Goal: Navigation & Orientation: Find specific page/section

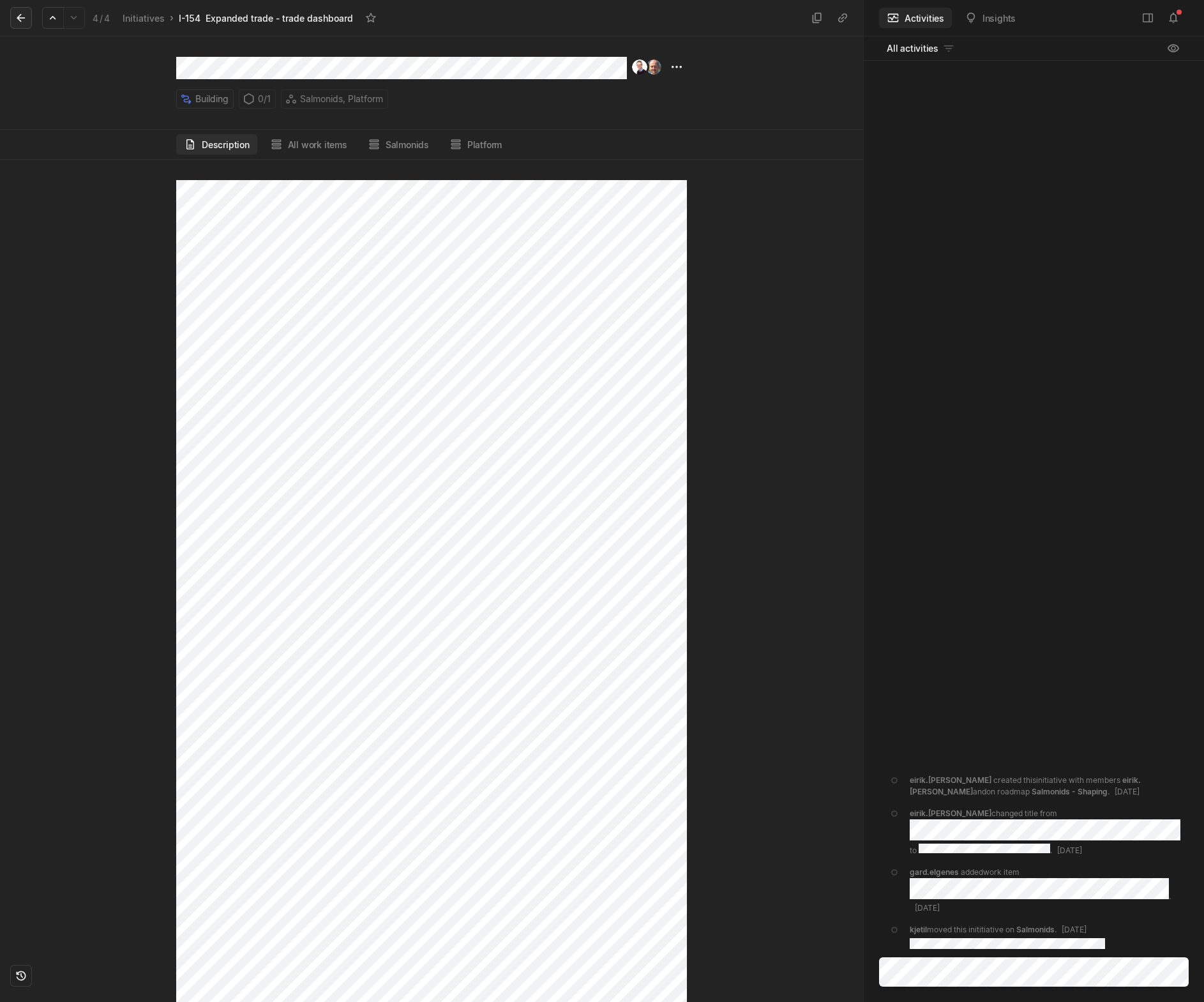
click at [21, 16] on icon at bounding box center [21, 18] width 13 height 13
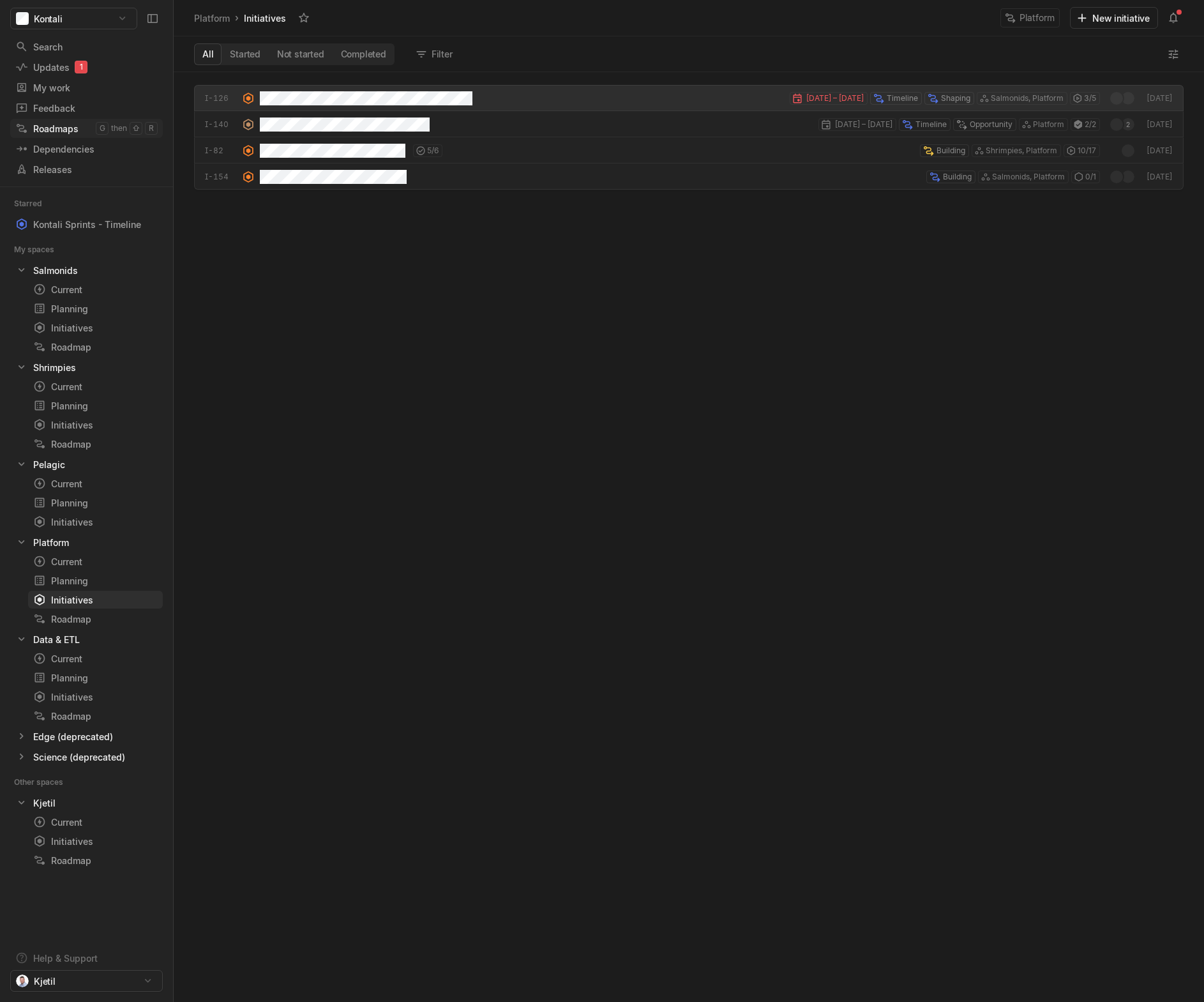
scroll to position [923, 1024]
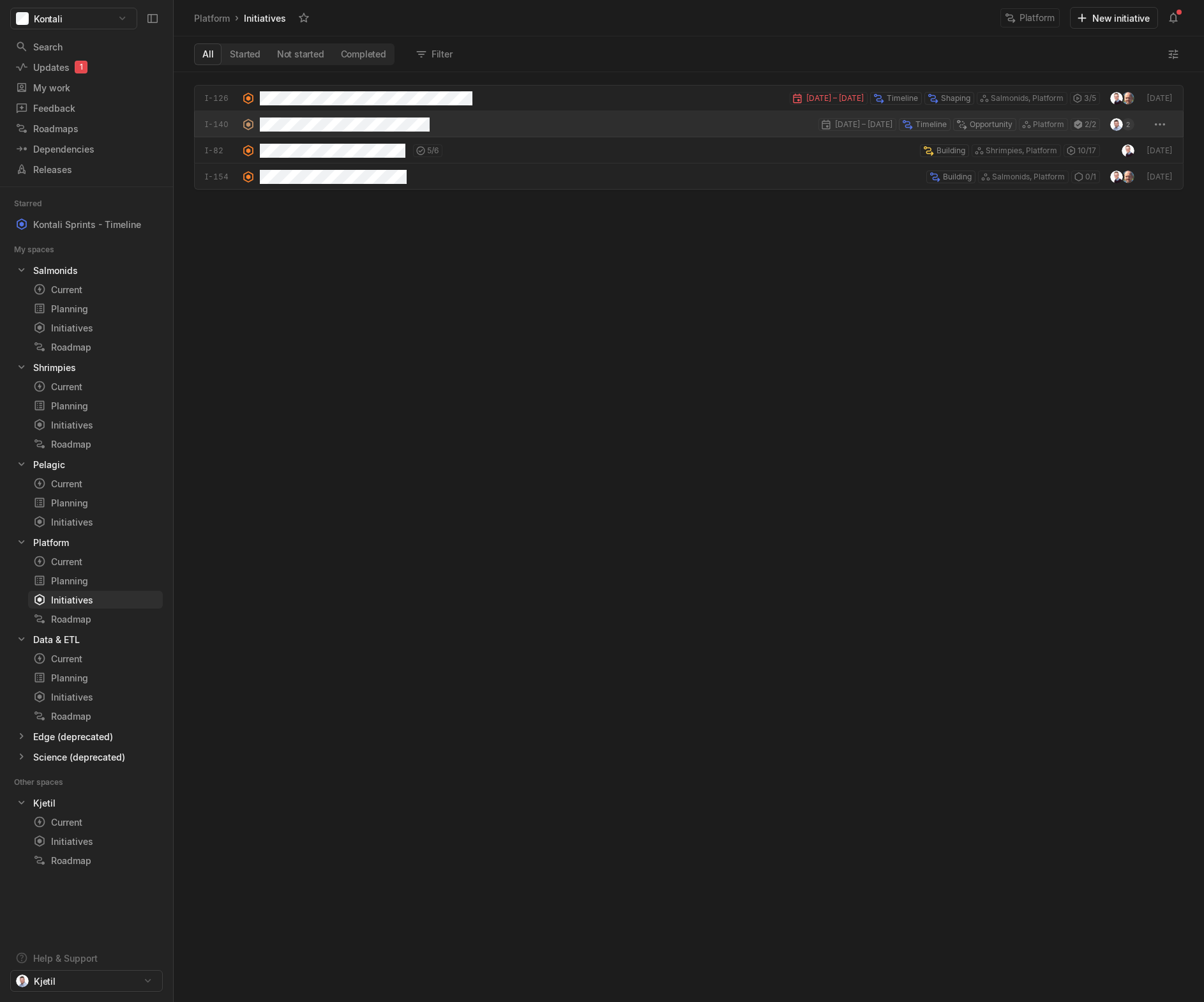
click at [453, 123] on div "[DATE] – [DATE] Timeline Opportunity Platform 2 / 2" at bounding box center [680, 124] width 840 height 27
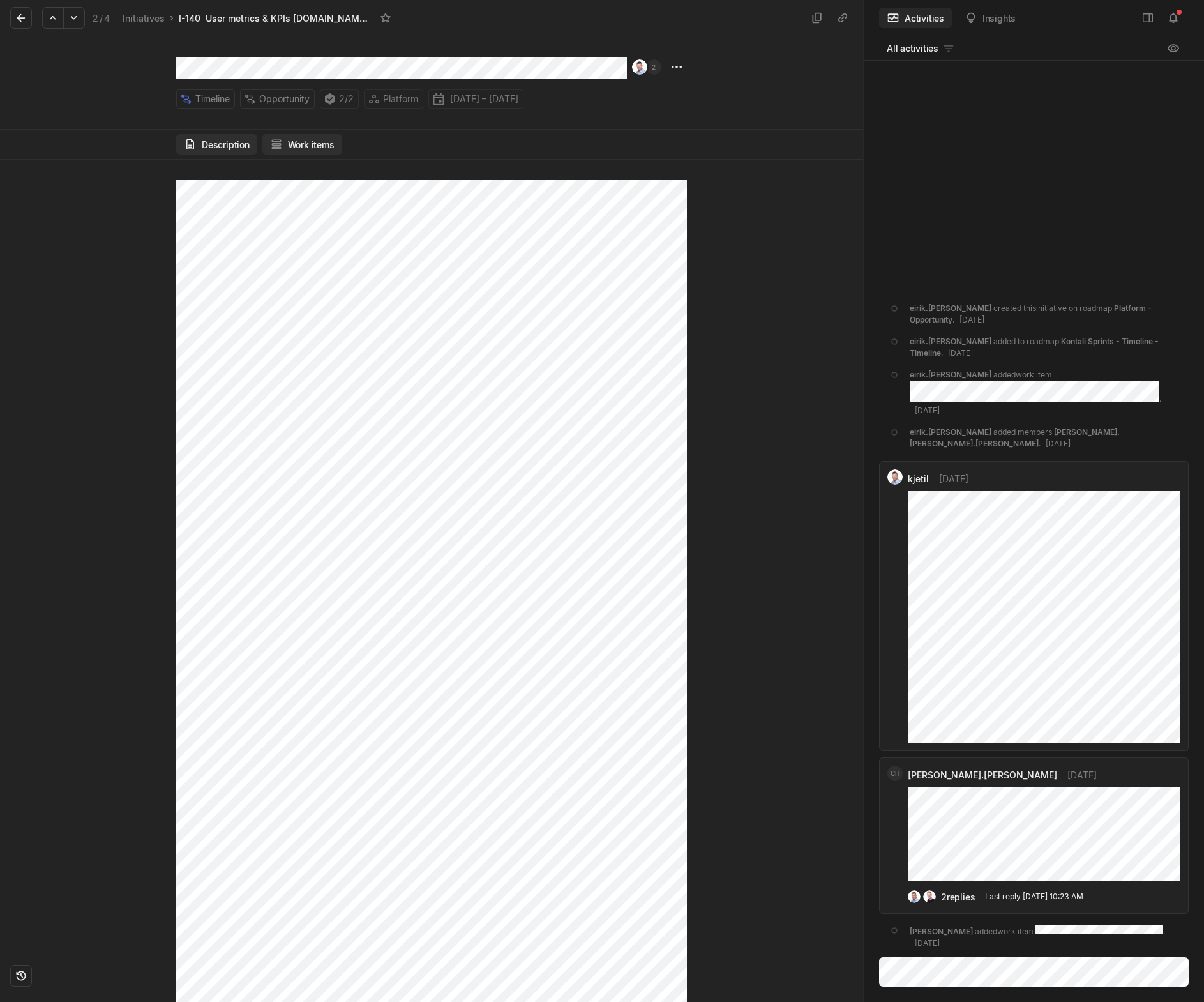
click at [294, 140] on button "Work items" at bounding box center [302, 143] width 80 height 20
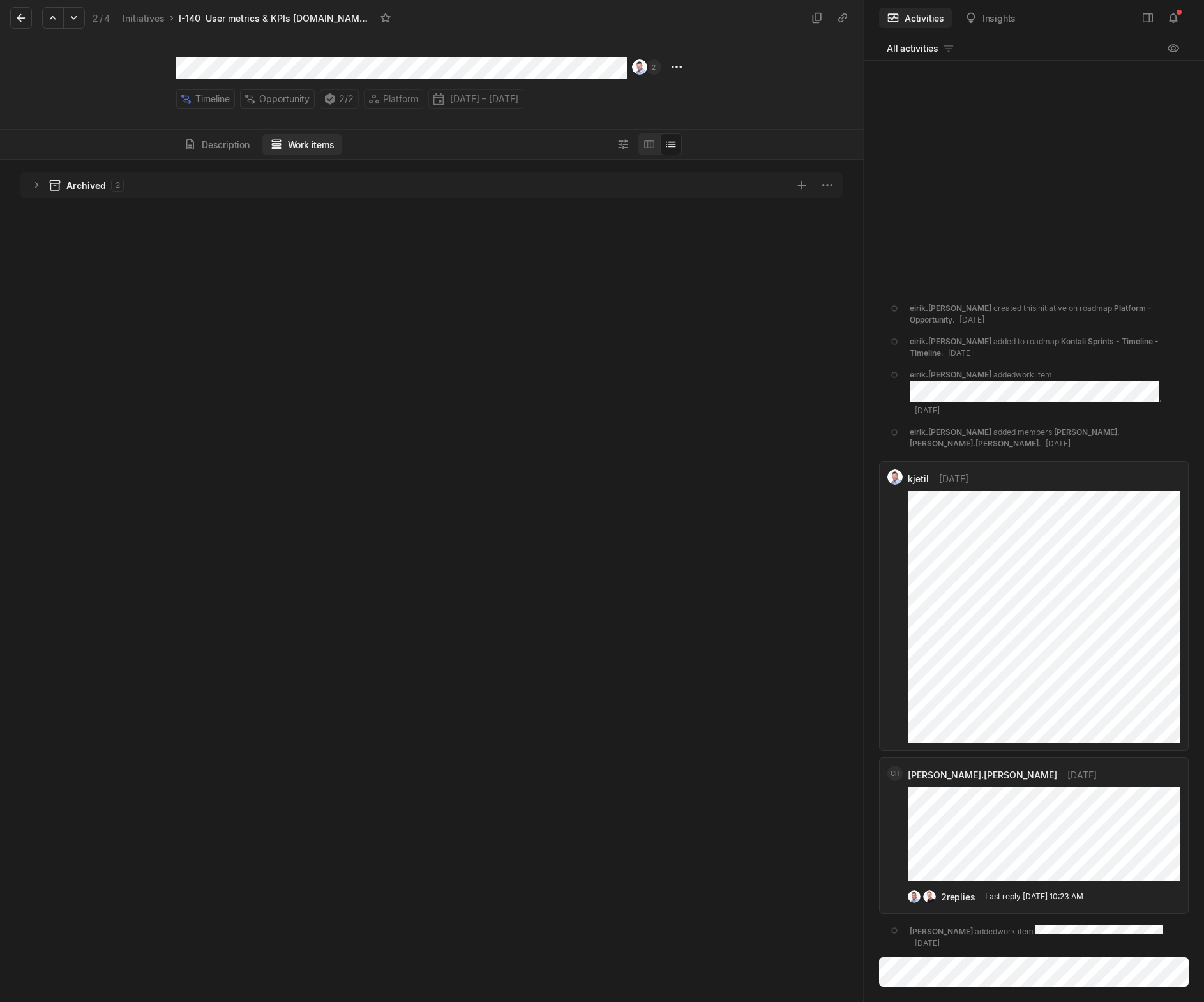
scroll to position [836, 857]
click at [36, 189] on icon "grid" at bounding box center [37, 185] width 13 height 13
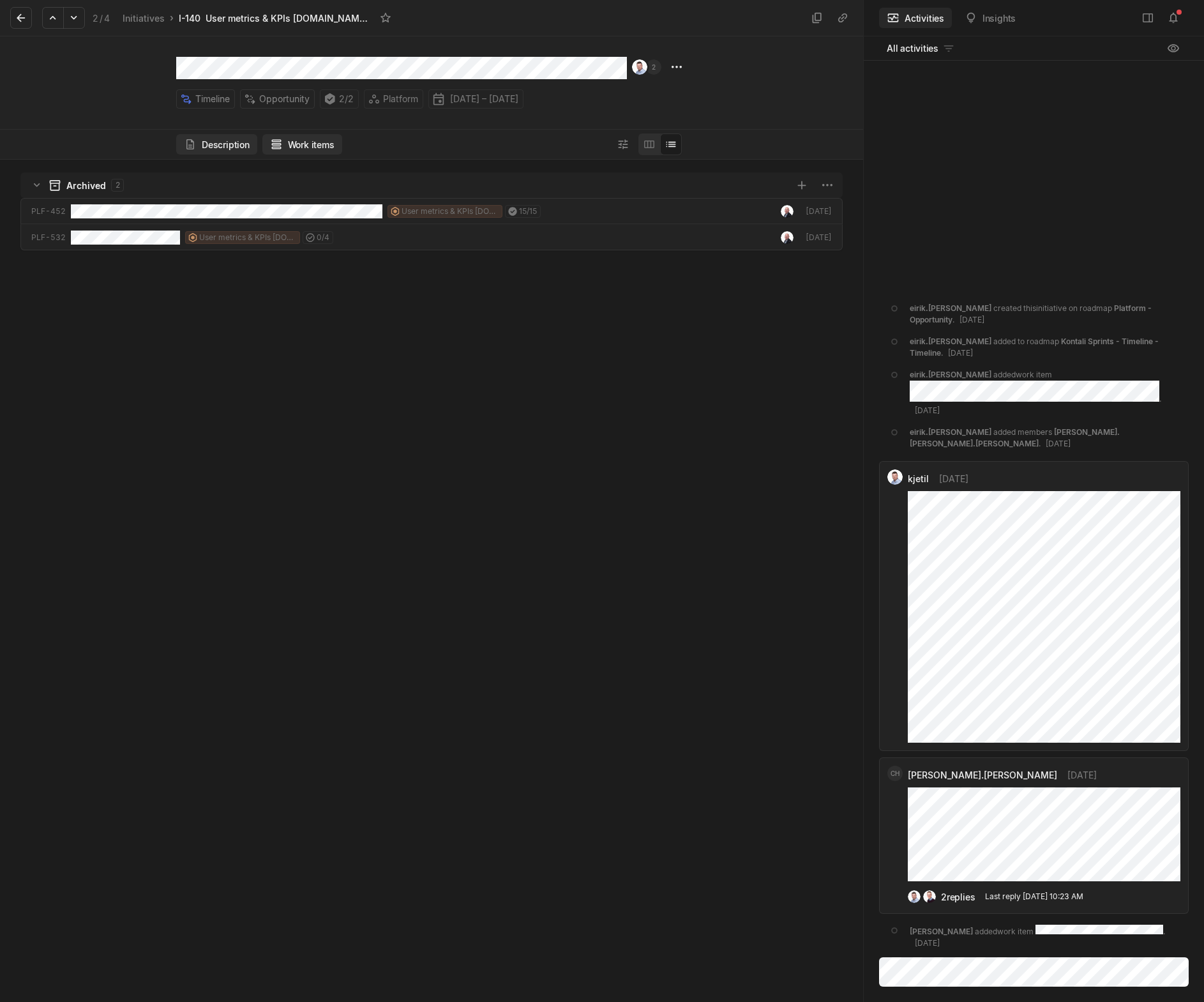
click at [216, 147] on button "Description" at bounding box center [217, 143] width 81 height 20
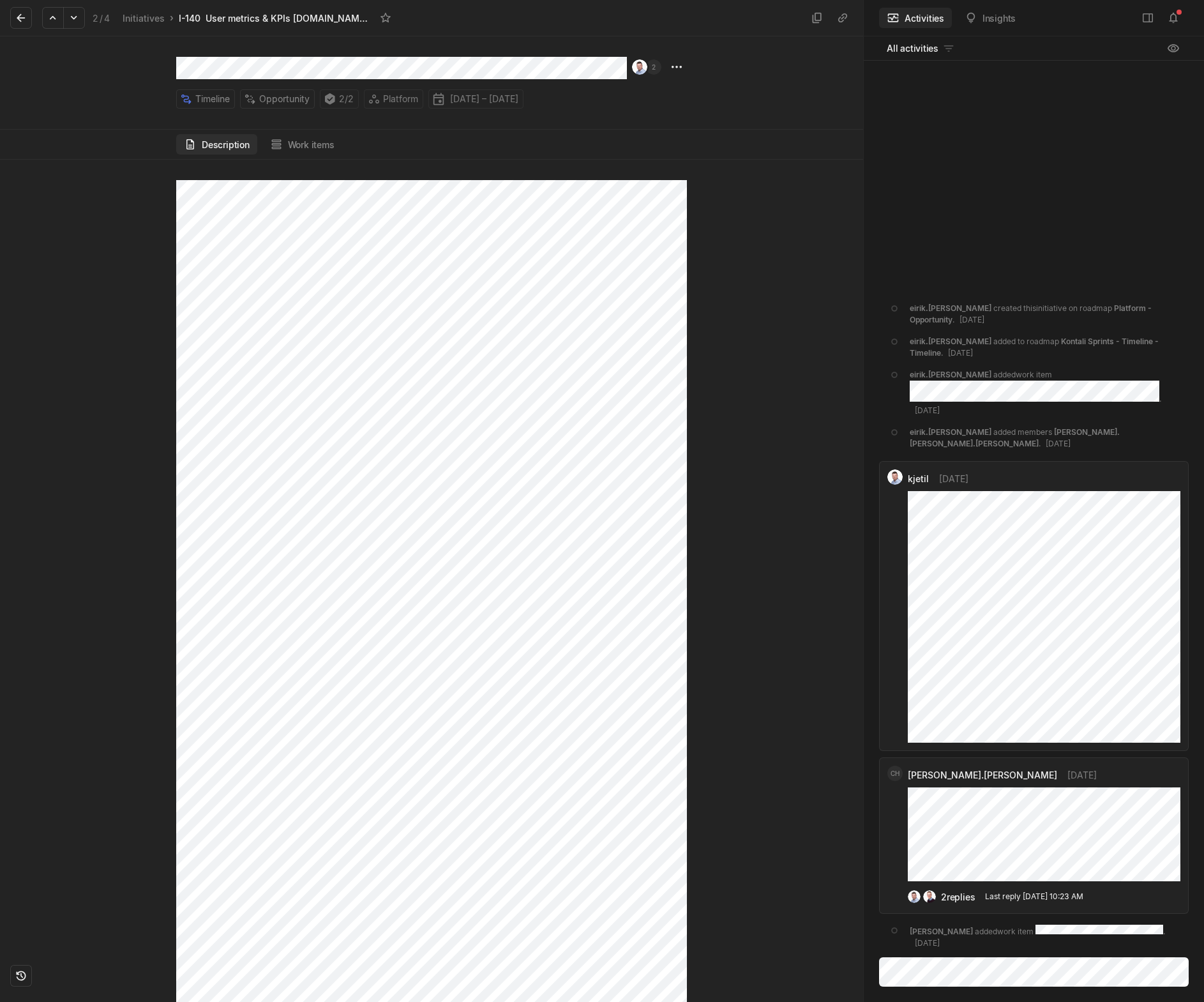
scroll to position [0, 0]
click at [312, 147] on button "Work items" at bounding box center [302, 143] width 80 height 20
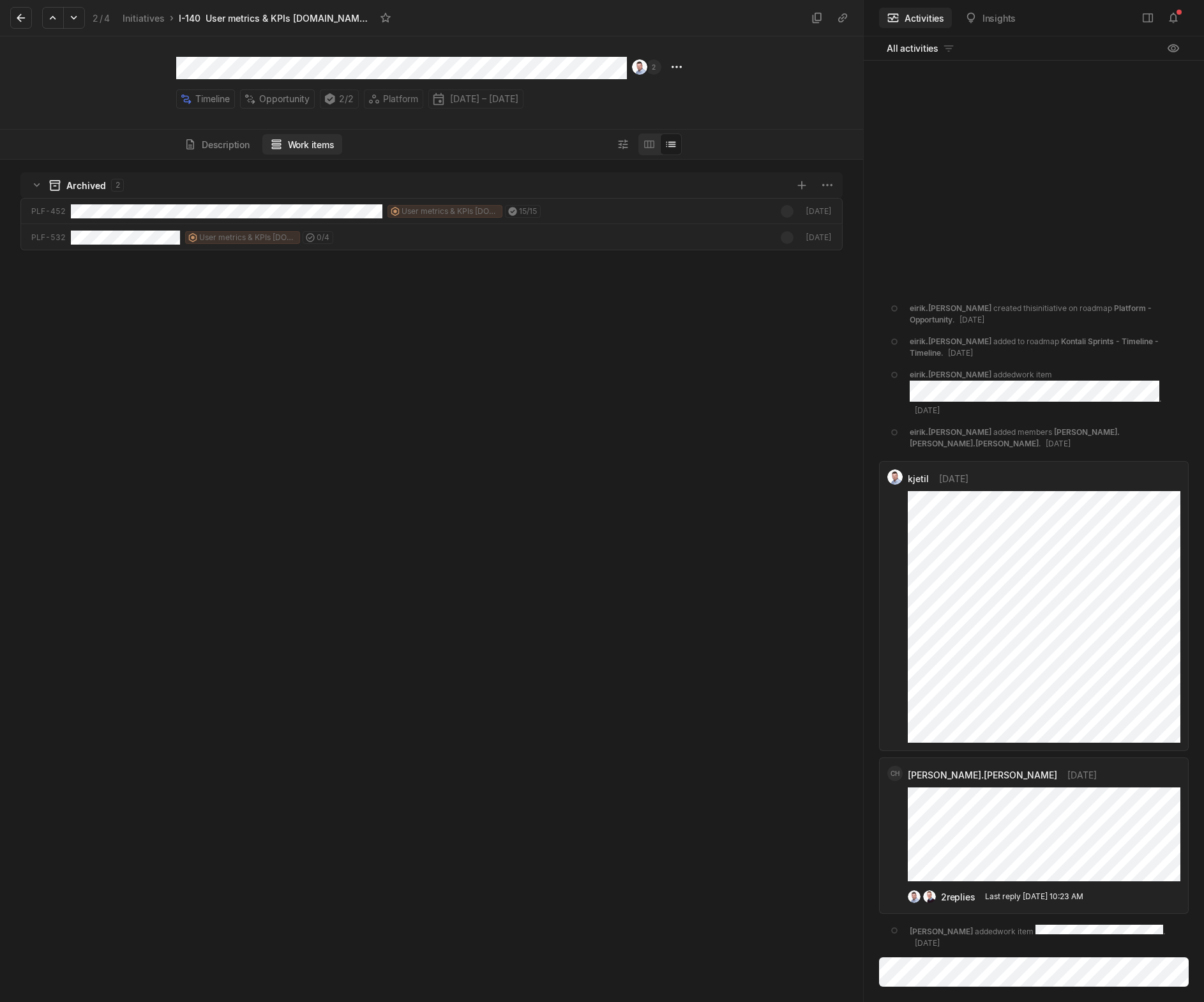
scroll to position [836, 857]
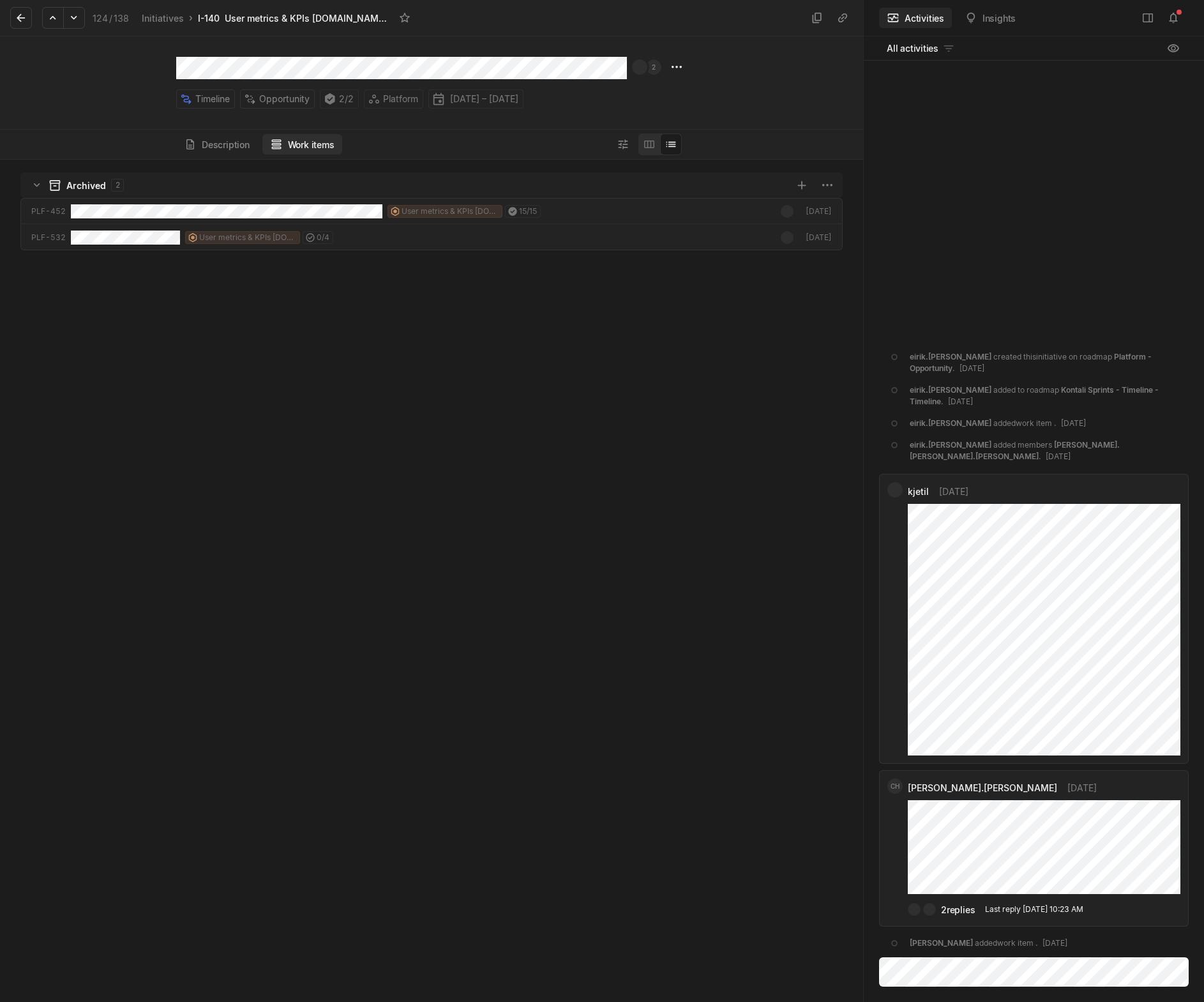
scroll to position [836, 857]
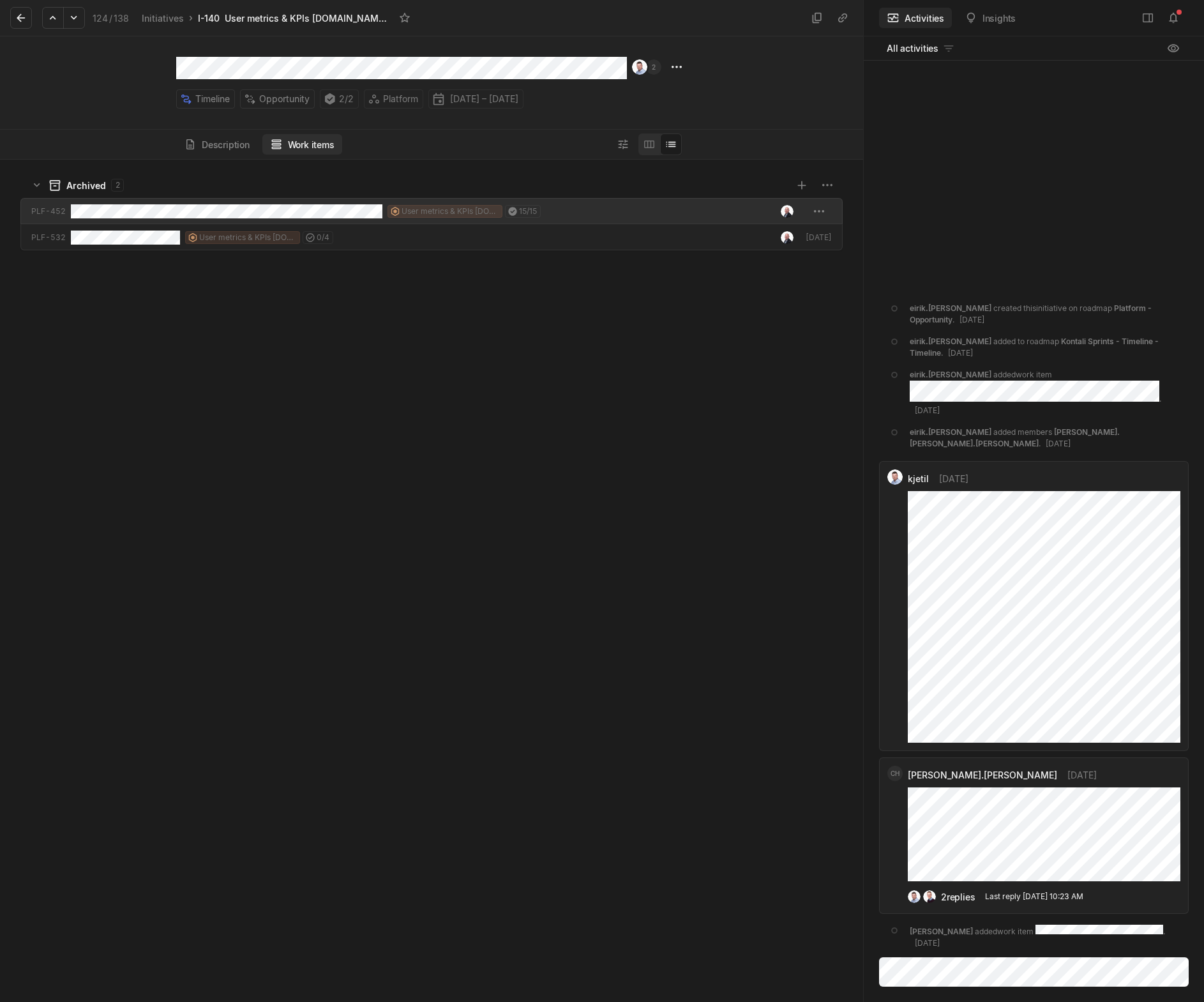
click at [199, 218] on div "User metrics & KPIs [DOMAIN_NAME] & Edge 15 / 15" at bounding box center [305, 211] width 470 height 27
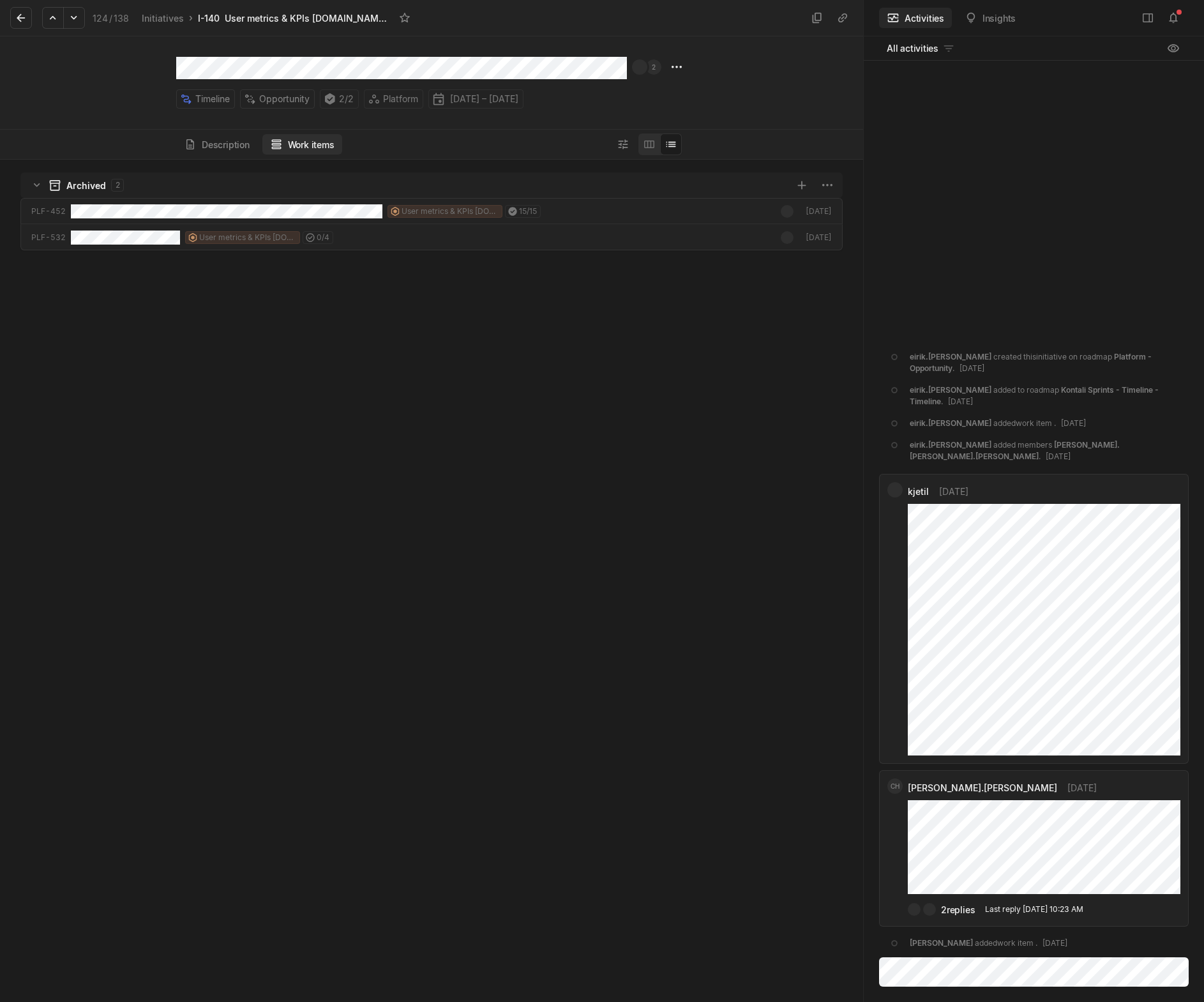
scroll to position [836, 857]
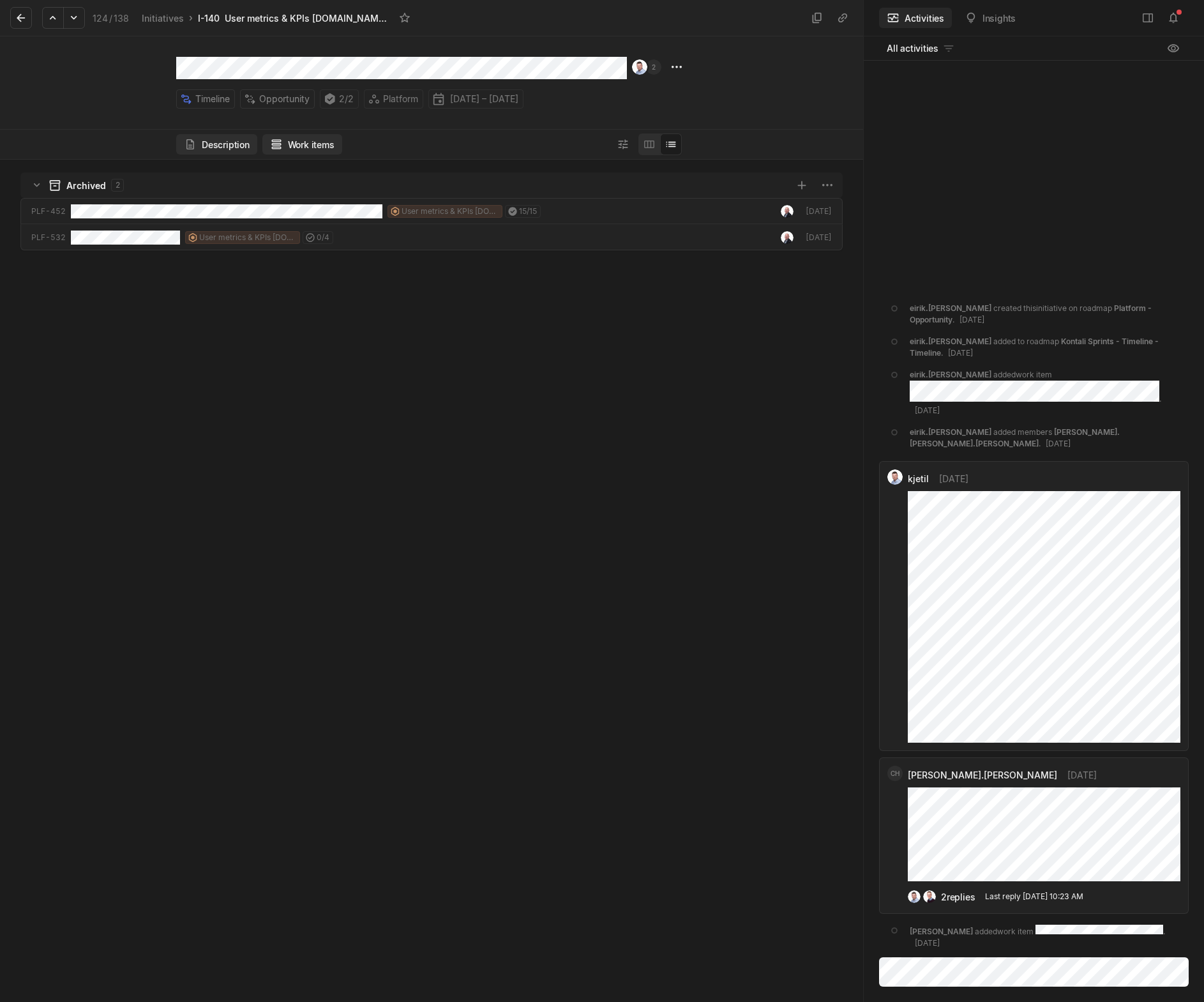
click at [229, 143] on button "Description" at bounding box center [217, 143] width 81 height 20
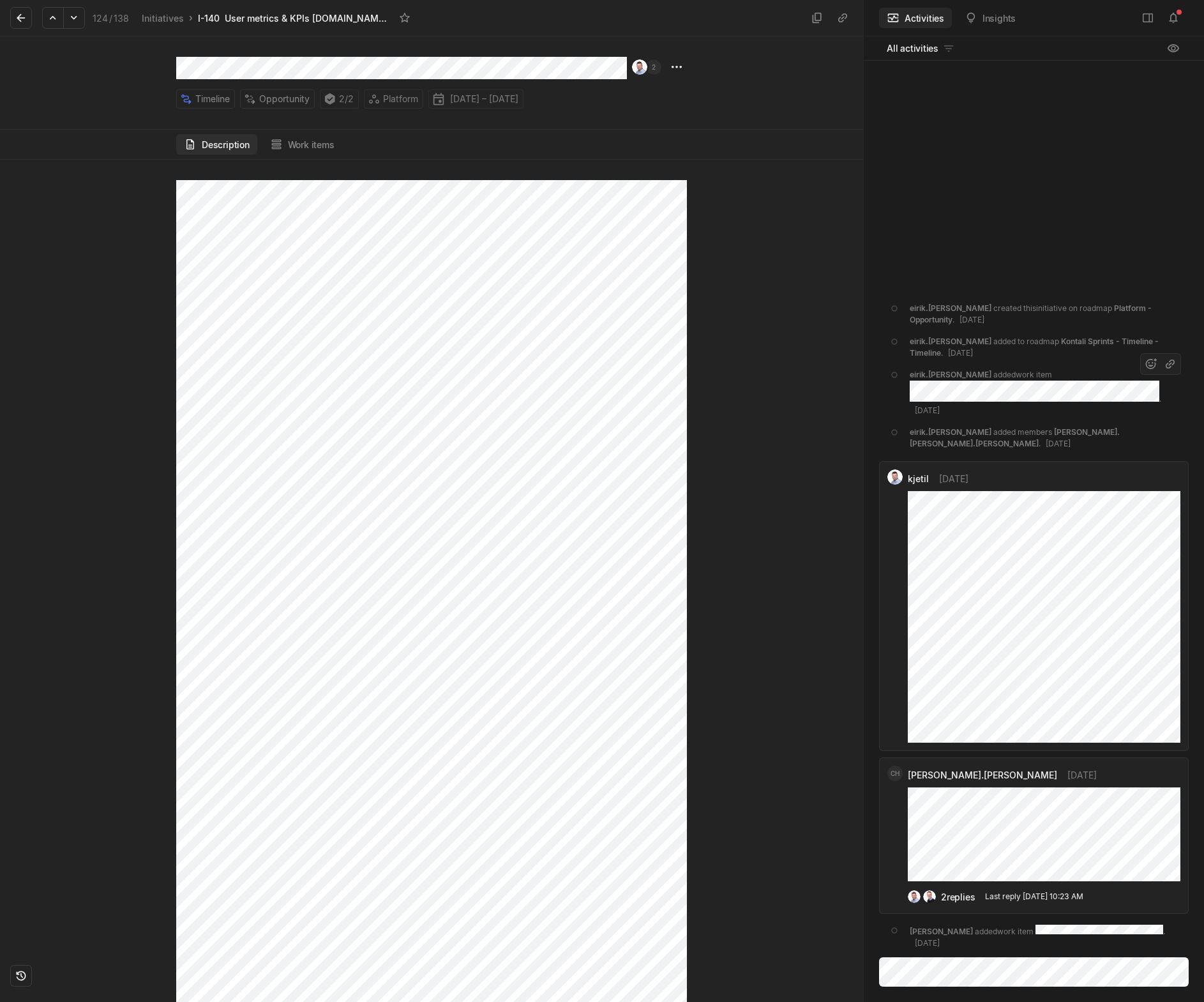
scroll to position [0, 0]
click at [679, 66] on html "Kontali Search / Updates 1 g then u My work = Feedback g then f Roadmaps g then…" at bounding box center [602, 501] width 1204 height 1002
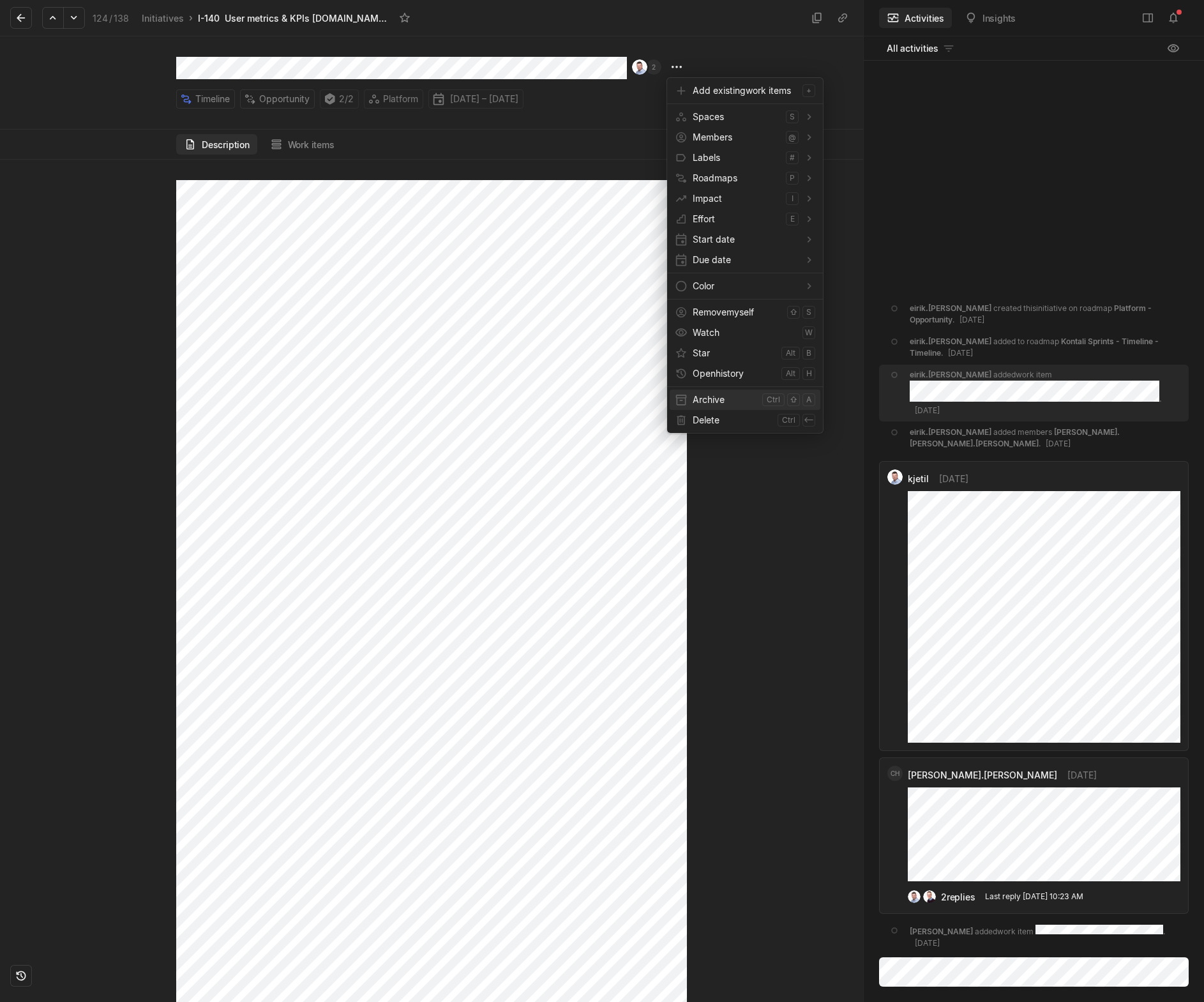
click at [716, 399] on span "Archive" at bounding box center [725, 400] width 64 height 20
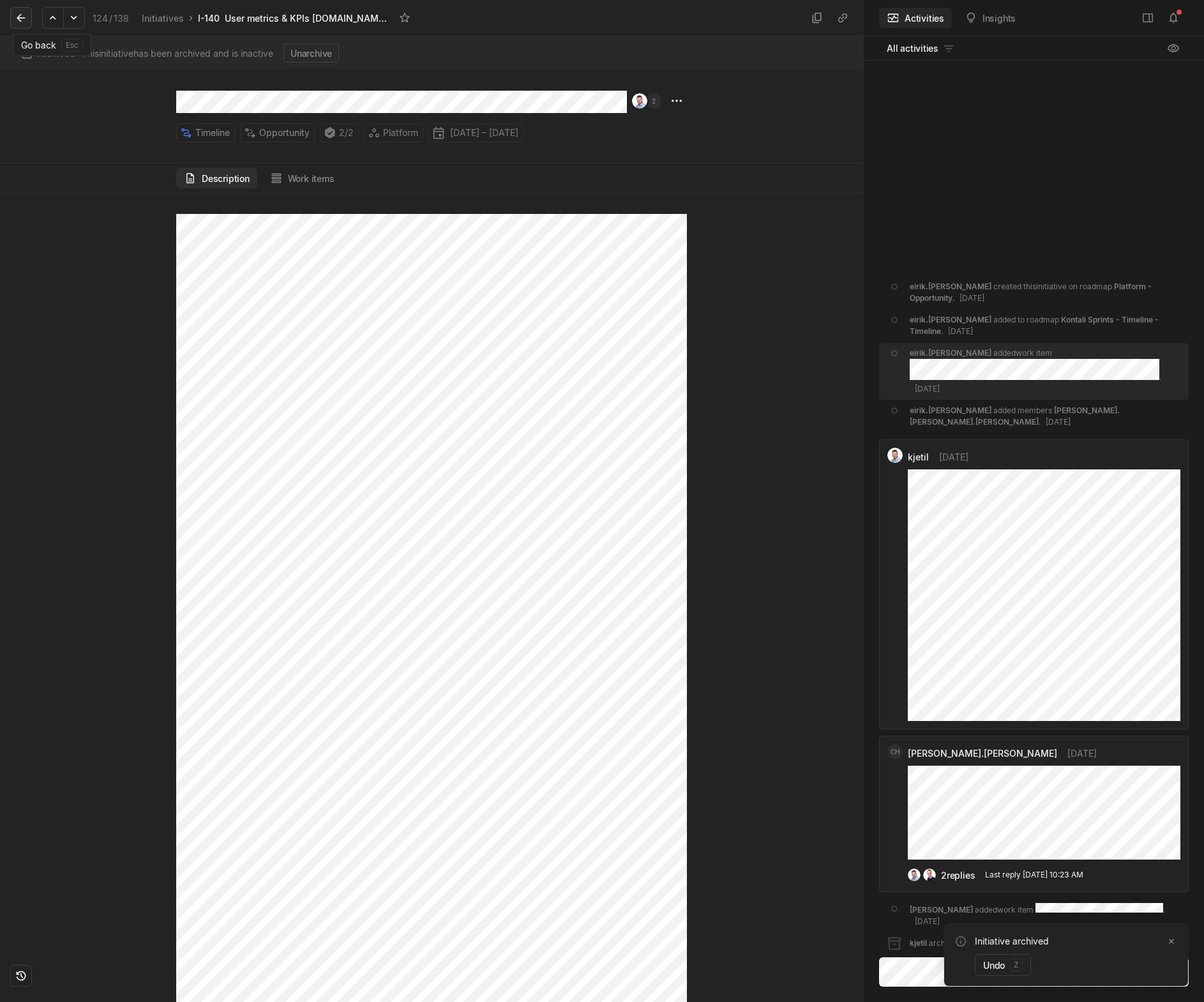
click at [23, 20] on icon at bounding box center [21, 18] width 13 height 13
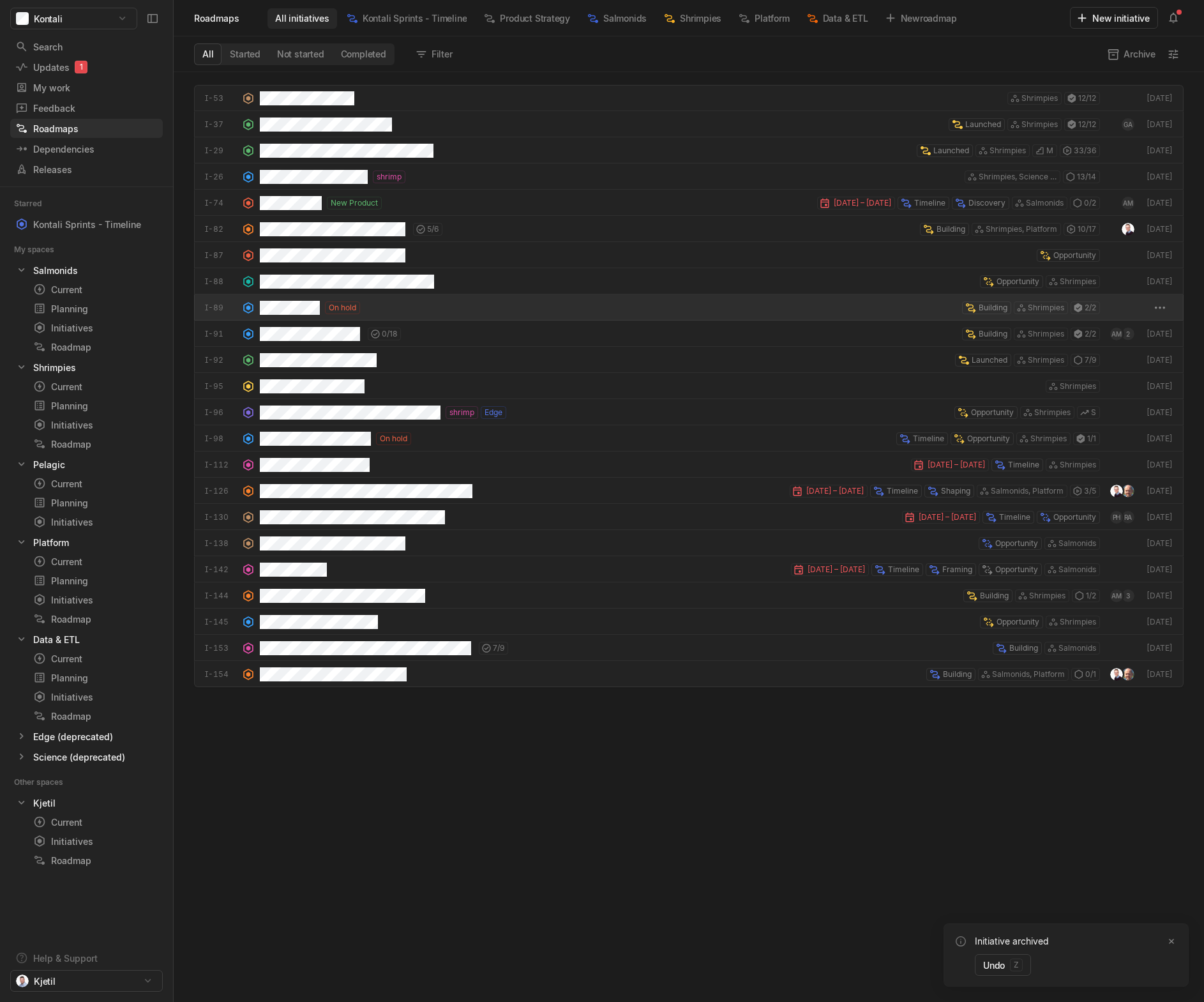
scroll to position [923, 1024]
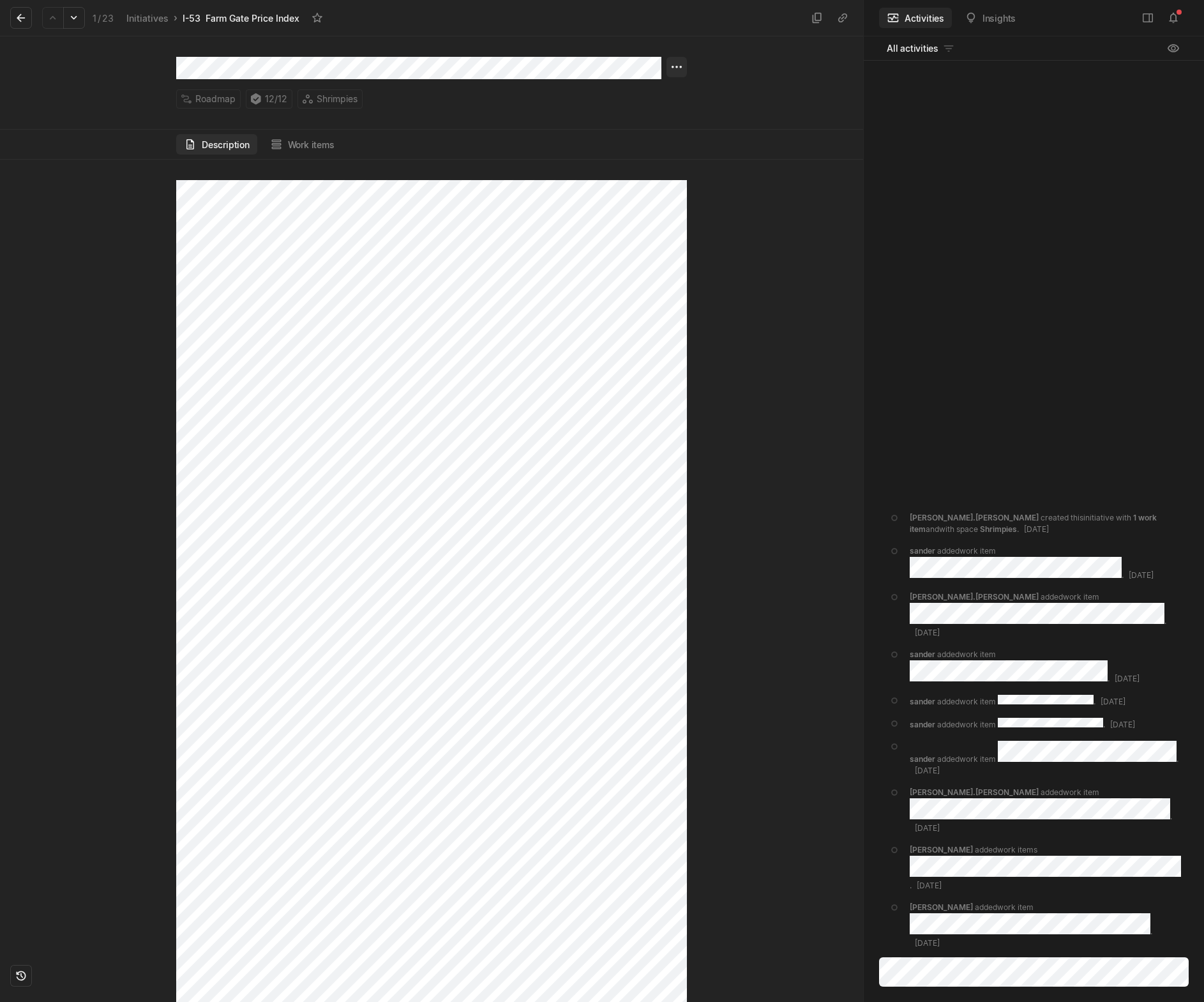
click at [671, 66] on html "Kontali Search / Updates 1 g then u My work = Feedback g then f Roadmaps g then…" at bounding box center [602, 501] width 1204 height 1002
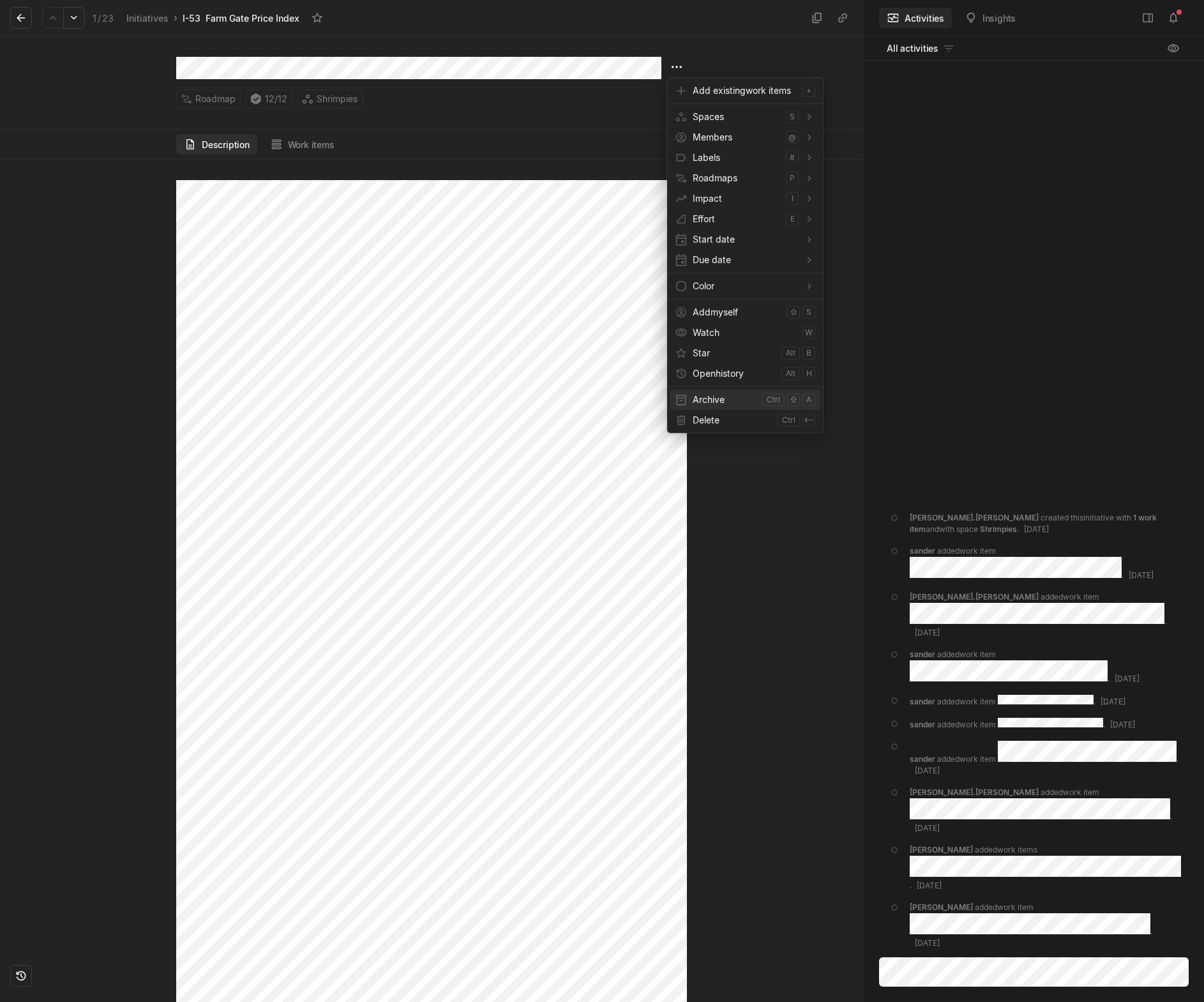
click at [704, 400] on span "Archive" at bounding box center [725, 400] width 64 height 20
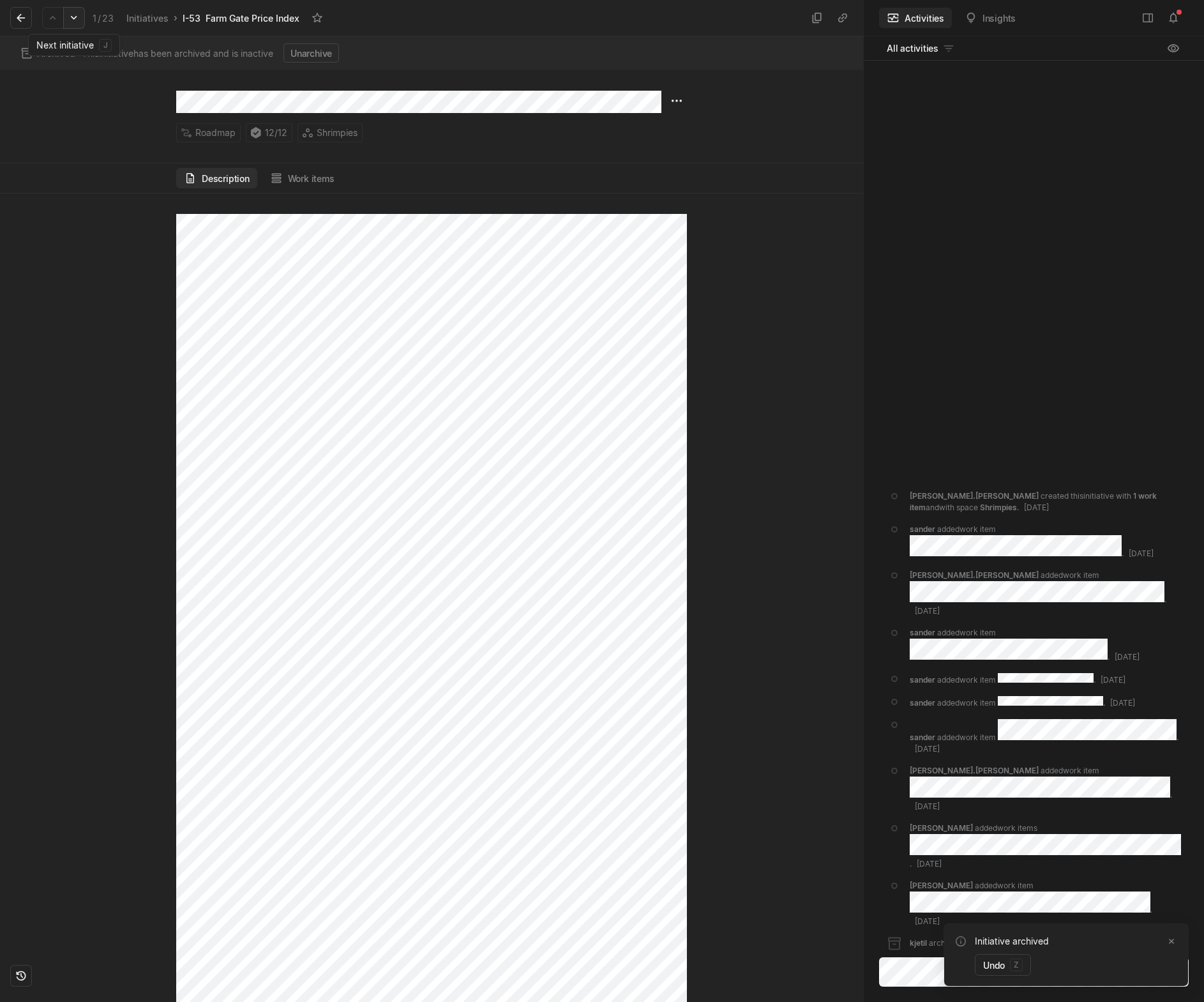
click at [73, 17] on icon at bounding box center [74, 18] width 13 height 13
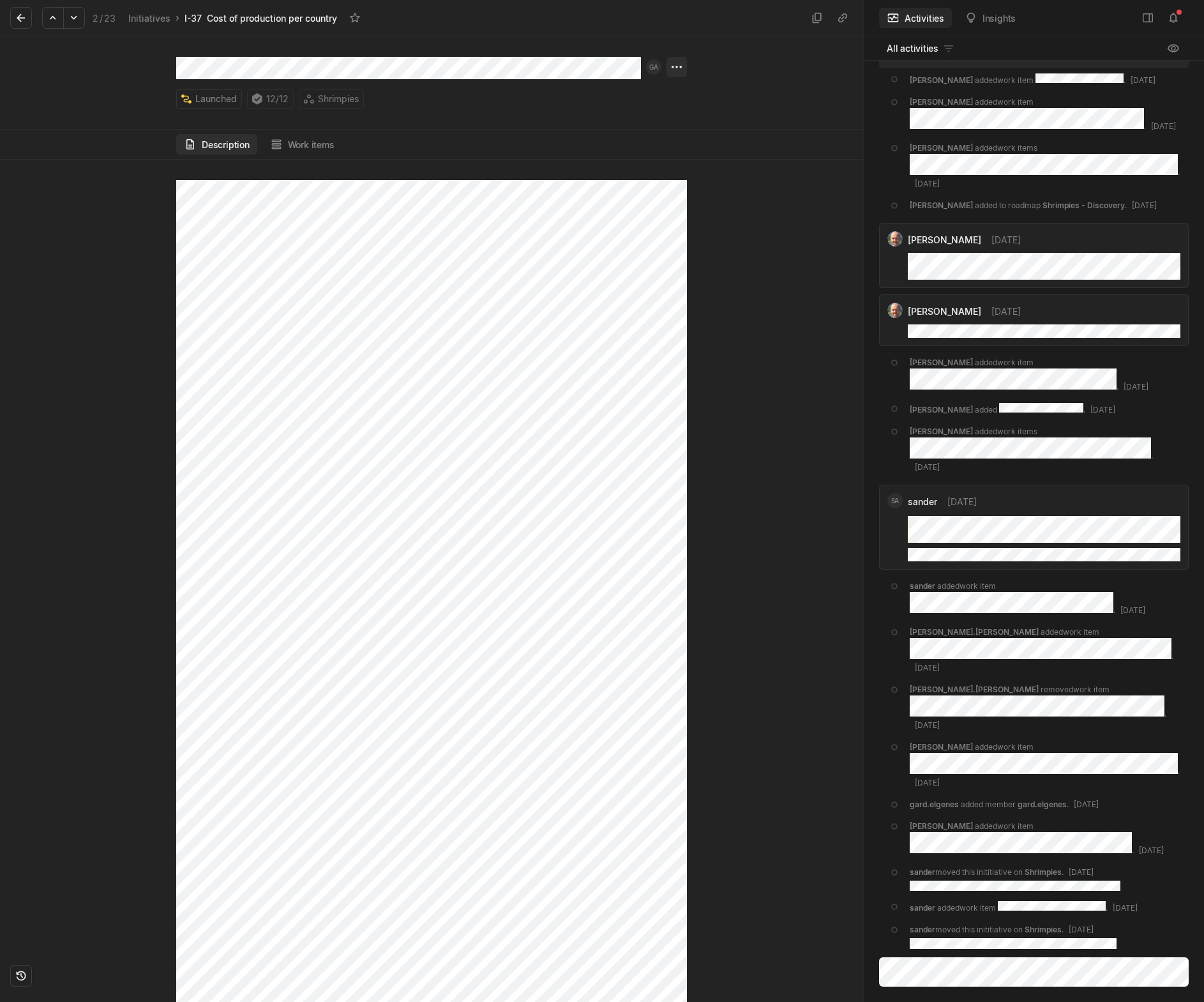
click at [681, 68] on html "Kontali Search / Updates 1 g then u My work = Feedback g then f Roadmaps g then…" at bounding box center [602, 501] width 1204 height 1002
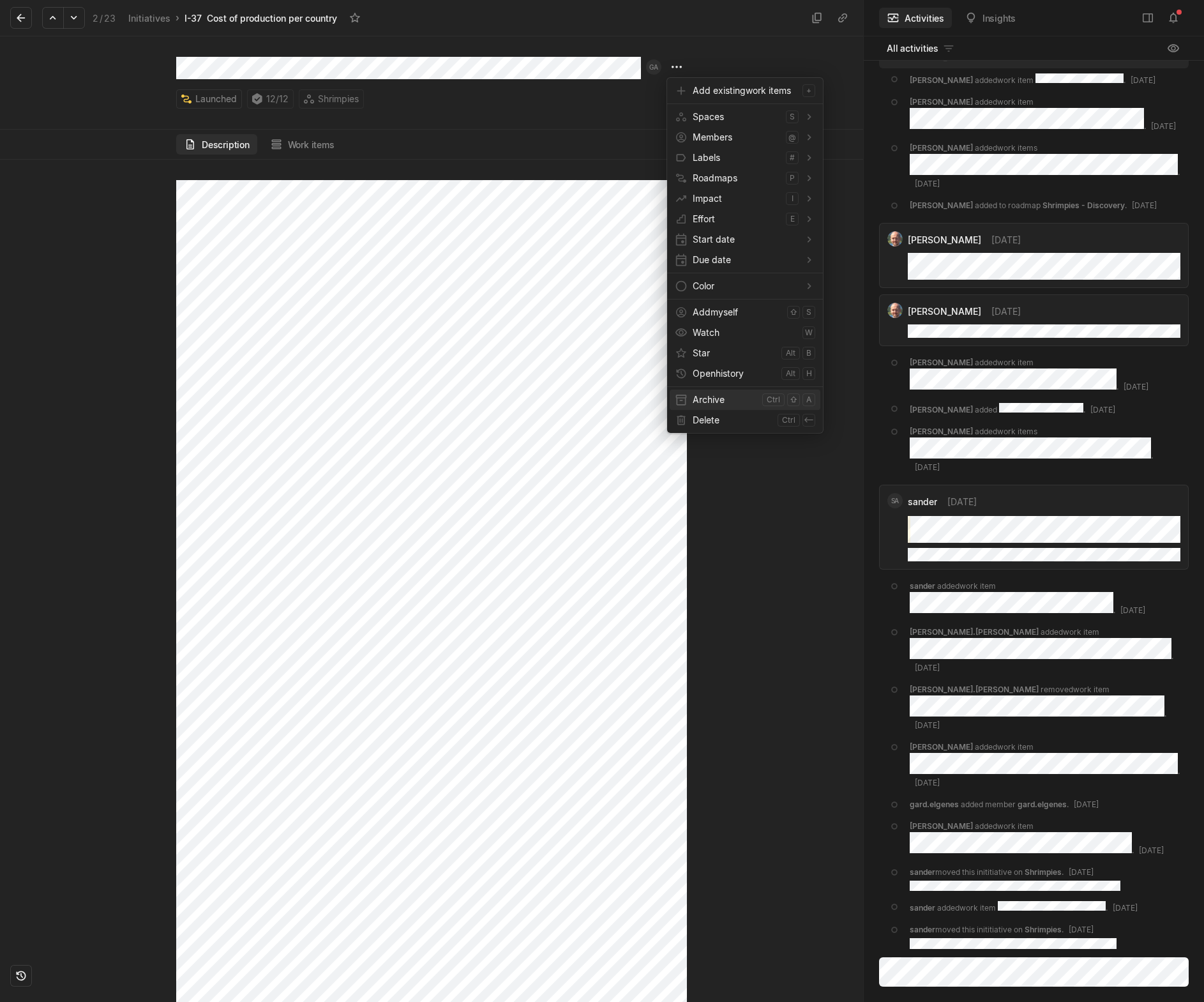
click at [719, 405] on span "Archive" at bounding box center [725, 400] width 64 height 20
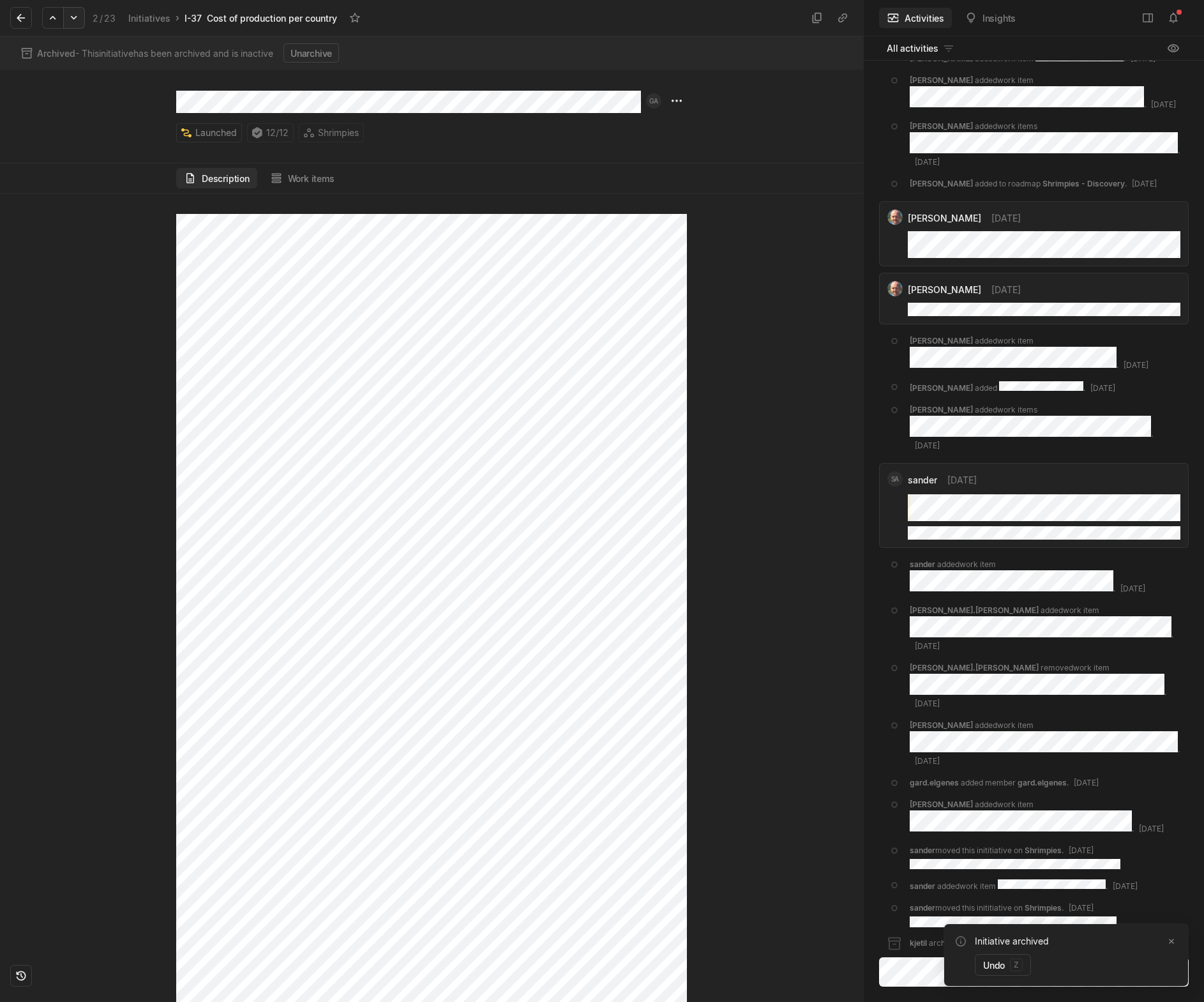
click at [80, 15] on icon at bounding box center [74, 18] width 13 height 13
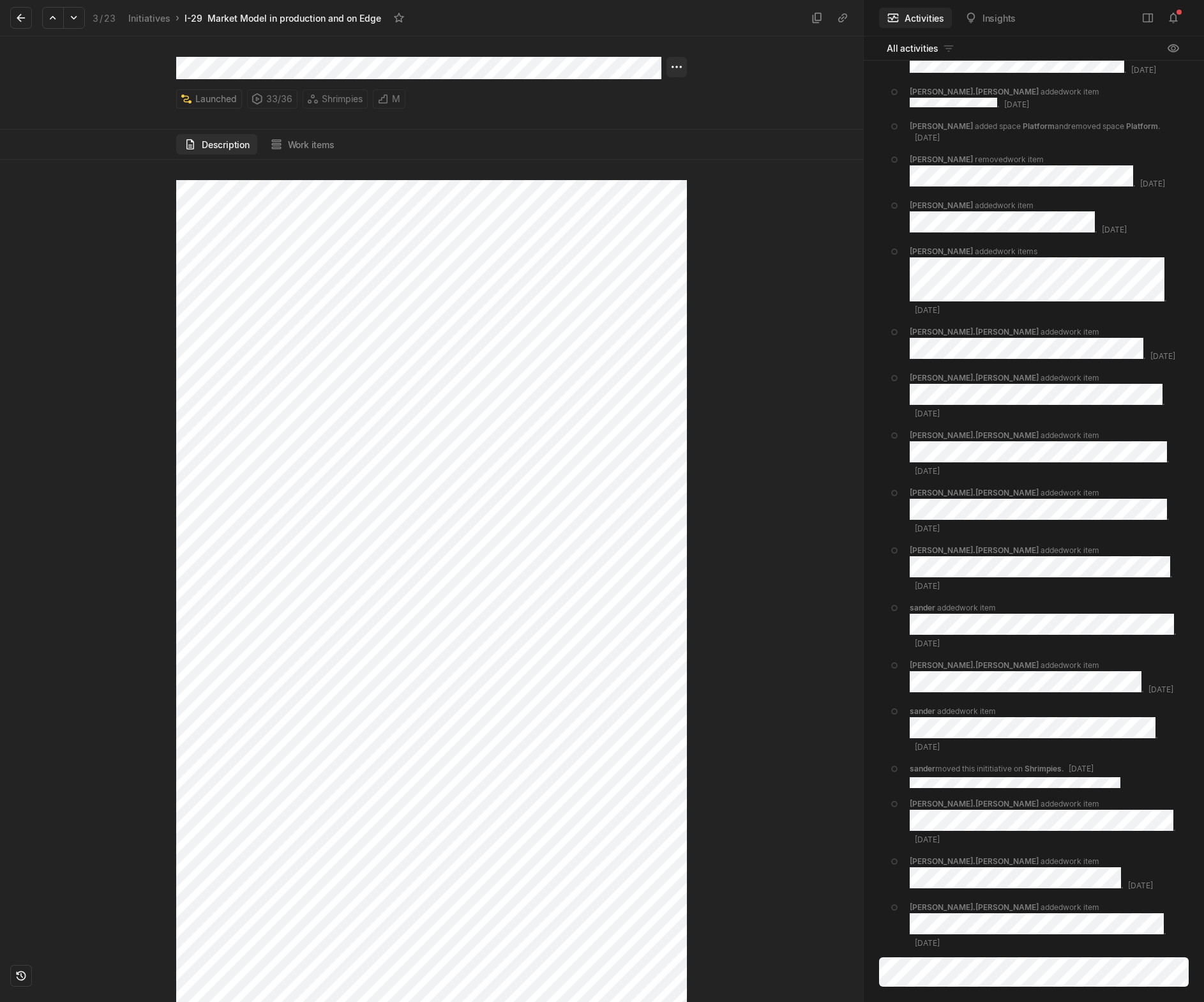
click at [676, 66] on html "Kontali Search / Updates 1 g then u My work = Feedback g then f Roadmaps g then…" at bounding box center [602, 501] width 1204 height 1002
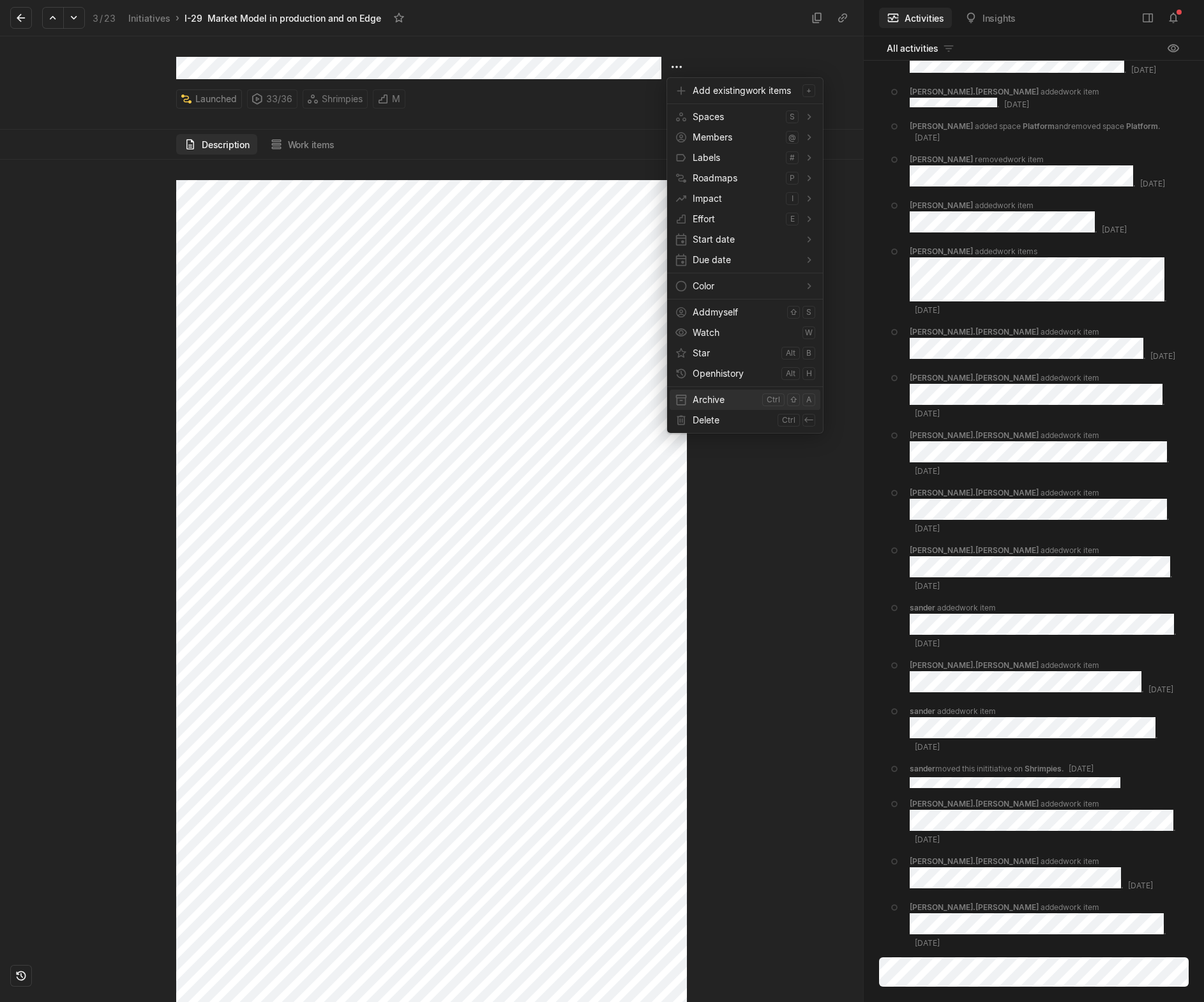
click at [701, 393] on span "Archive" at bounding box center [725, 400] width 64 height 20
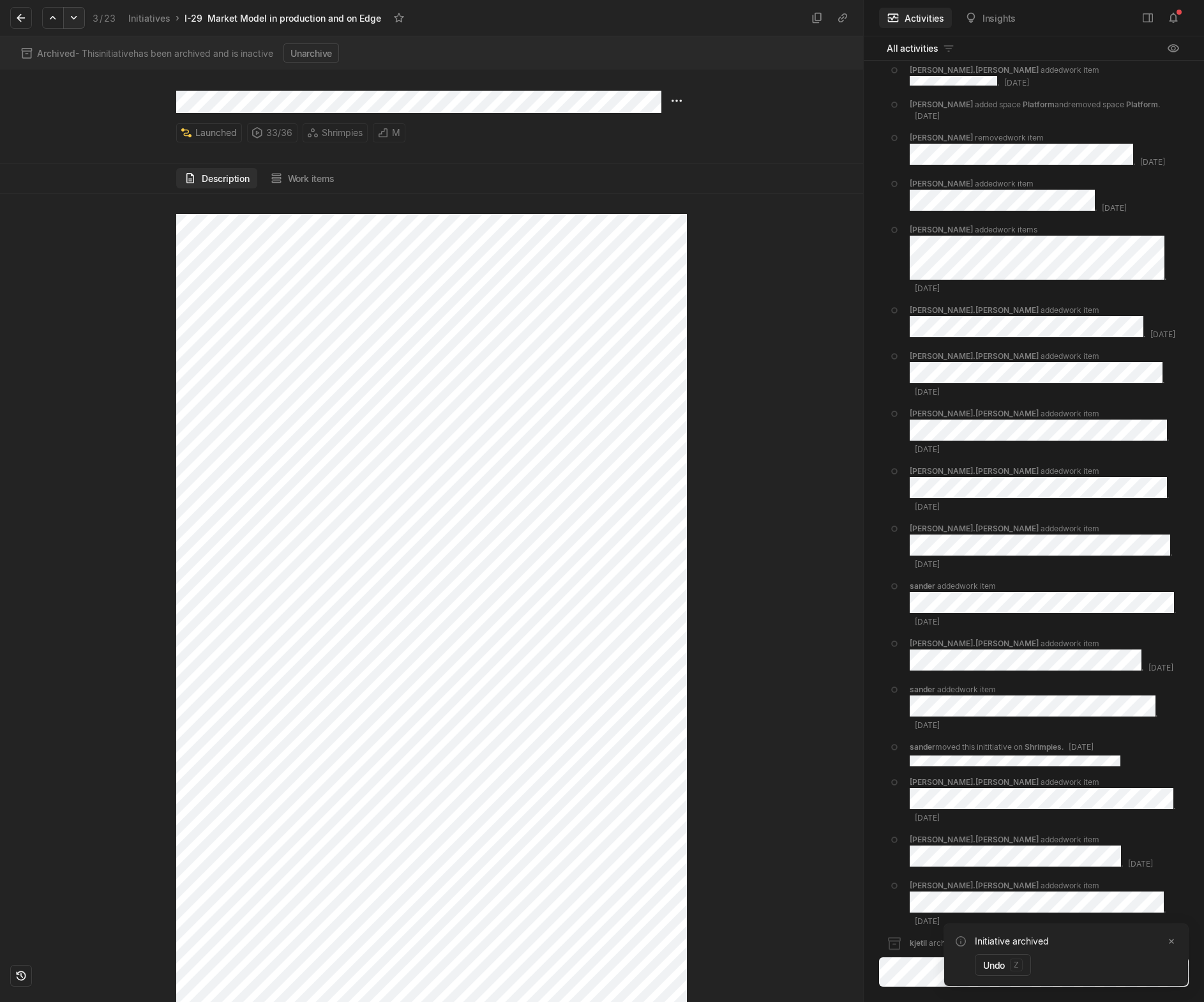
click at [72, 21] on icon at bounding box center [74, 18] width 13 height 13
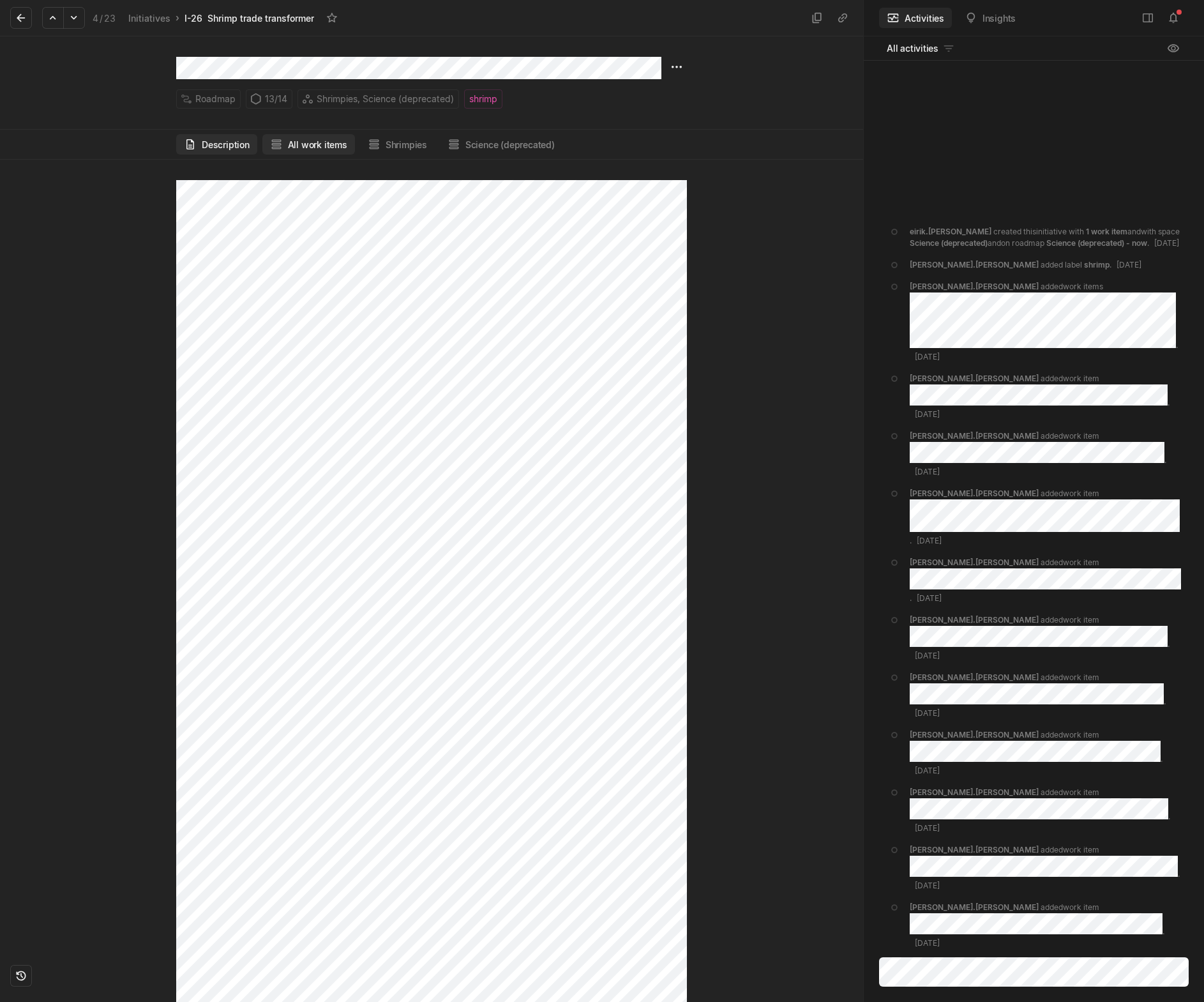
click at [329, 143] on button "All work items" at bounding box center [308, 143] width 93 height 20
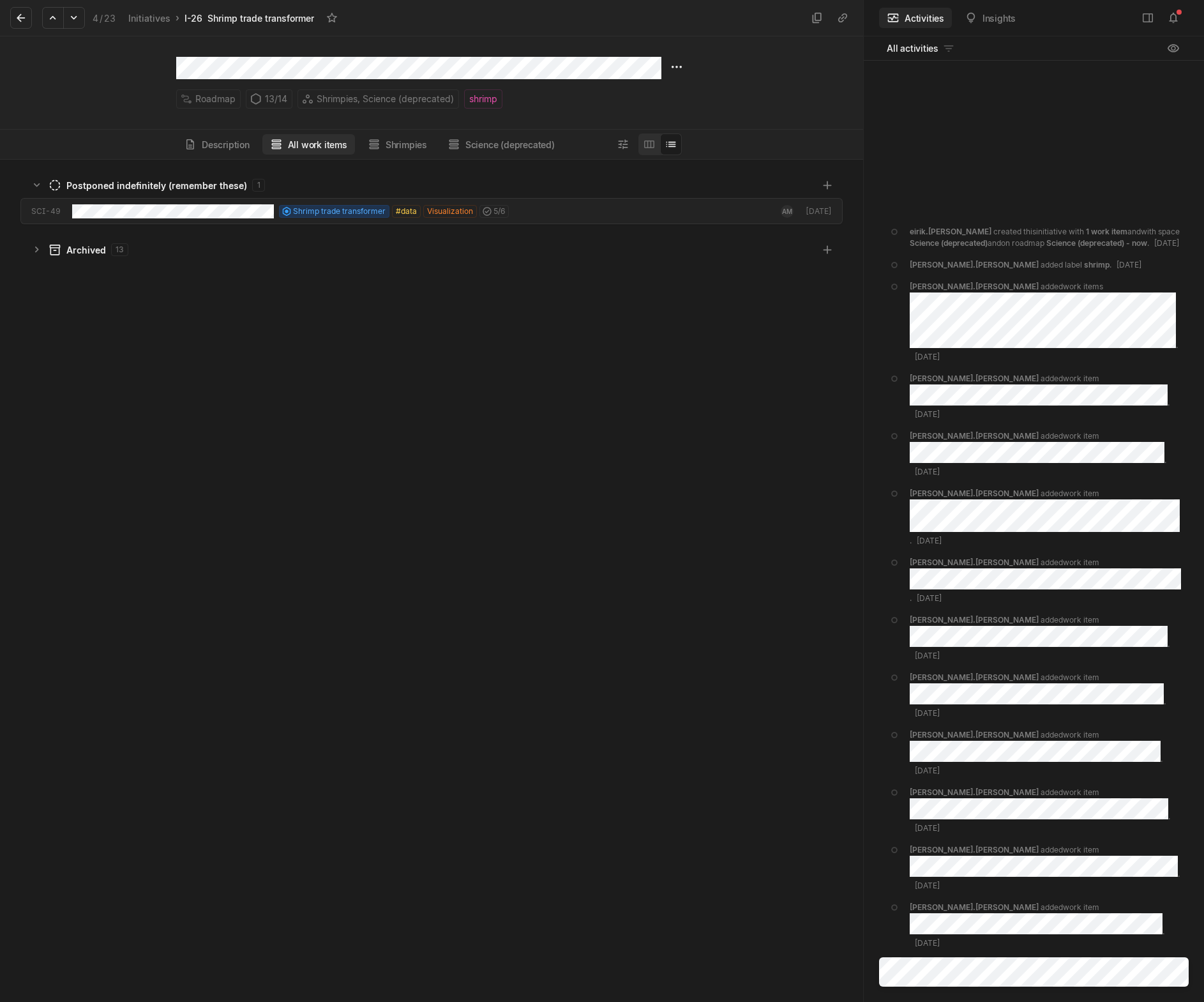
scroll to position [836, 857]
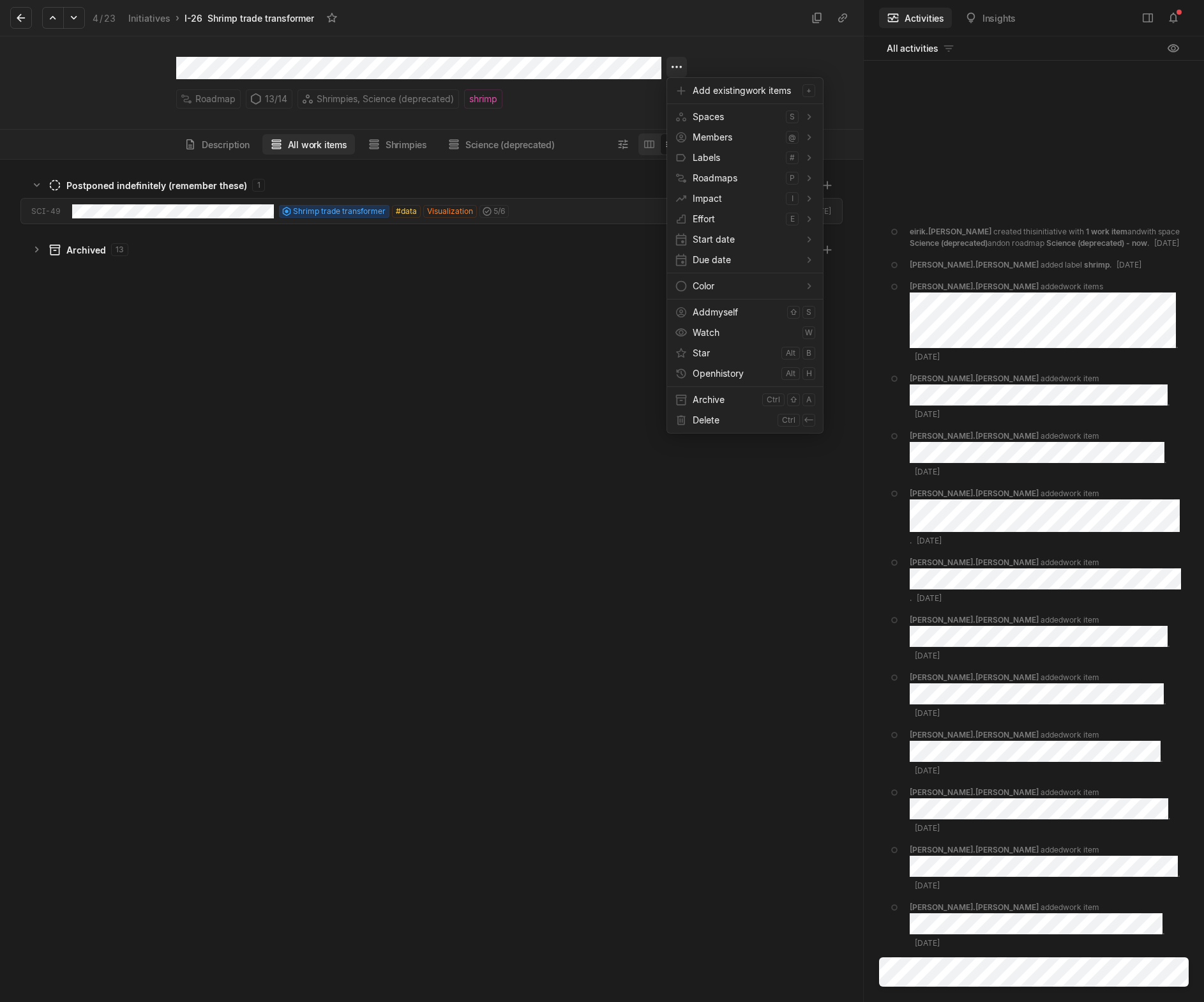
click at [679, 71] on html "Kontali Search / Updates 1 g then u My work = Feedback g then f Roadmaps g then…" at bounding box center [602, 501] width 1204 height 1002
click at [715, 403] on span "Archive" at bounding box center [725, 400] width 64 height 20
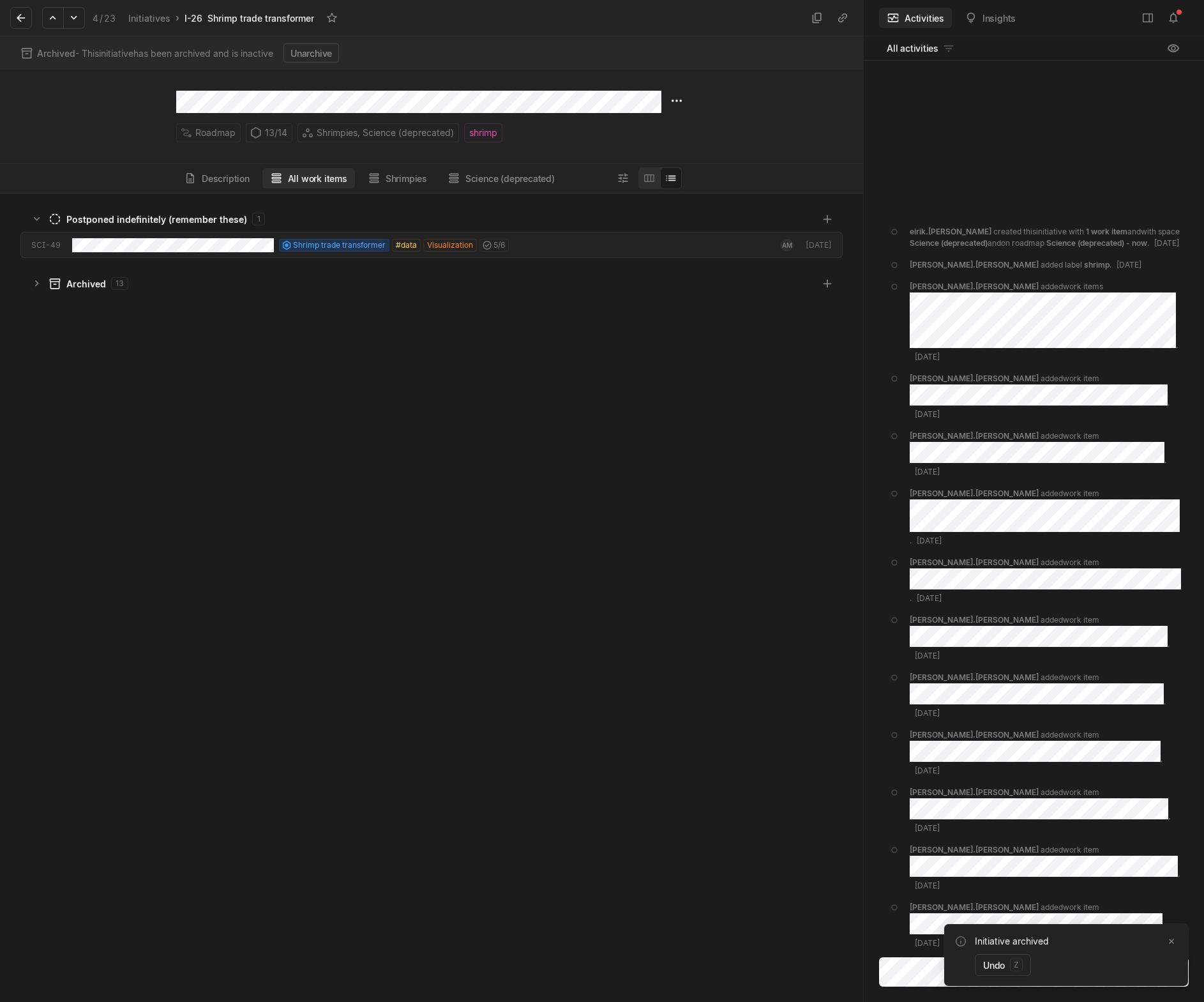
scroll to position [802, 857]
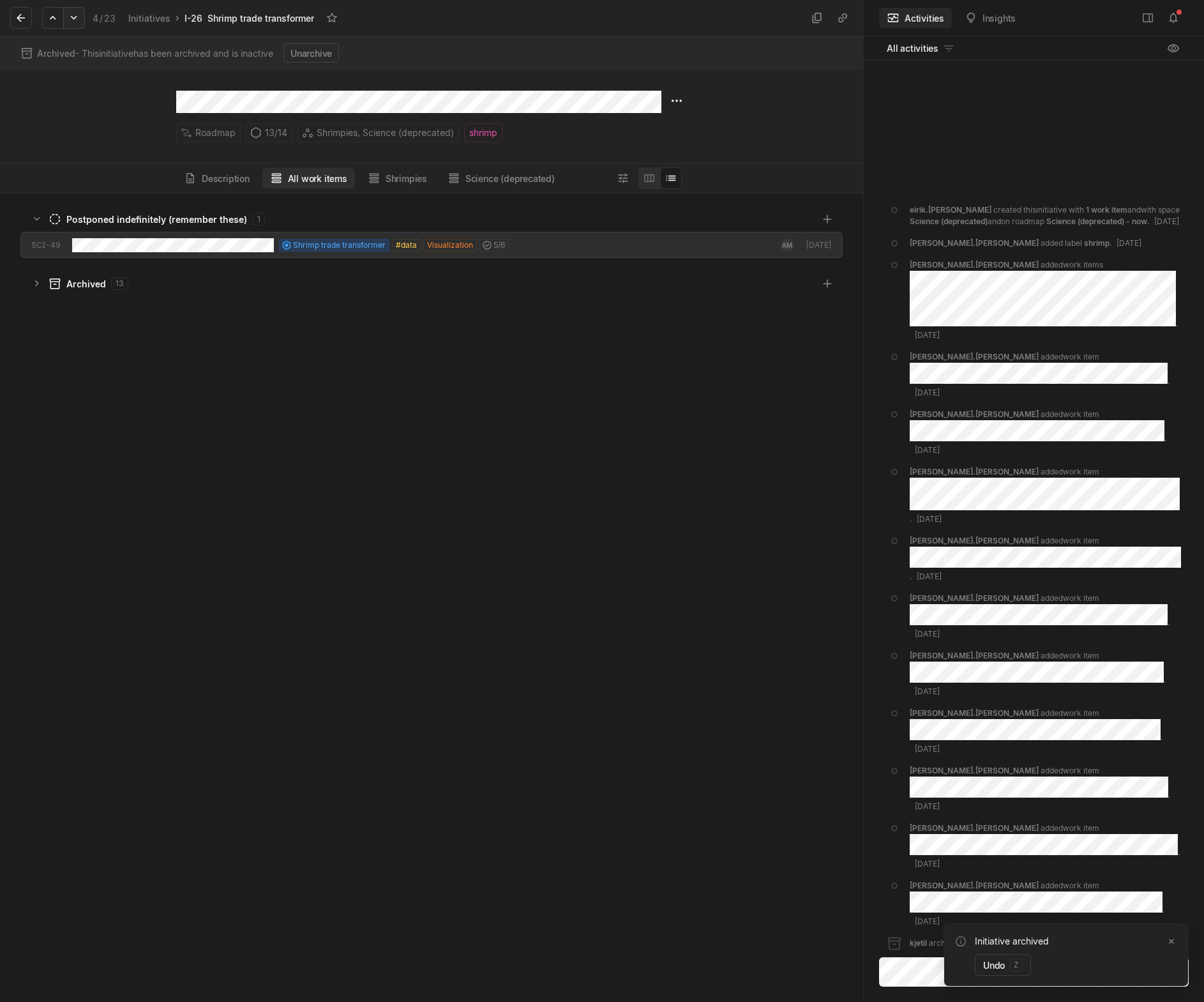
click at [75, 14] on icon at bounding box center [74, 18] width 13 height 13
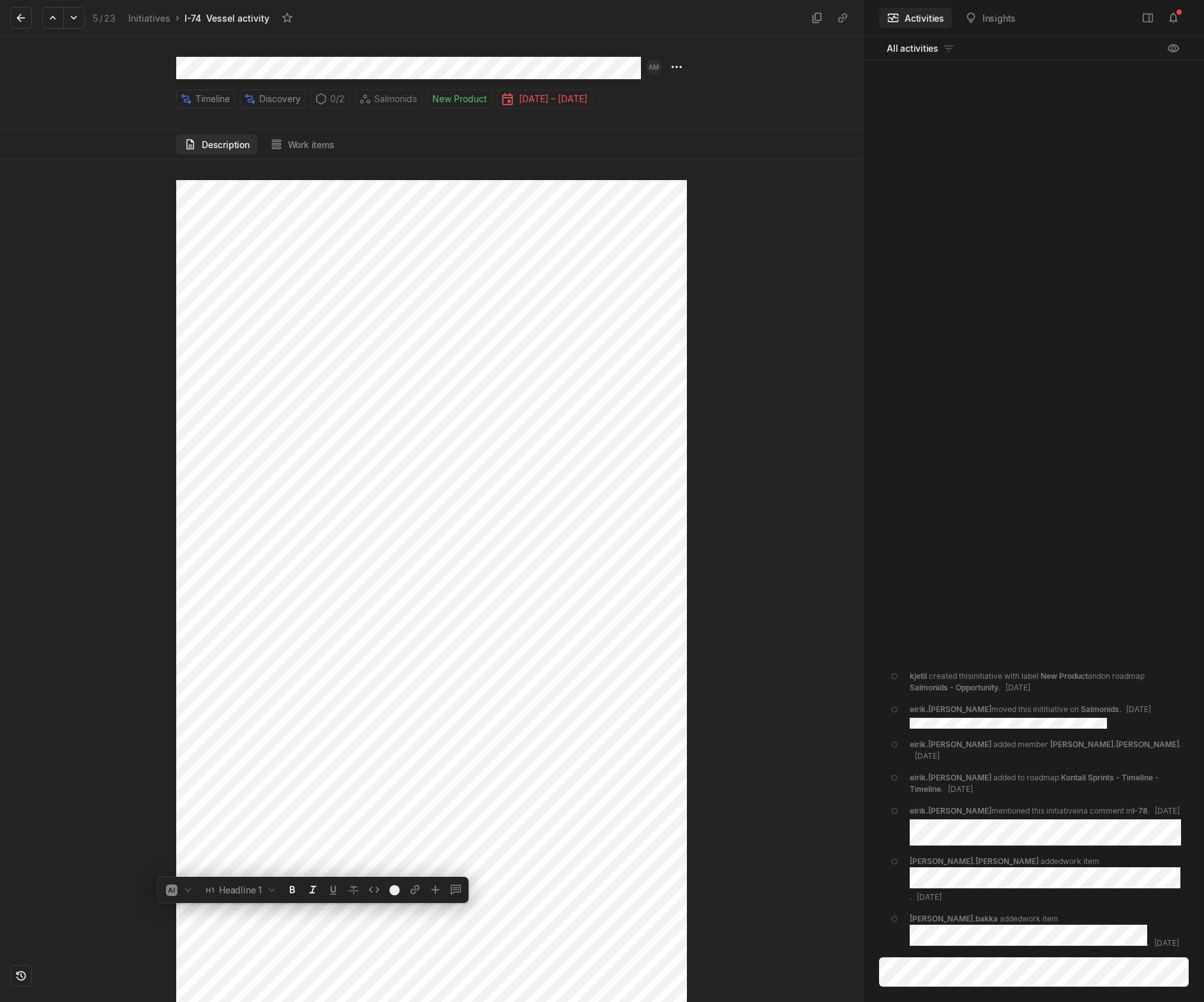
scroll to position [309, 0]
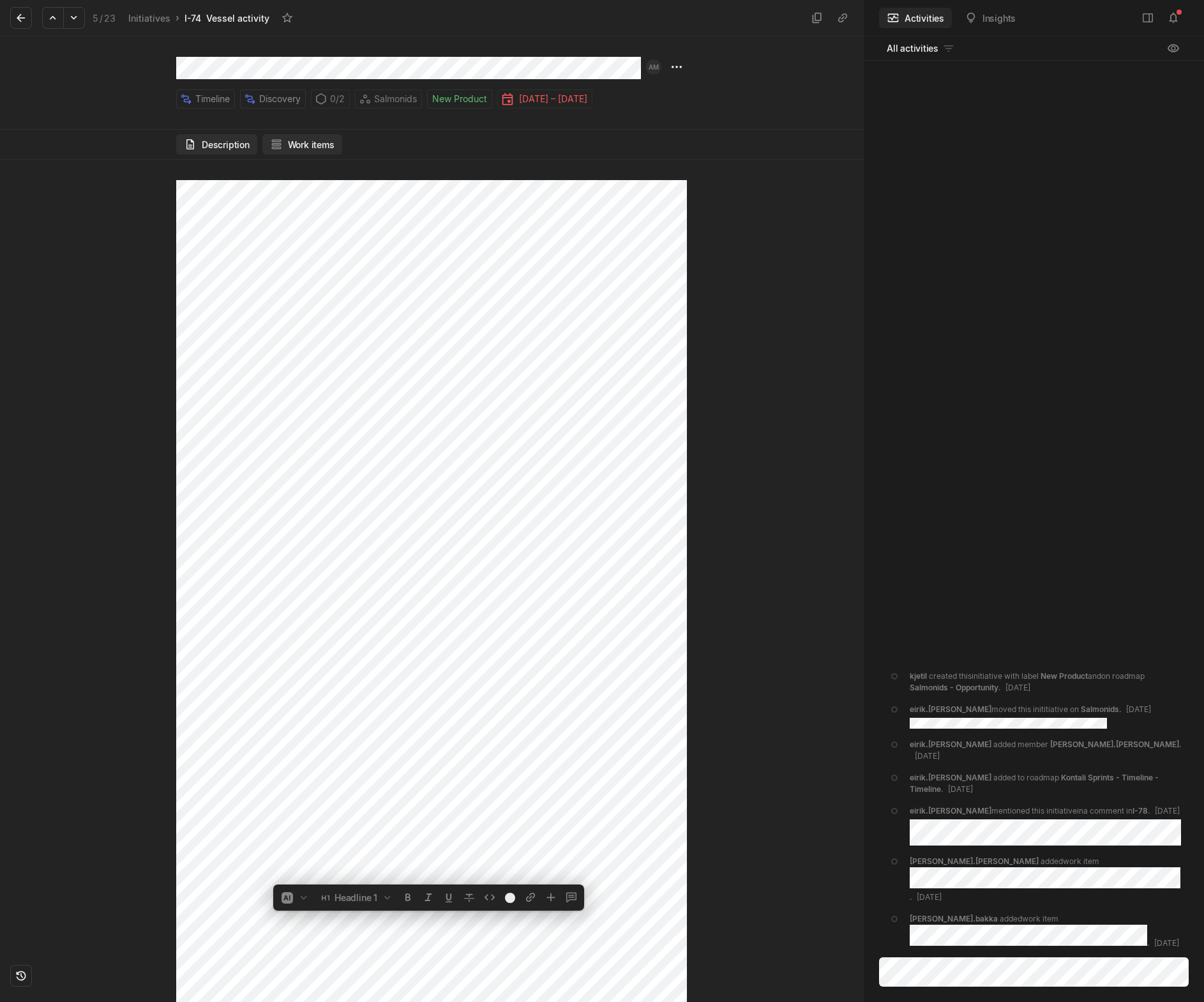
click at [289, 147] on button "Work items" at bounding box center [302, 143] width 80 height 20
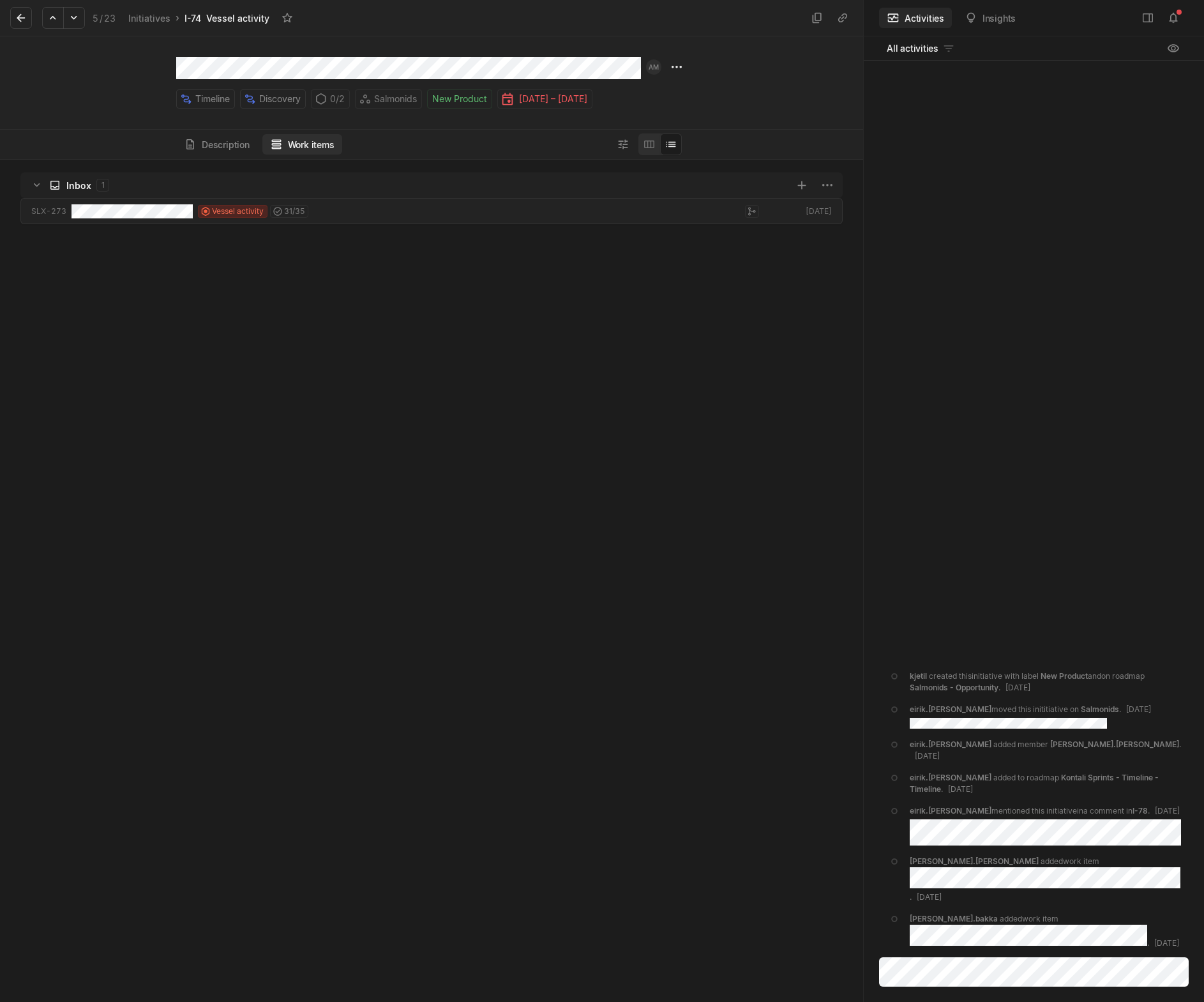
scroll to position [836, 857]
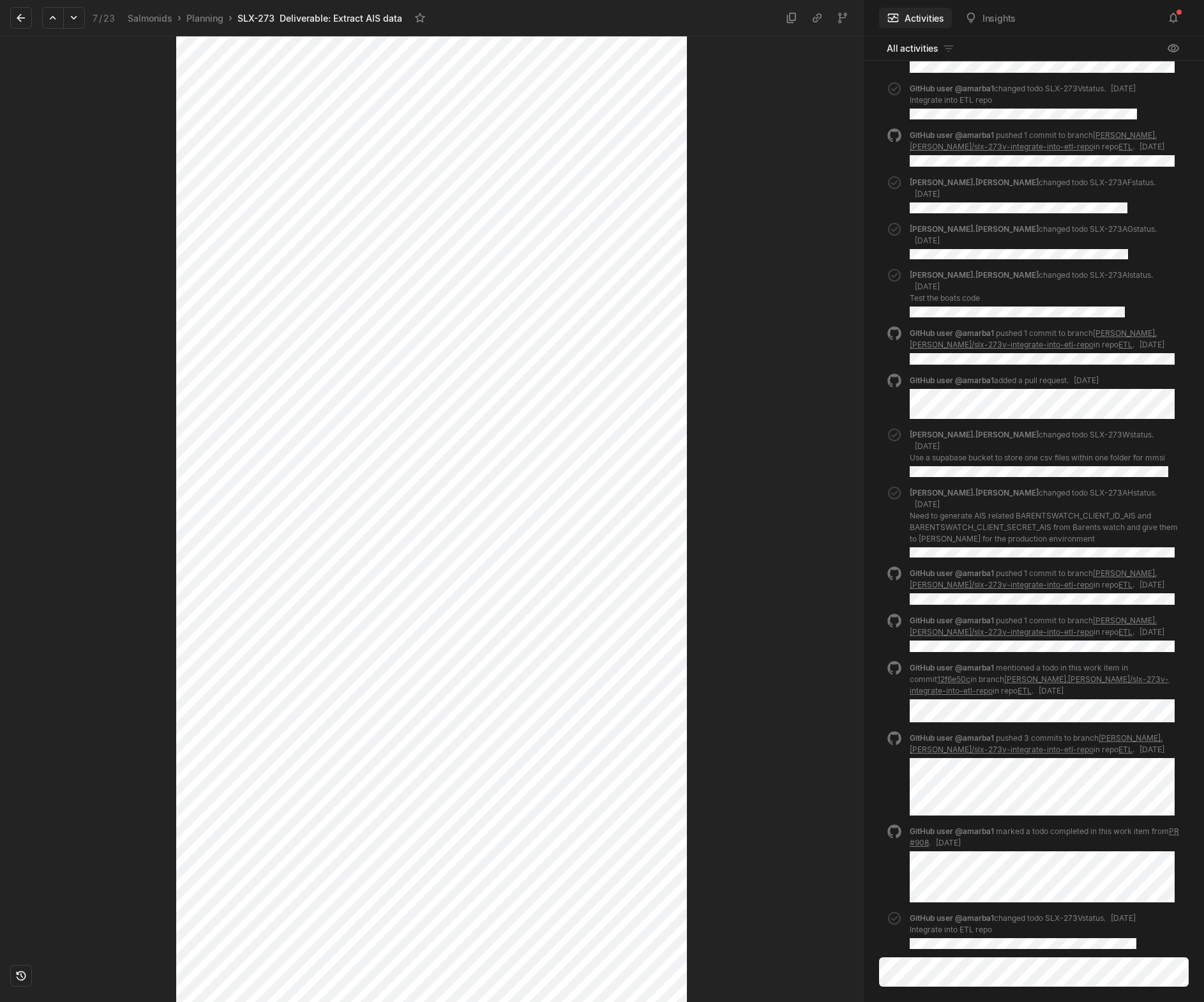
scroll to position [2938, 0]
click at [767, 606] on div "Inbox Vessel activity" at bounding box center [432, 519] width 863 height 966
click at [744, 582] on div "Inbox Vessel activity" at bounding box center [432, 519] width 863 height 966
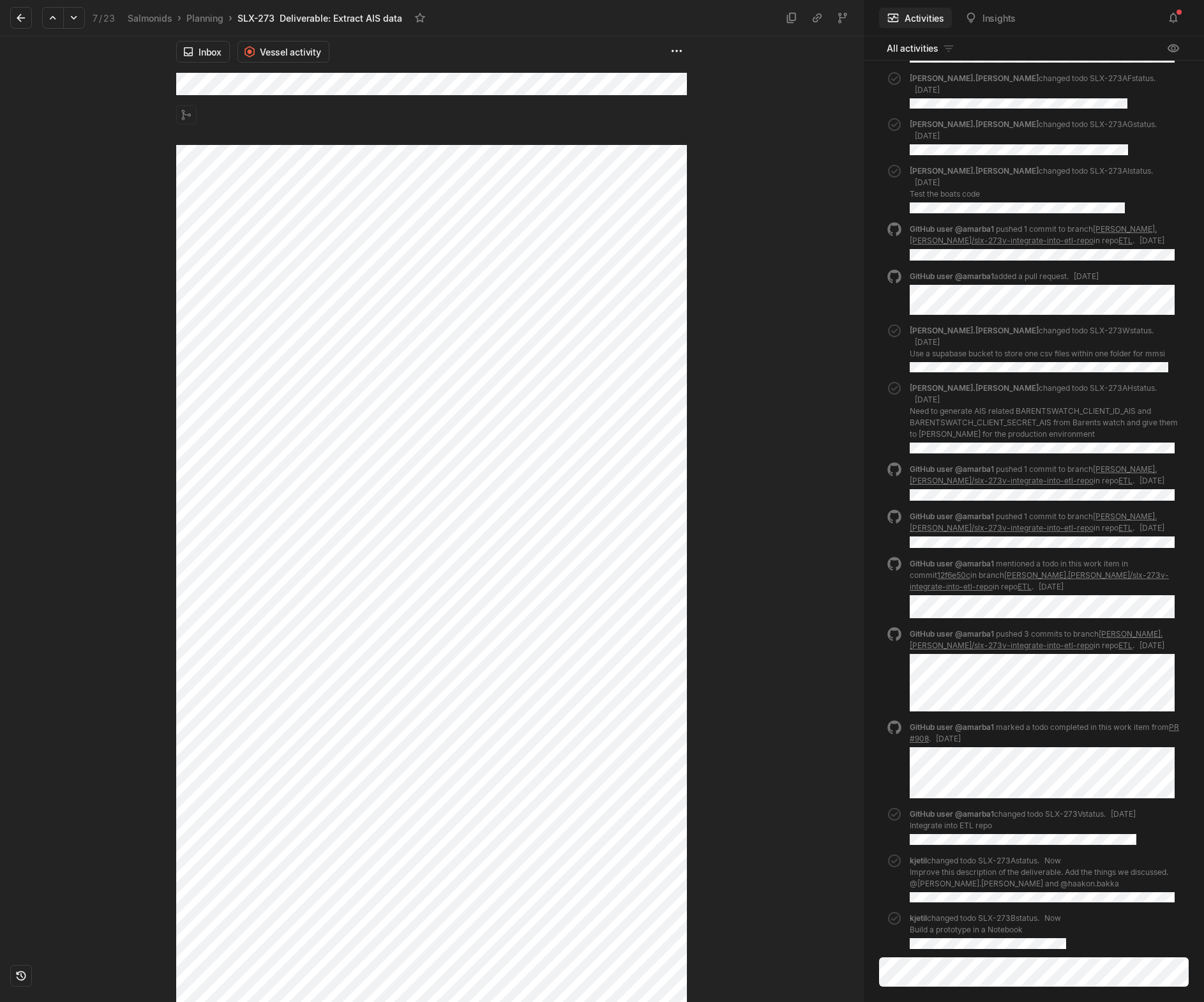
scroll to position [0, 0]
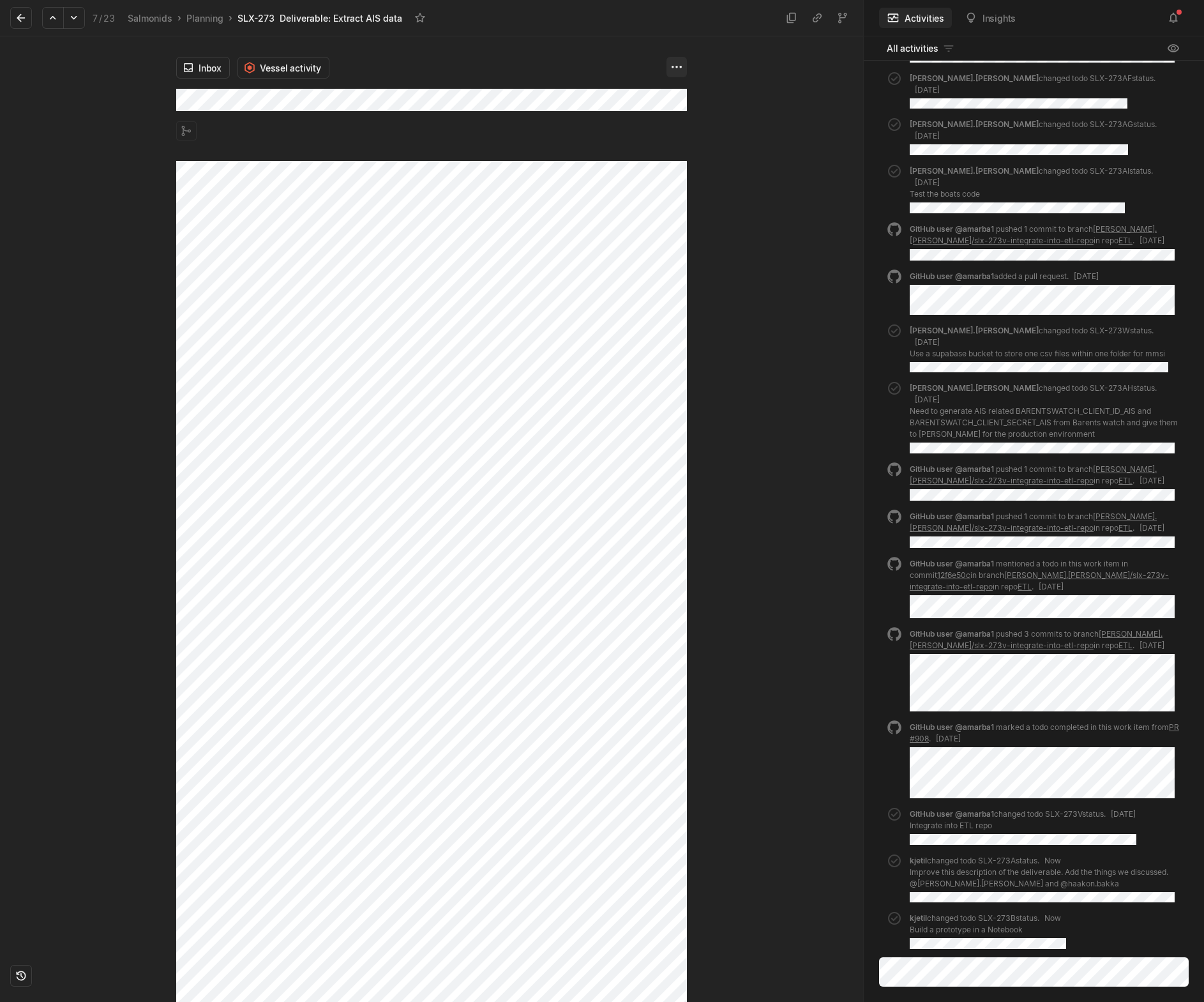
click at [671, 66] on html "Kontali Search / Updates 1 g then u My work = Feedback g then f Roadmaps g then…" at bounding box center [602, 501] width 1204 height 1002
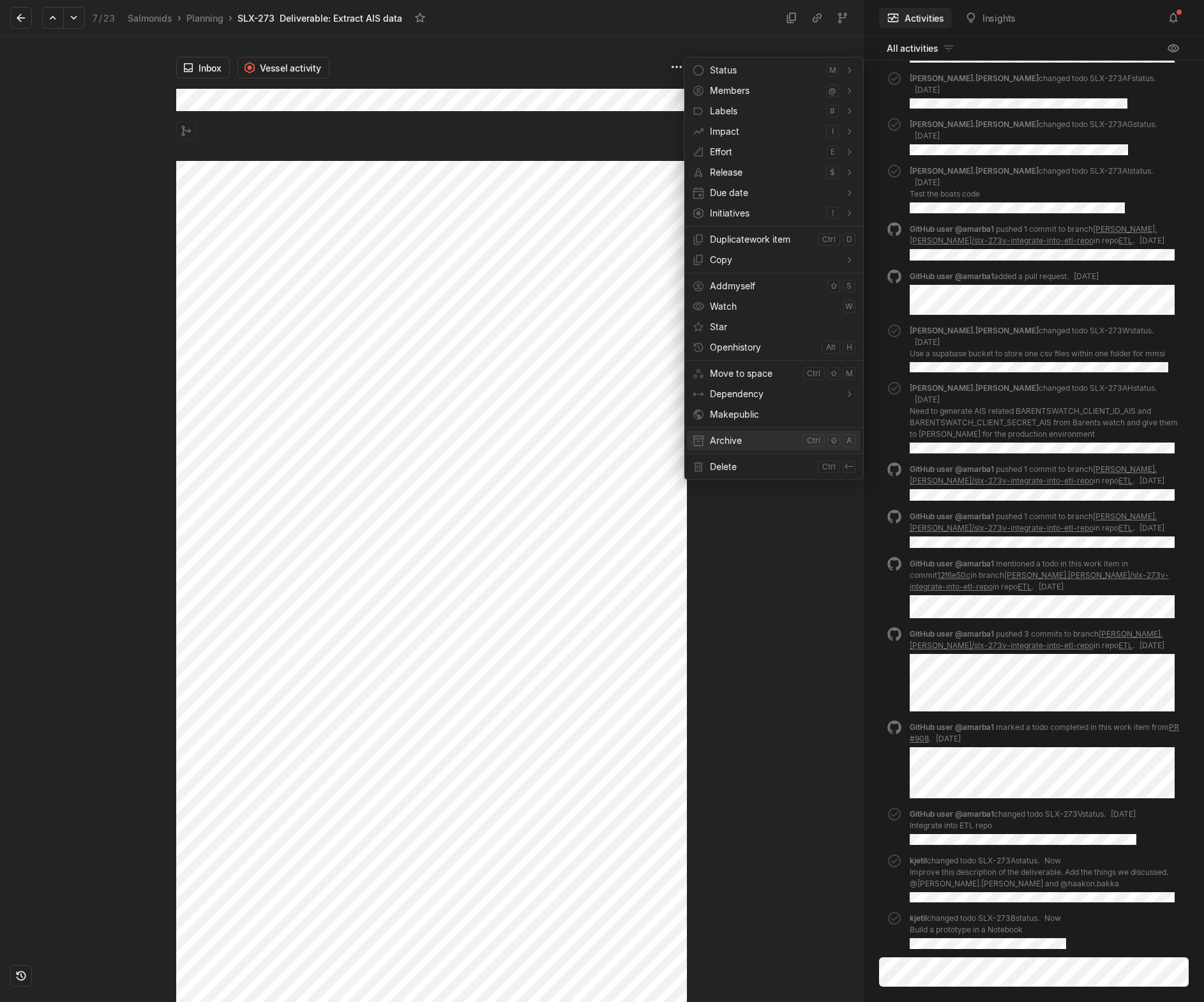
click at [724, 445] on span "Archive" at bounding box center [754, 440] width 88 height 20
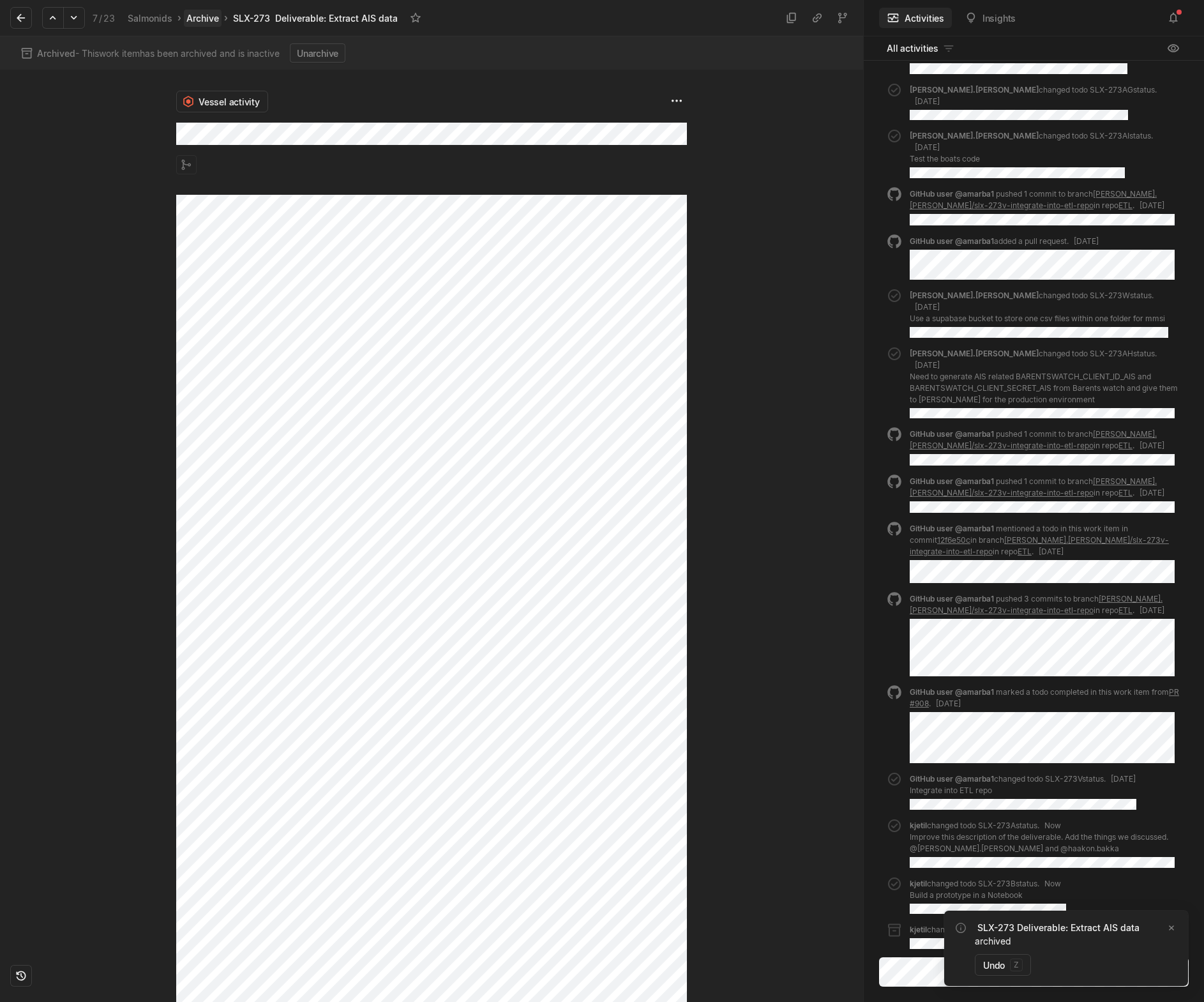
click at [202, 17] on link "Archive" at bounding box center [202, 18] width 38 height 17
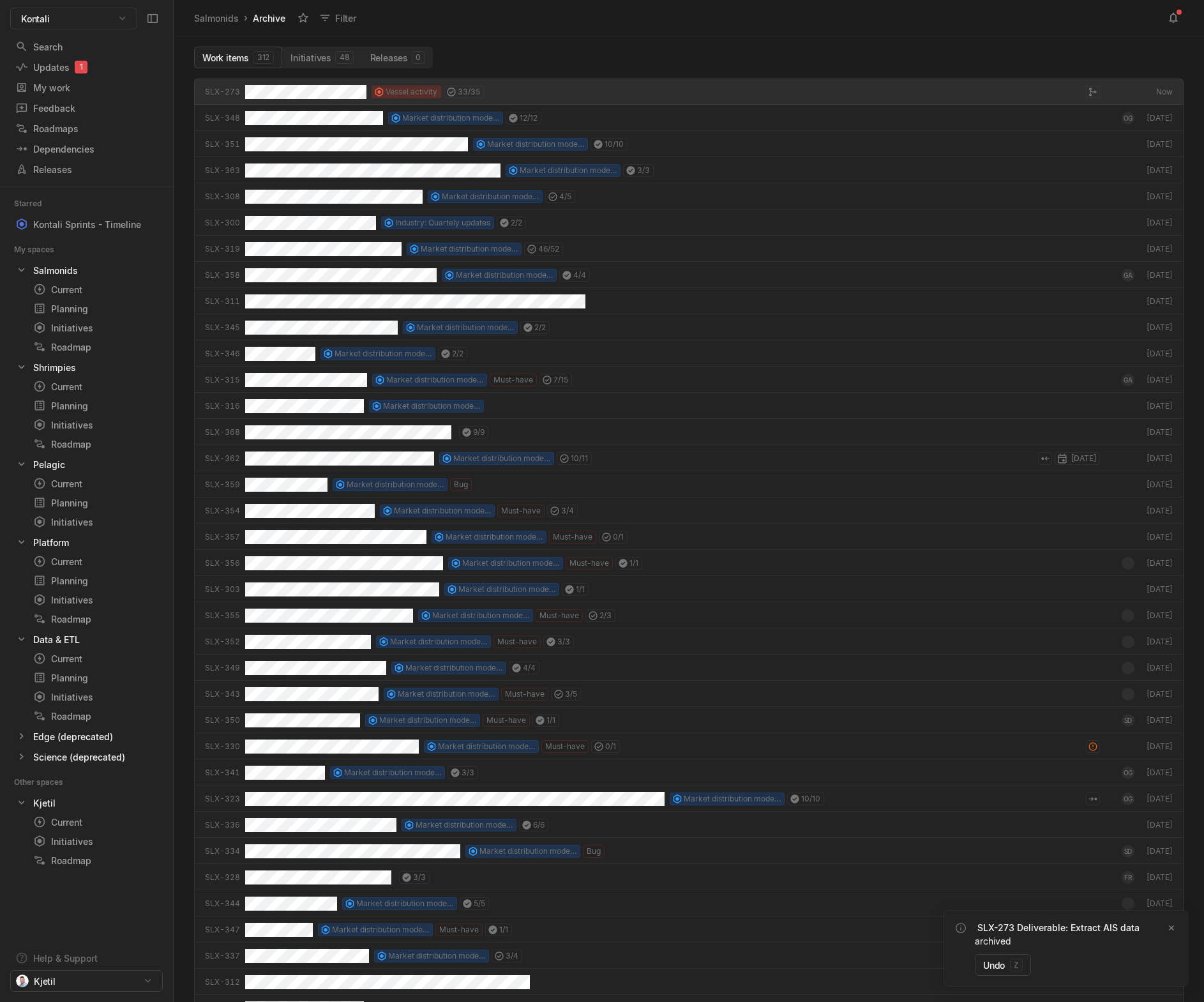
scroll to position [917, 1024]
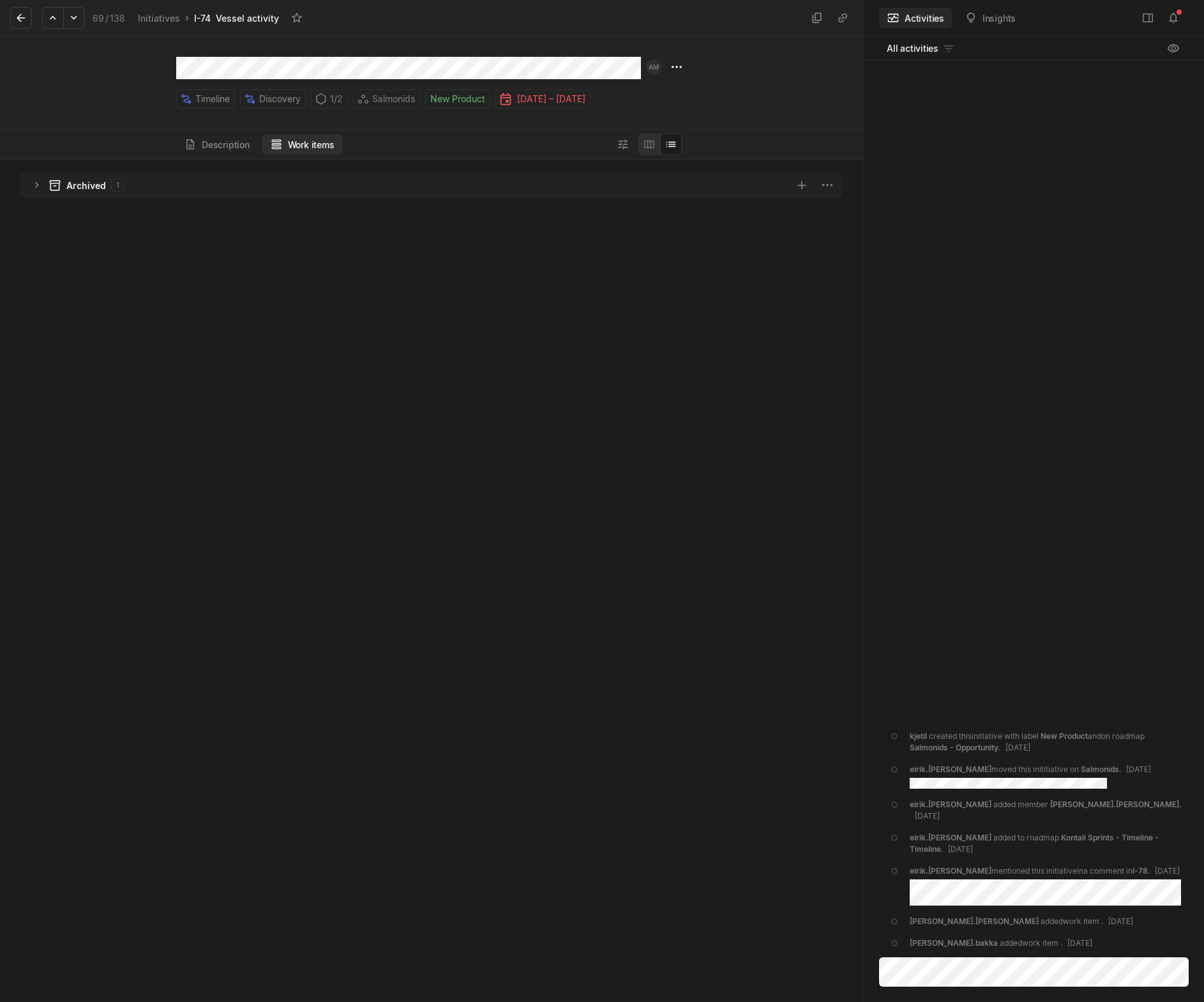
scroll to position [836, 857]
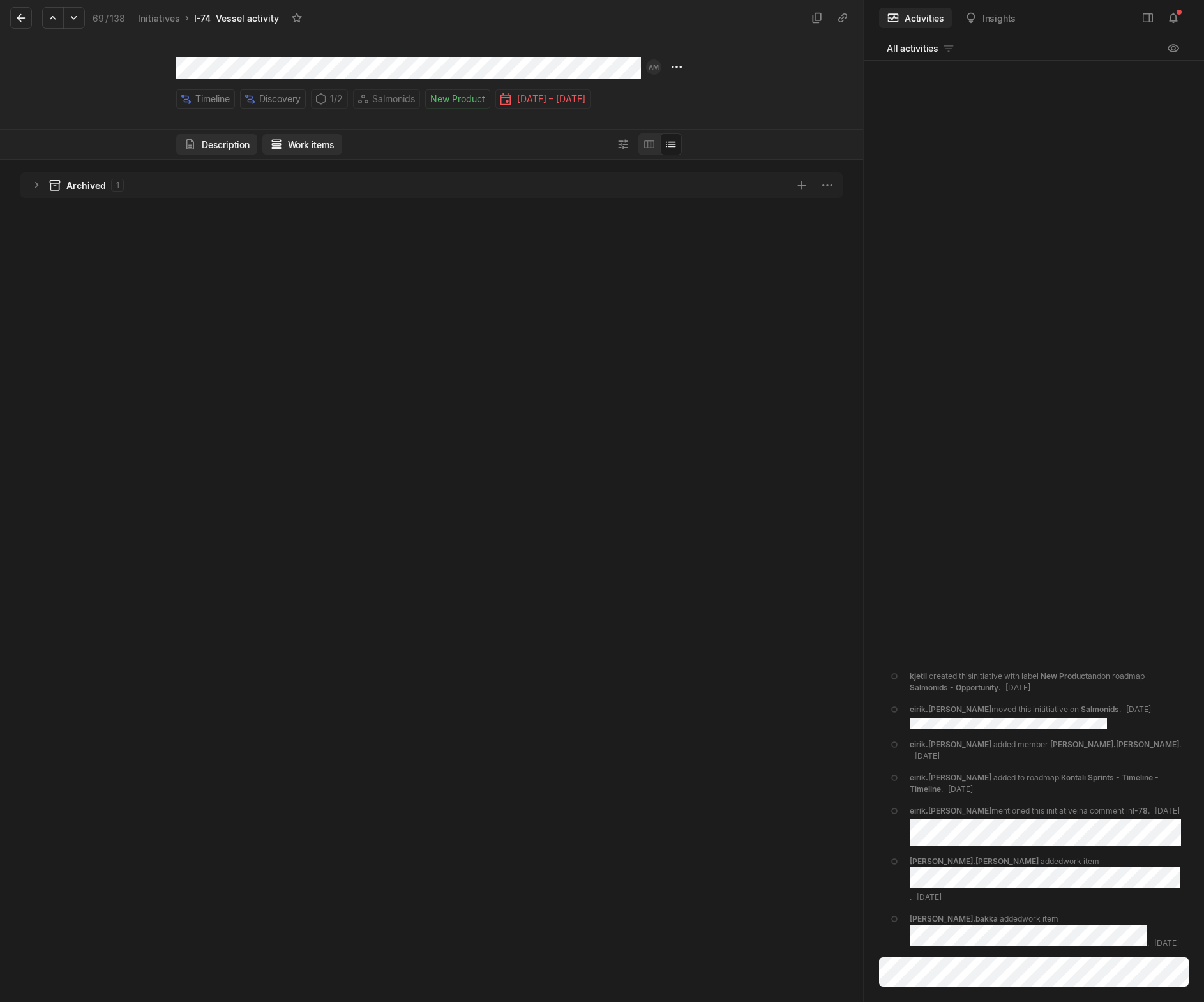
click at [205, 151] on button "Description" at bounding box center [217, 143] width 81 height 20
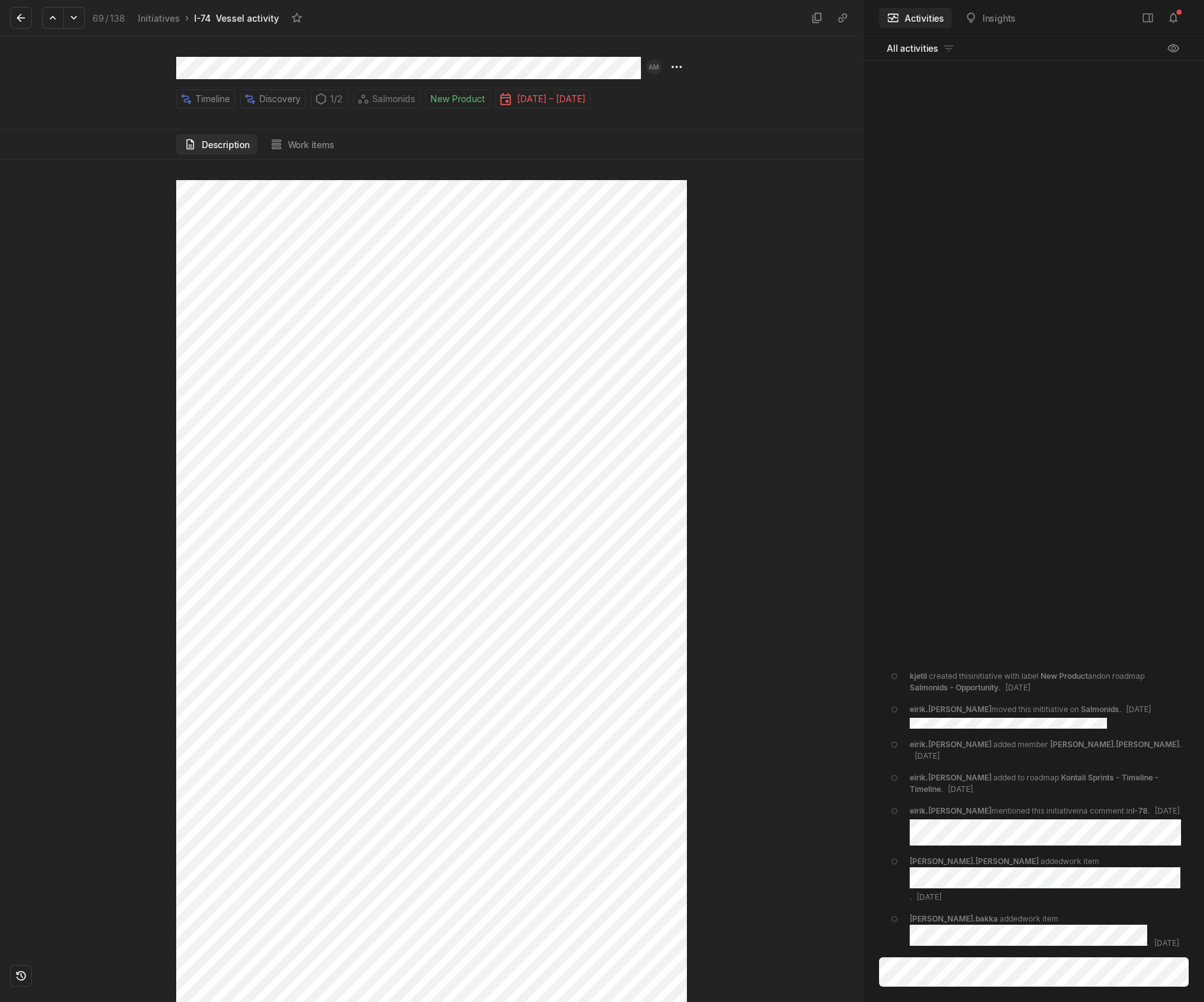
scroll to position [0, 0]
click at [677, 64] on html "Kontali Search / Updates 1 g then u My work = Feedback g then f Roadmaps g then…" at bounding box center [602, 501] width 1204 height 1002
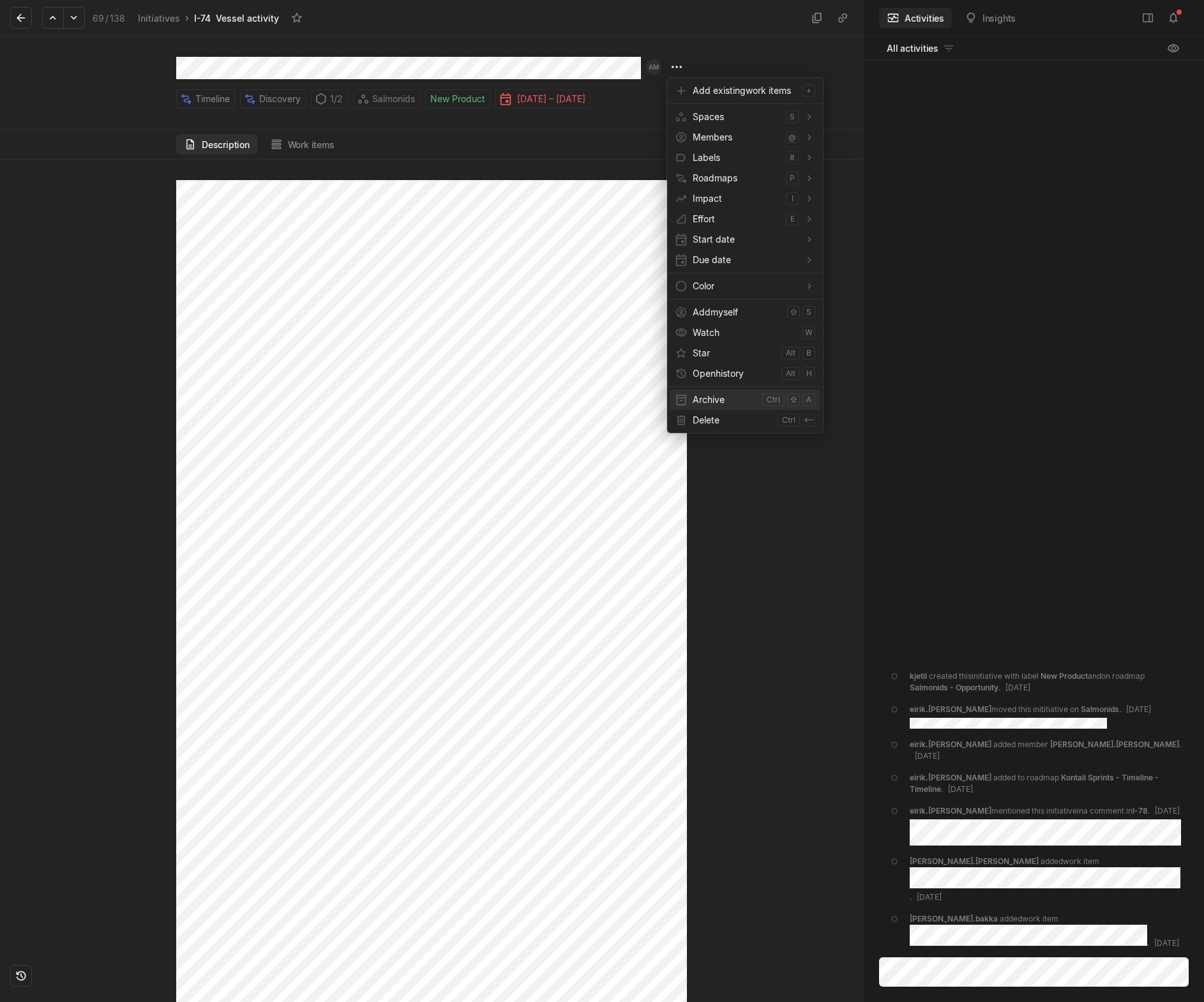
click at [714, 404] on span "Archive" at bounding box center [725, 400] width 64 height 20
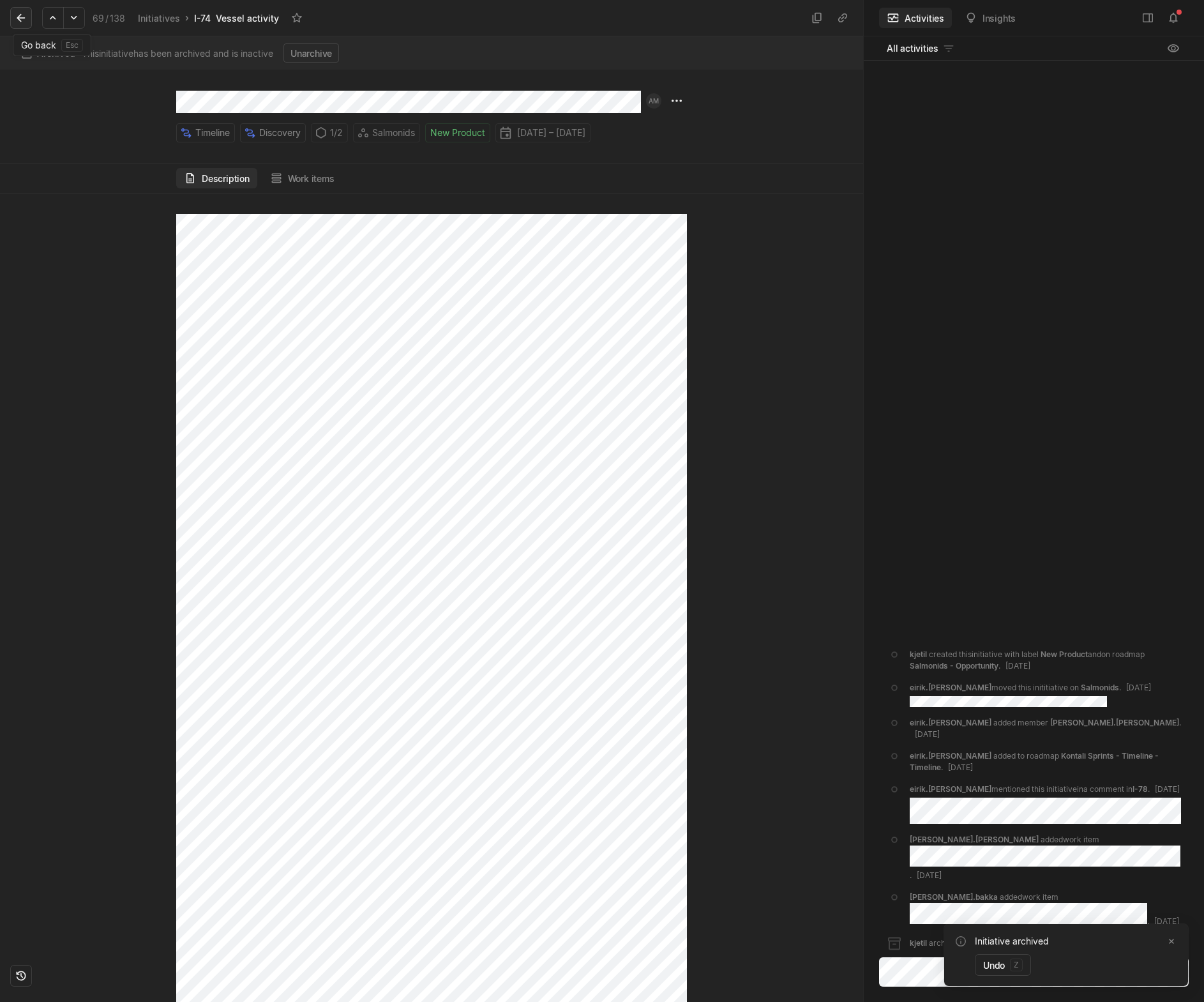
click at [27, 22] on button at bounding box center [21, 18] width 22 height 22
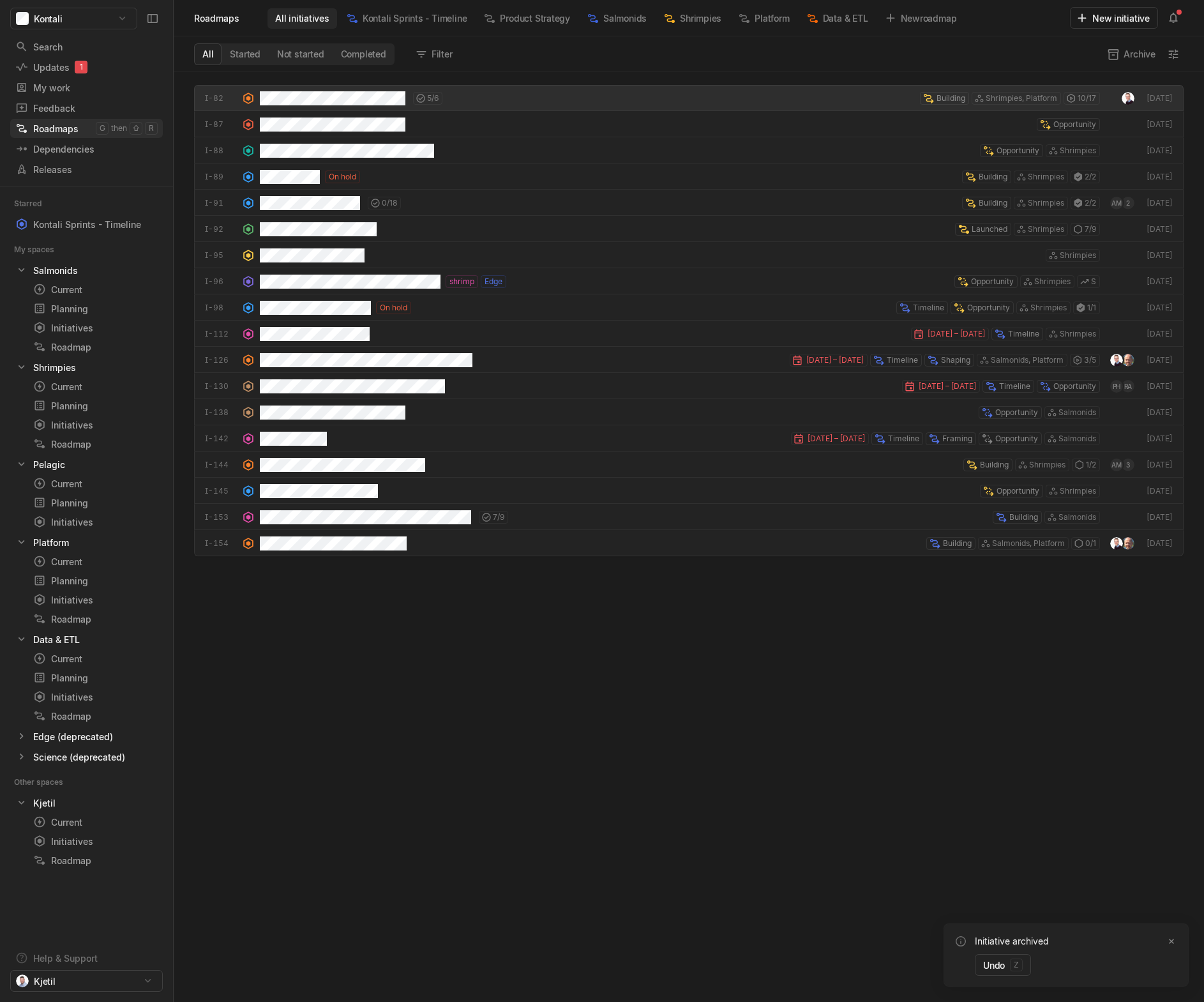
scroll to position [923, 1024]
click at [318, 106] on div "5 / 6" at bounding box center [351, 97] width 183 height 27
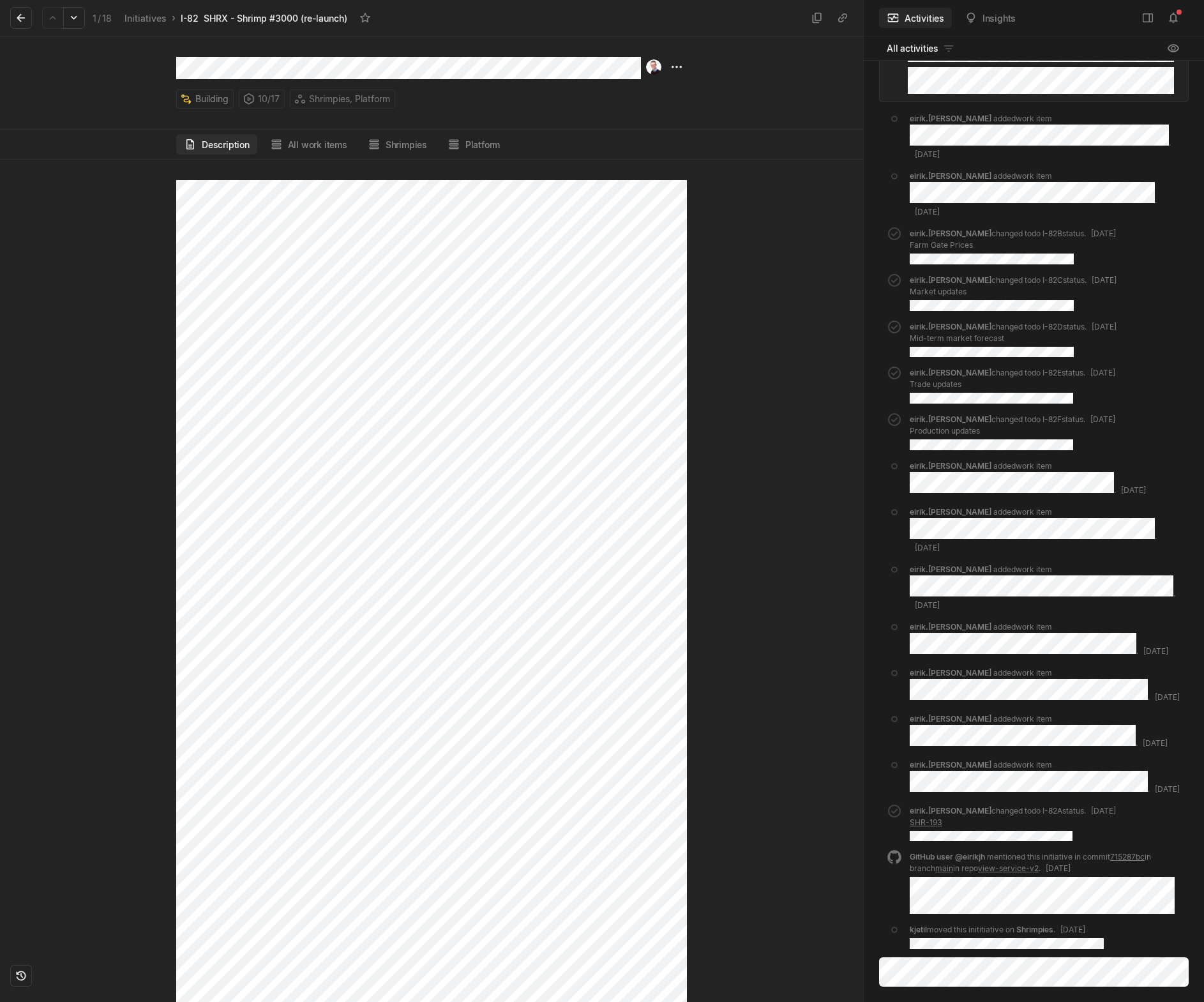
scroll to position [1339, 0]
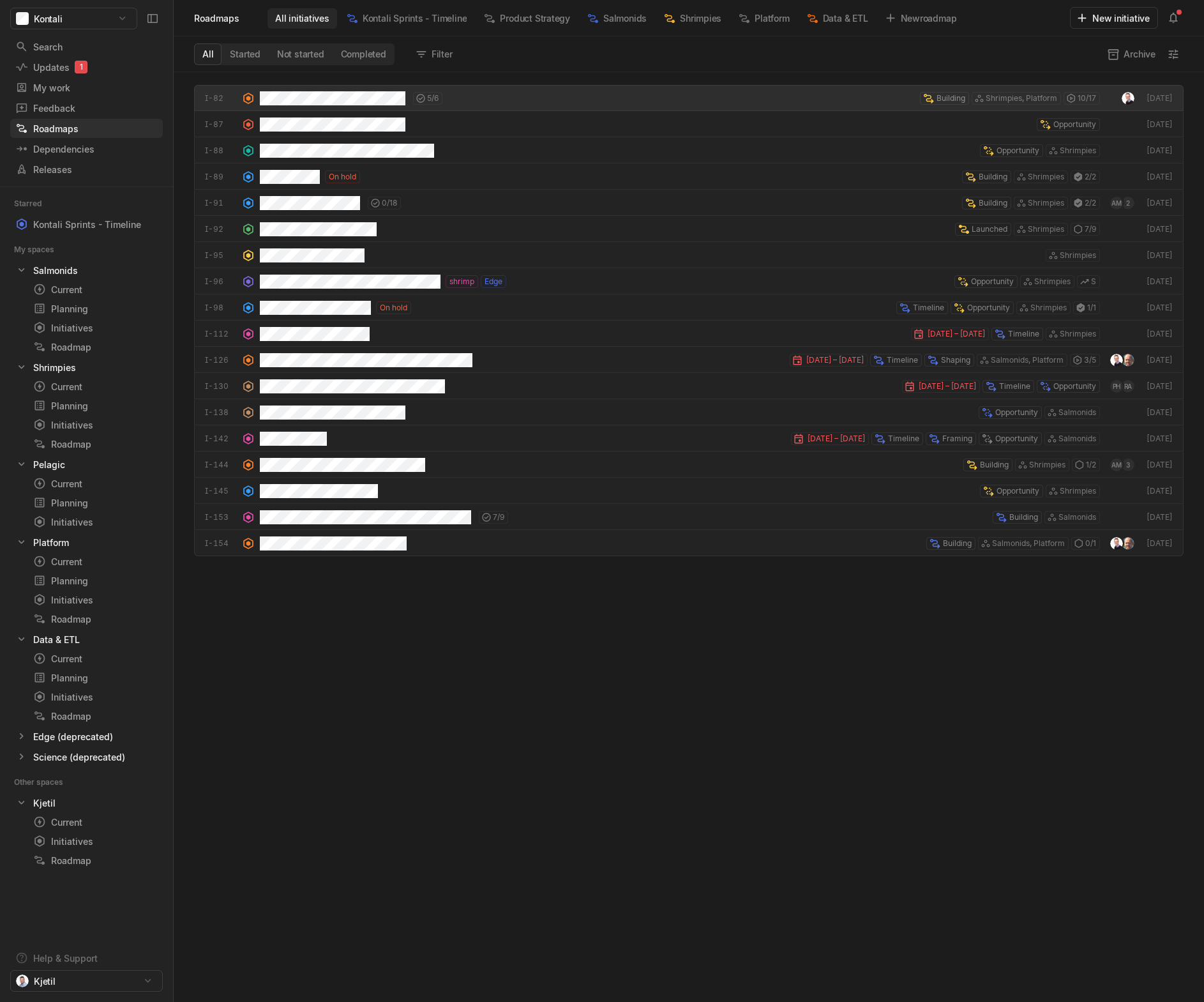
scroll to position [923, 1024]
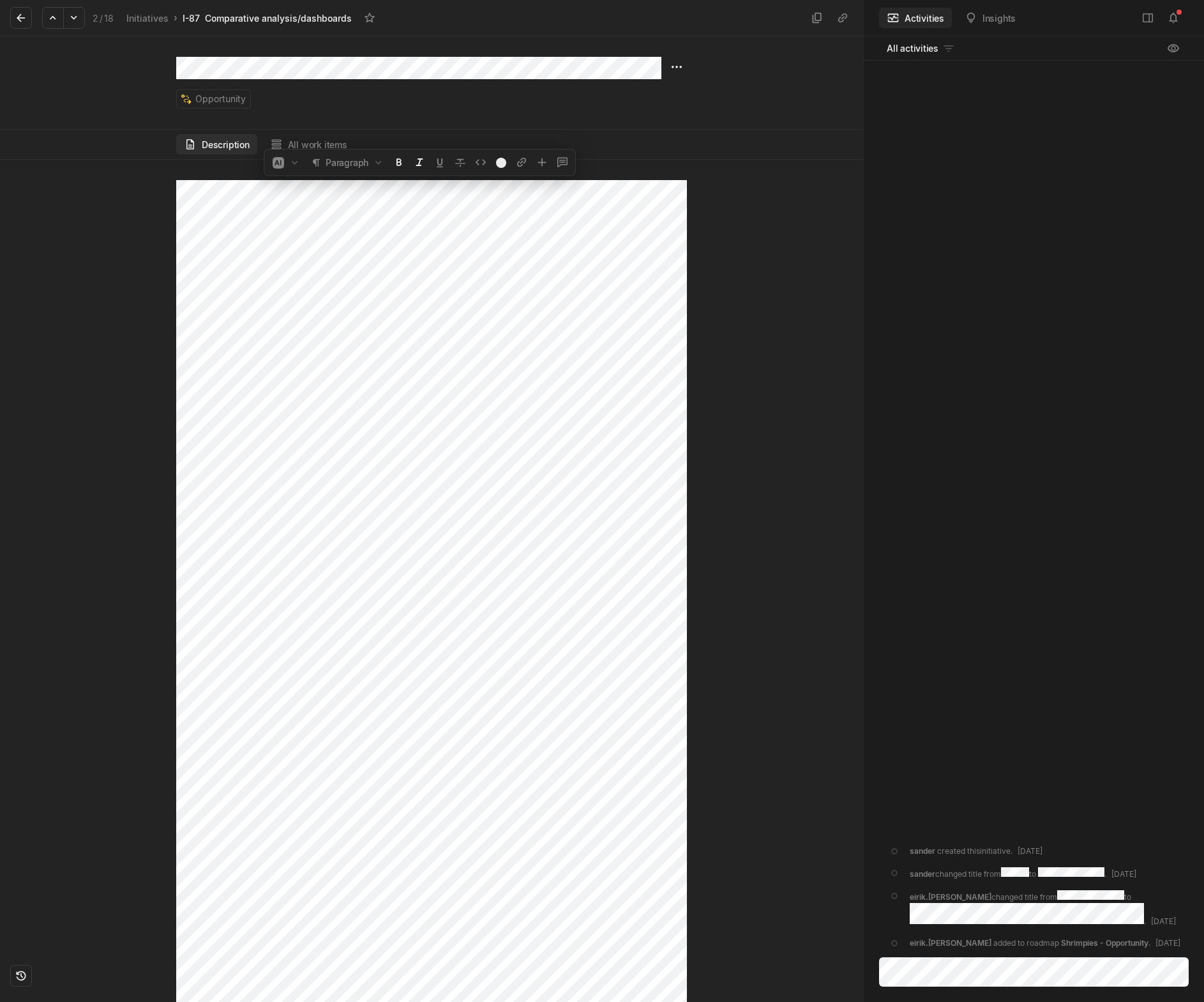
click at [168, 177] on div at bounding box center [432, 581] width 863 height 843
click at [675, 64] on html "Kontali Search / Updates 1 g then u My work = Feedback g then f Roadmaps g then…" at bounding box center [602, 501] width 1204 height 1002
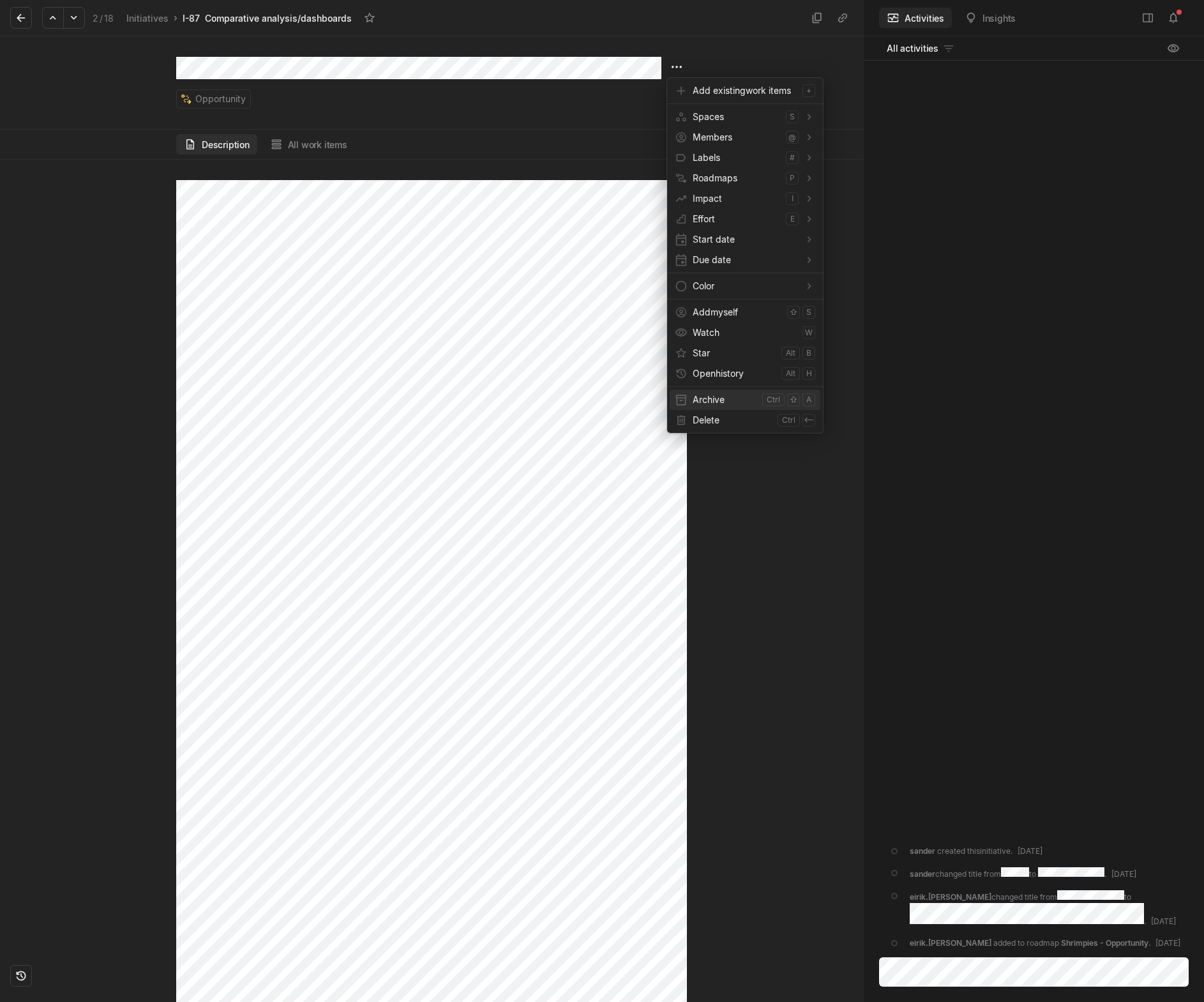
click at [710, 405] on span "Archive" at bounding box center [725, 400] width 64 height 20
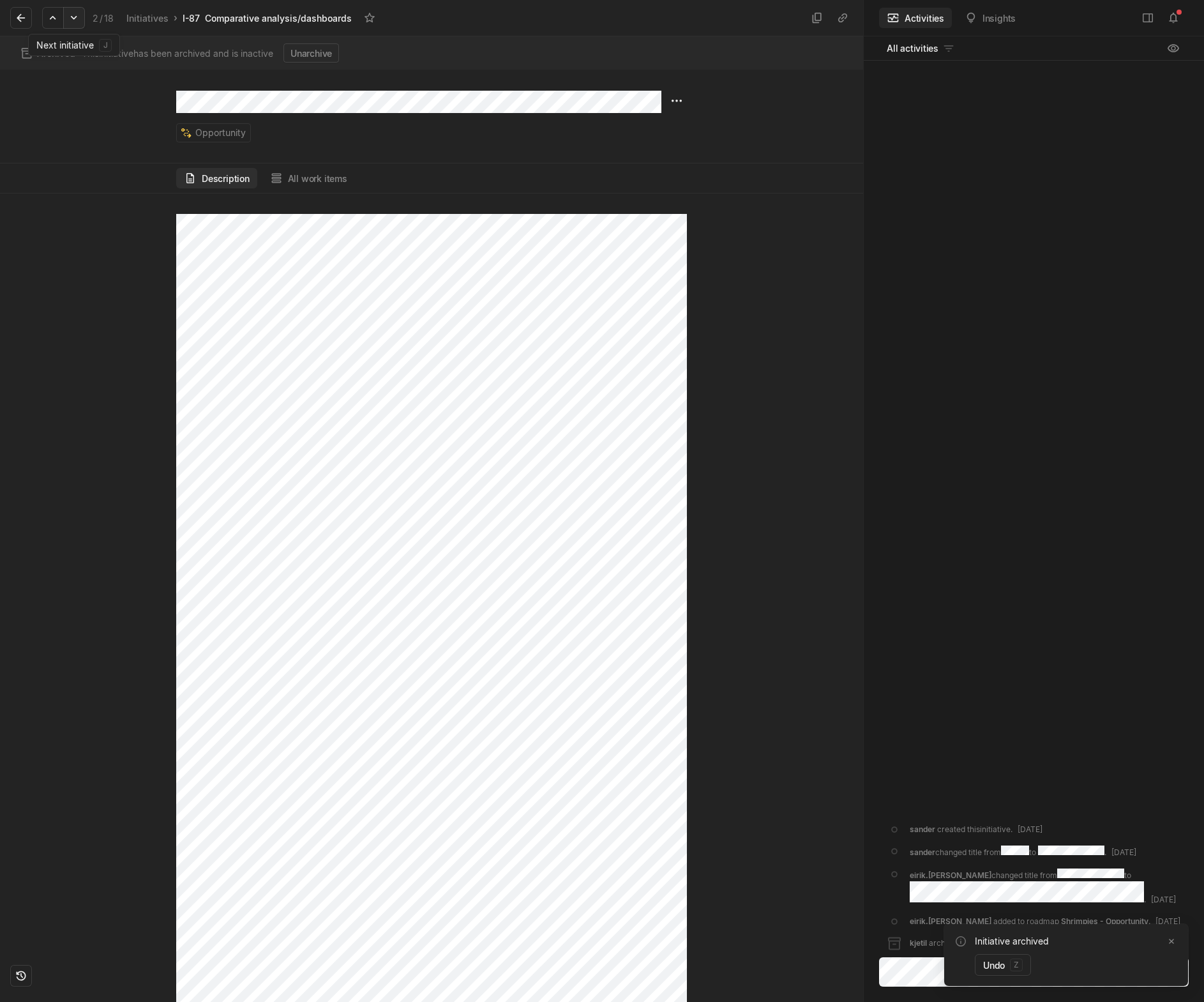
click at [72, 17] on icon at bounding box center [73, 18] width 6 height 4
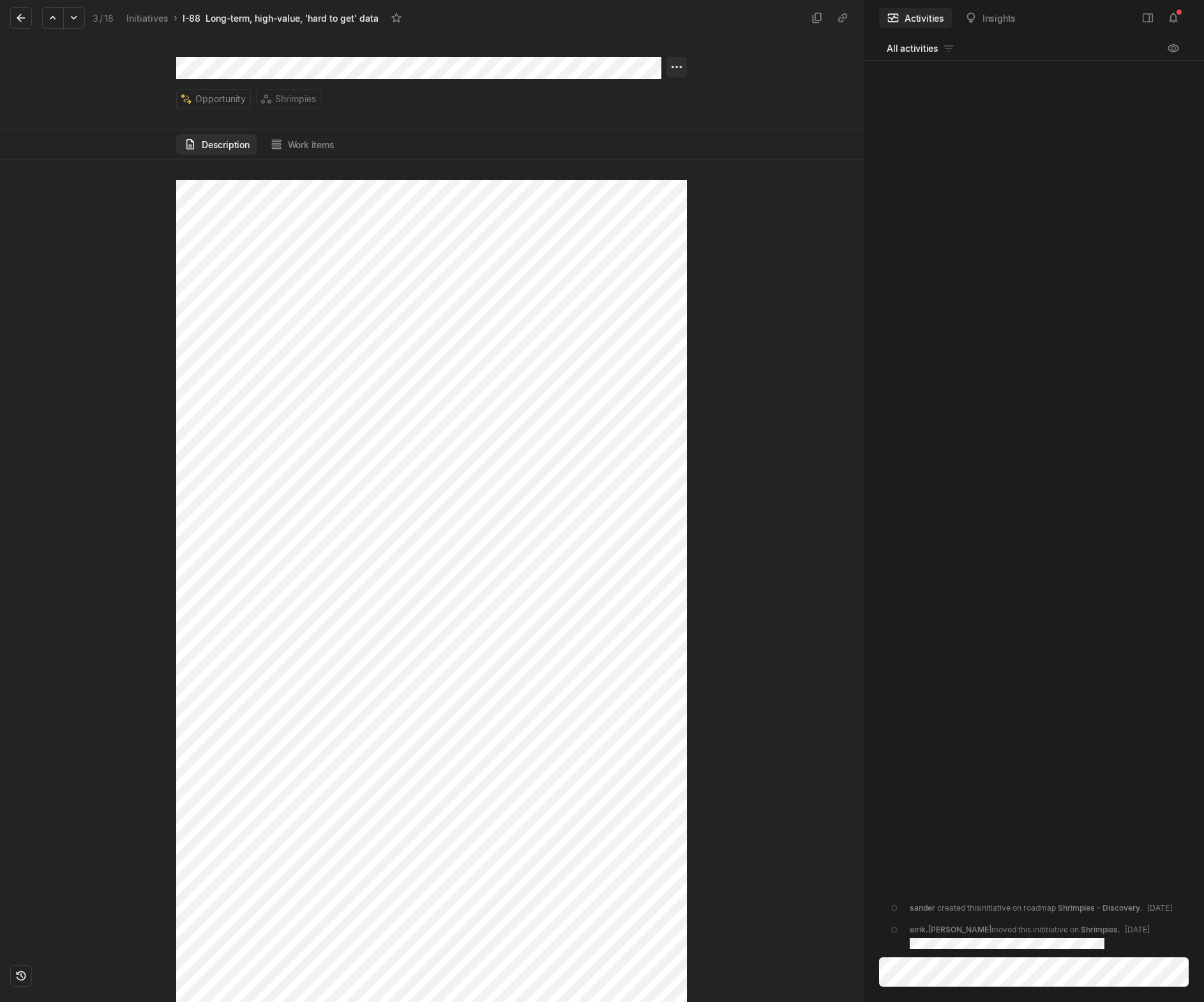
click at [683, 67] on html "Kontali Search / Updates 1 g then u My work = Feedback g then f Roadmaps g then…" at bounding box center [602, 501] width 1204 height 1002
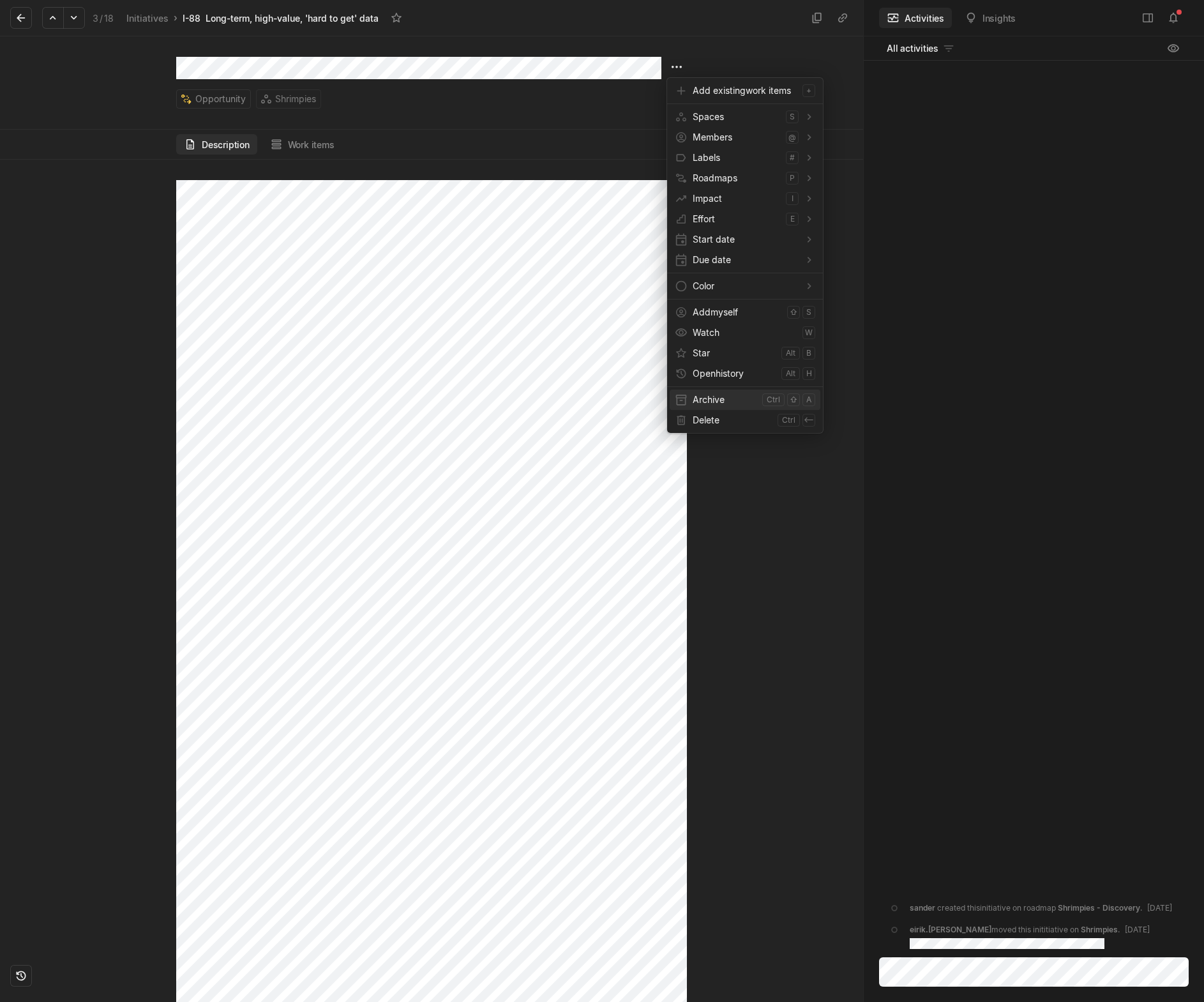
click at [734, 404] on span "Archive" at bounding box center [725, 400] width 64 height 20
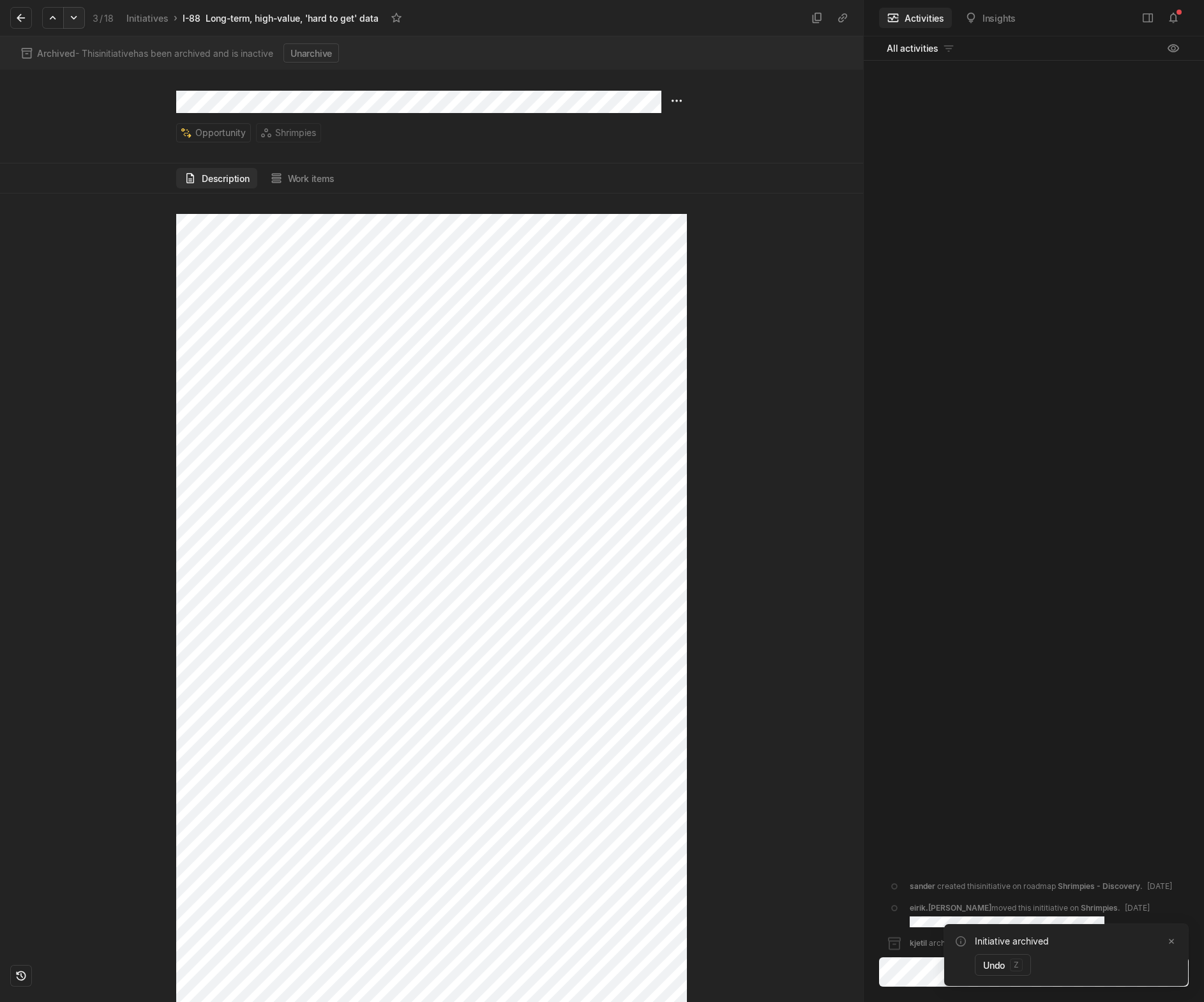
click at [69, 19] on icon at bounding box center [74, 18] width 13 height 13
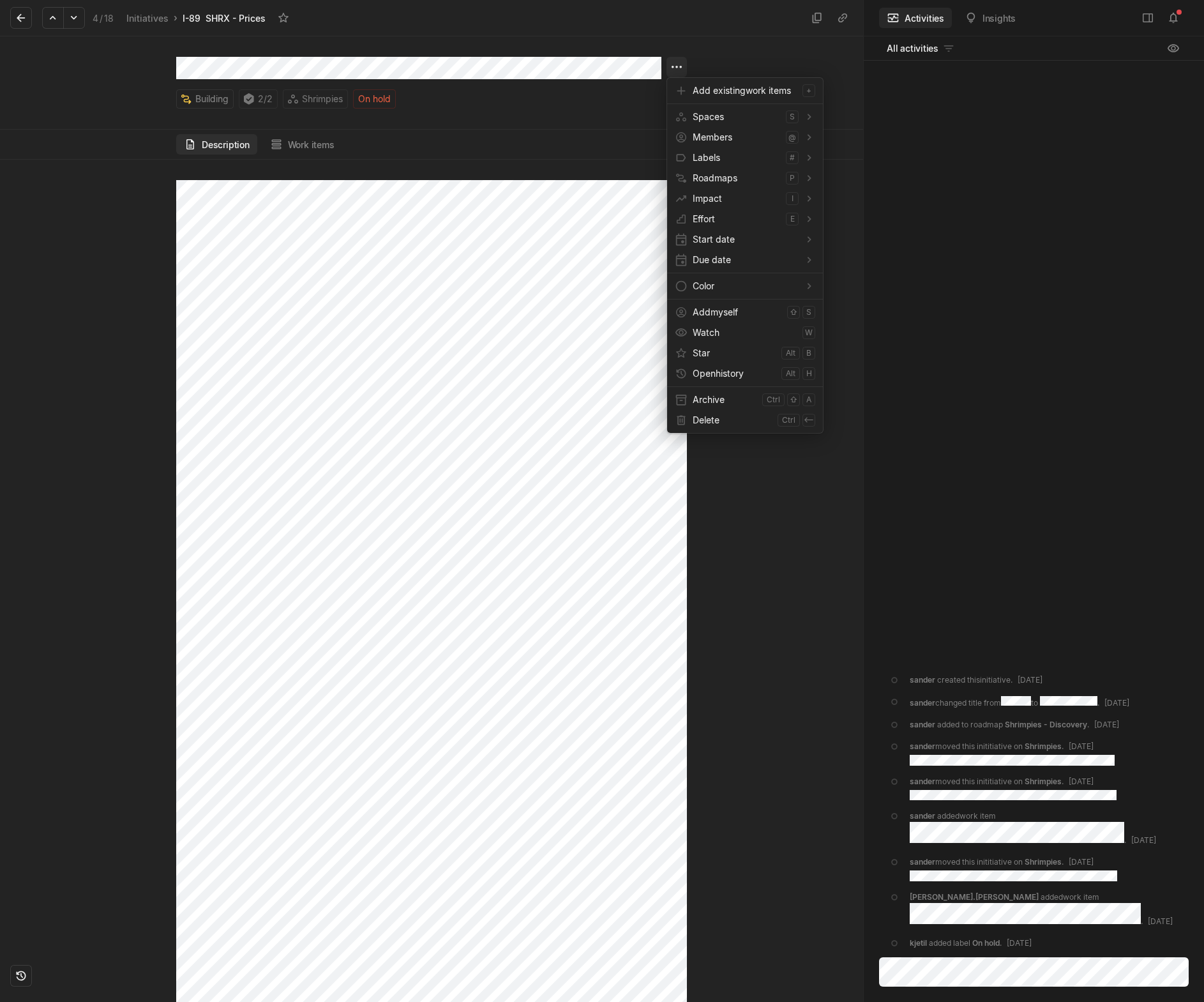
click at [679, 69] on html "Kontali Search / Updates 1 g then u My work = Feedback g then f Roadmaps g then…" at bounding box center [602, 501] width 1204 height 1002
click at [716, 401] on span "Archive" at bounding box center [725, 400] width 64 height 20
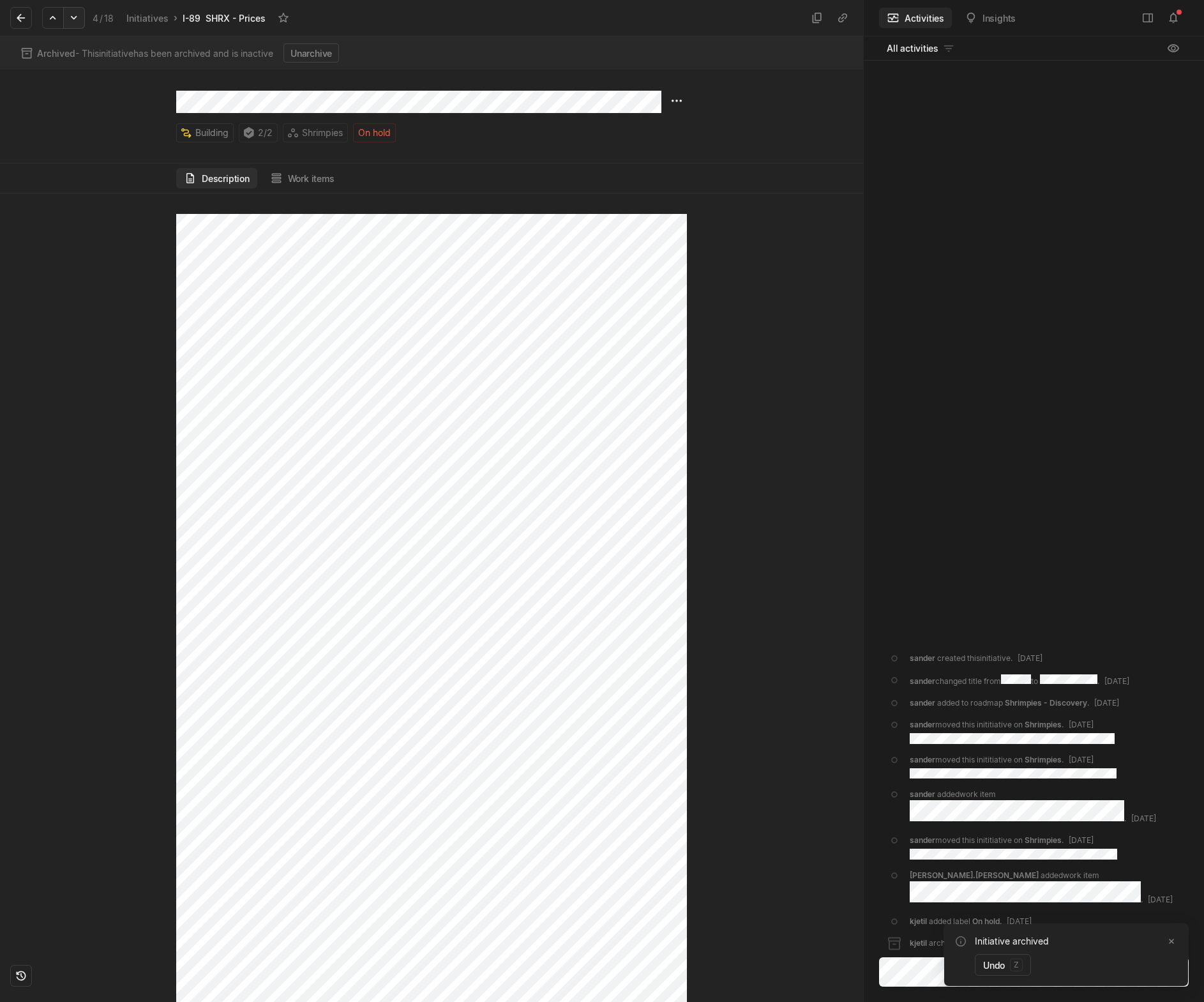
click at [77, 19] on icon at bounding box center [74, 18] width 13 height 13
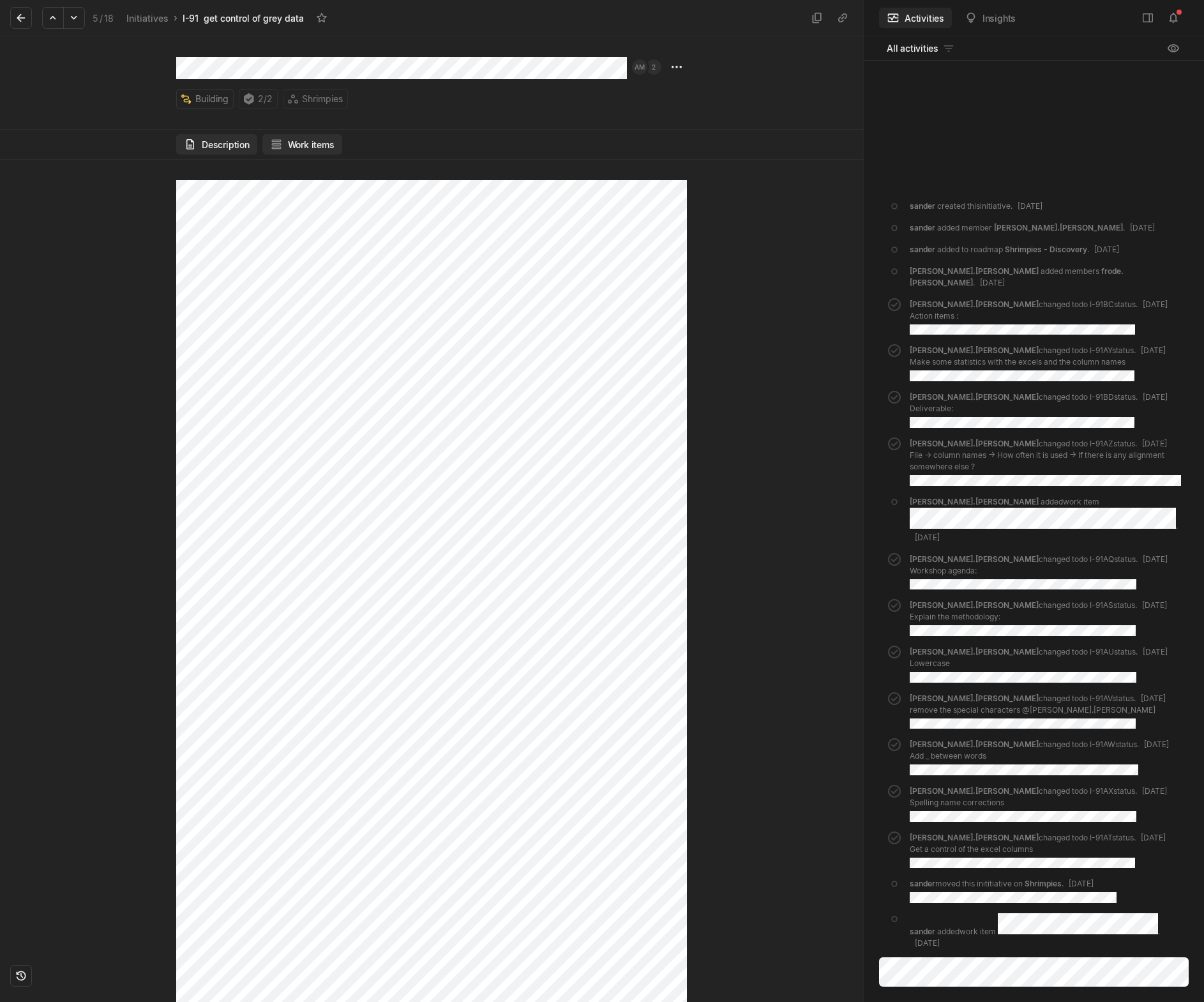
click at [292, 141] on button "Work items" at bounding box center [302, 143] width 80 height 20
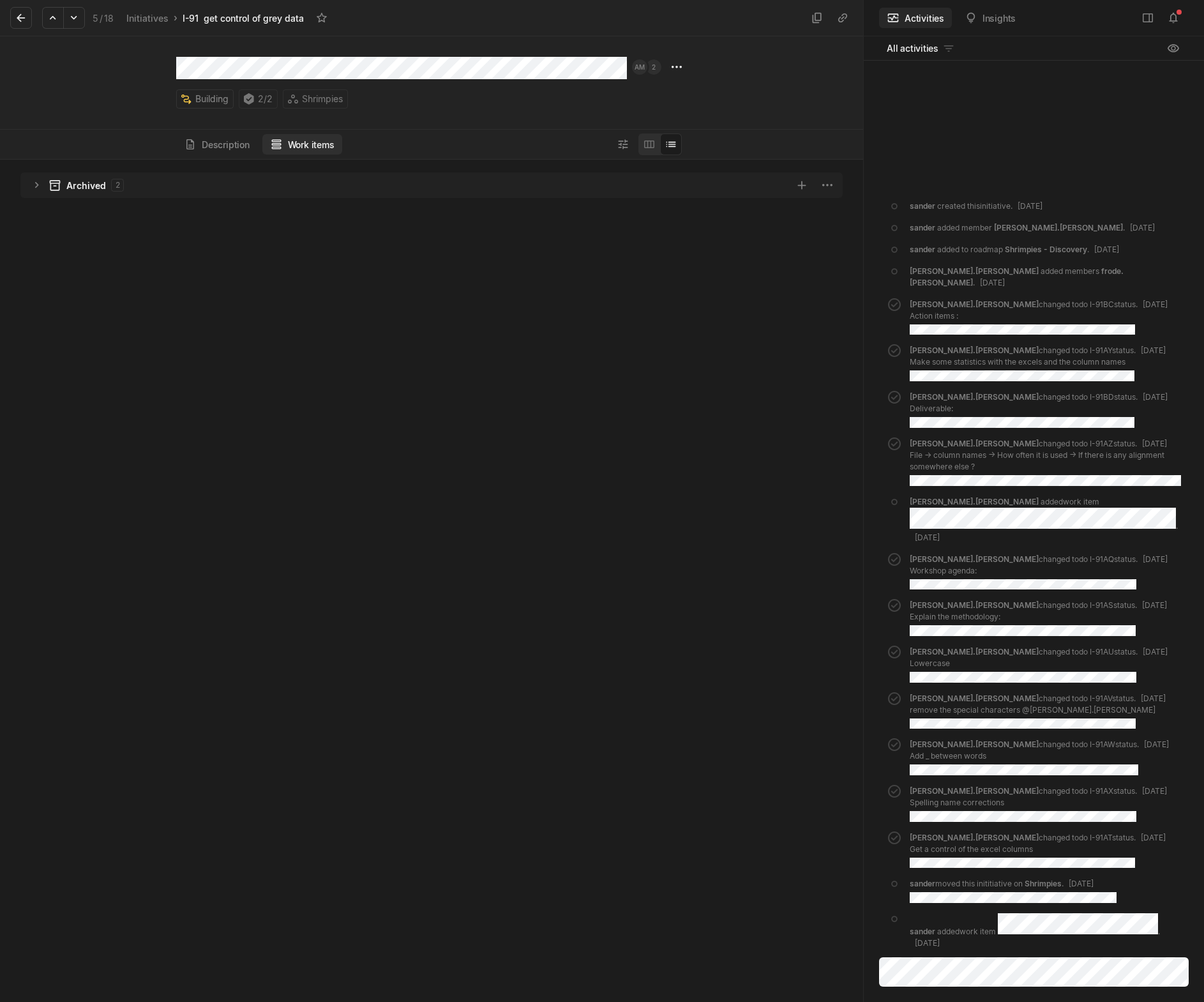
scroll to position [836, 857]
click at [38, 178] on div "Archived 2" at bounding box center [431, 185] width 822 height 26
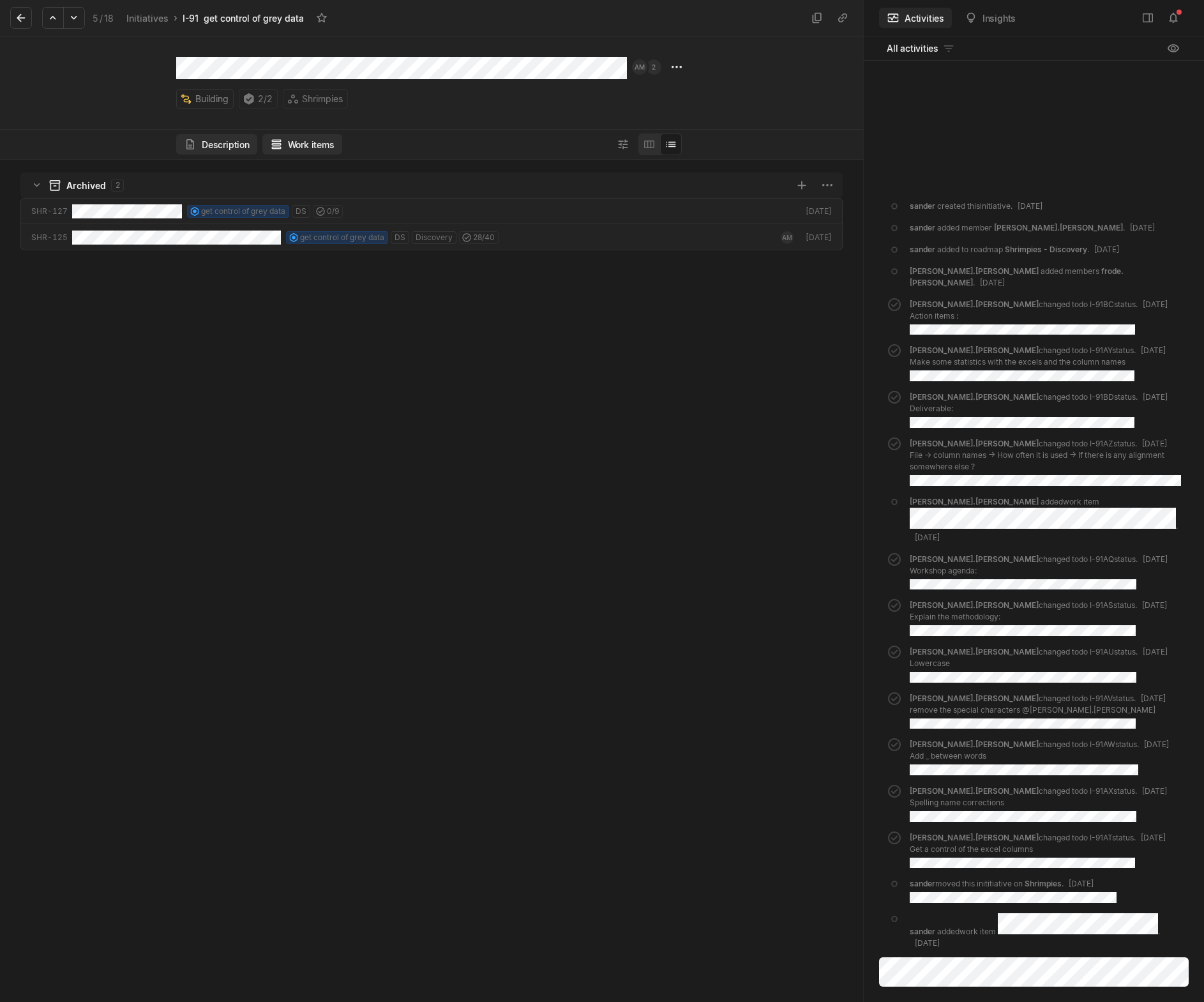
click at [196, 147] on icon at bounding box center [190, 144] width 13 height 13
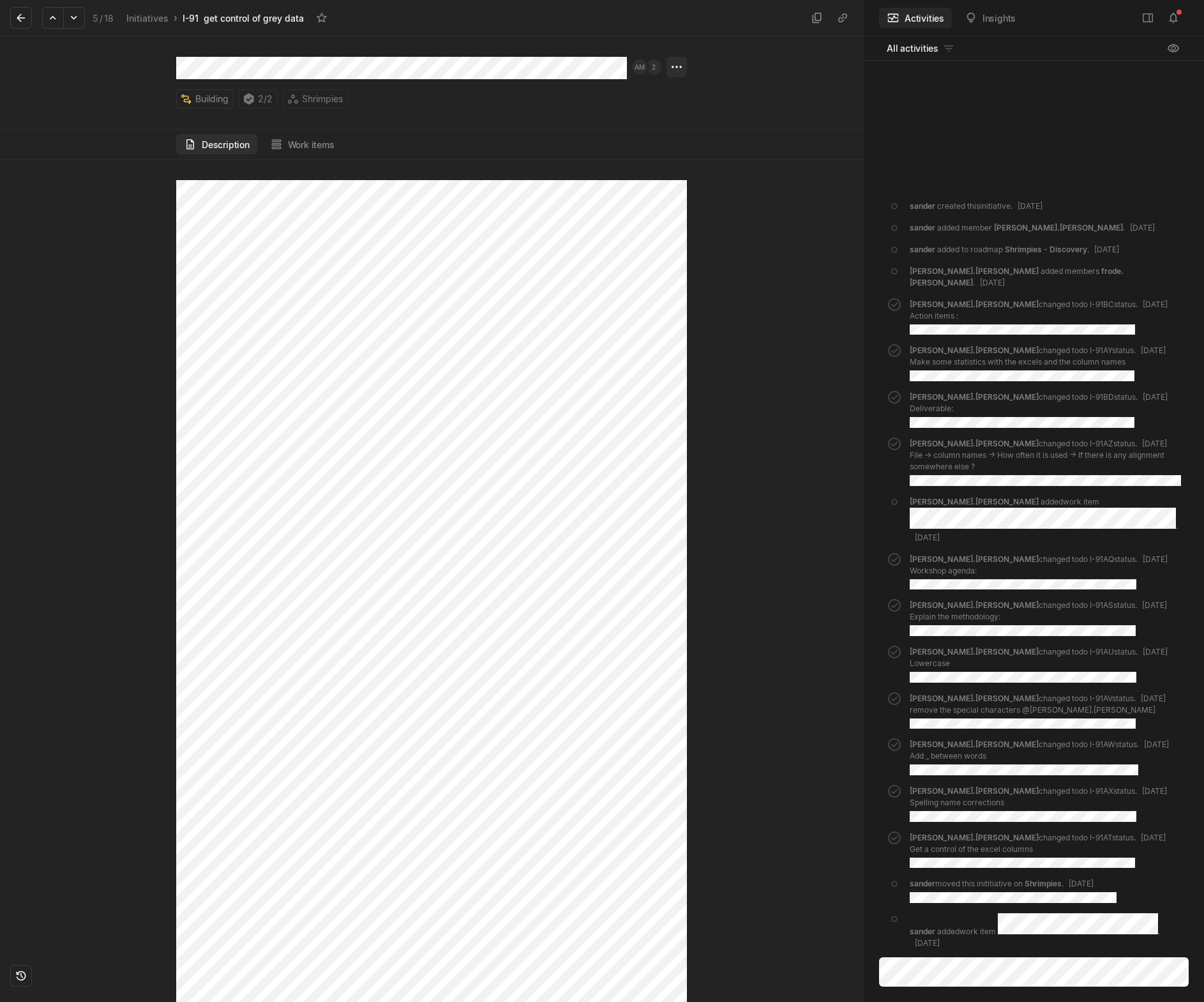
click at [674, 62] on html "Kontali Search / Updates 1 g then u My work = Feedback g then f Roadmaps g then…" at bounding box center [602, 501] width 1204 height 1002
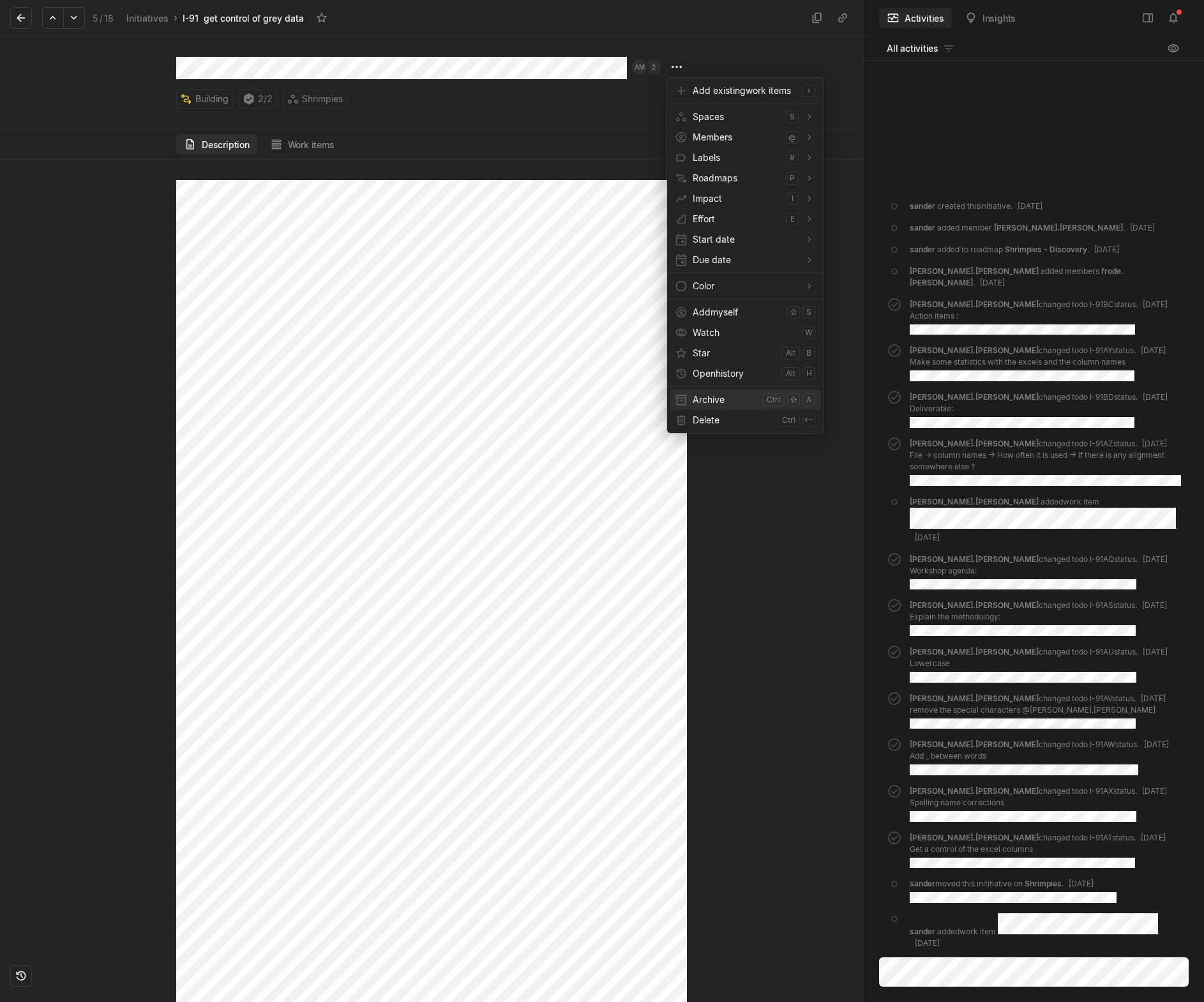
click at [707, 402] on span "Archive" at bounding box center [725, 400] width 64 height 20
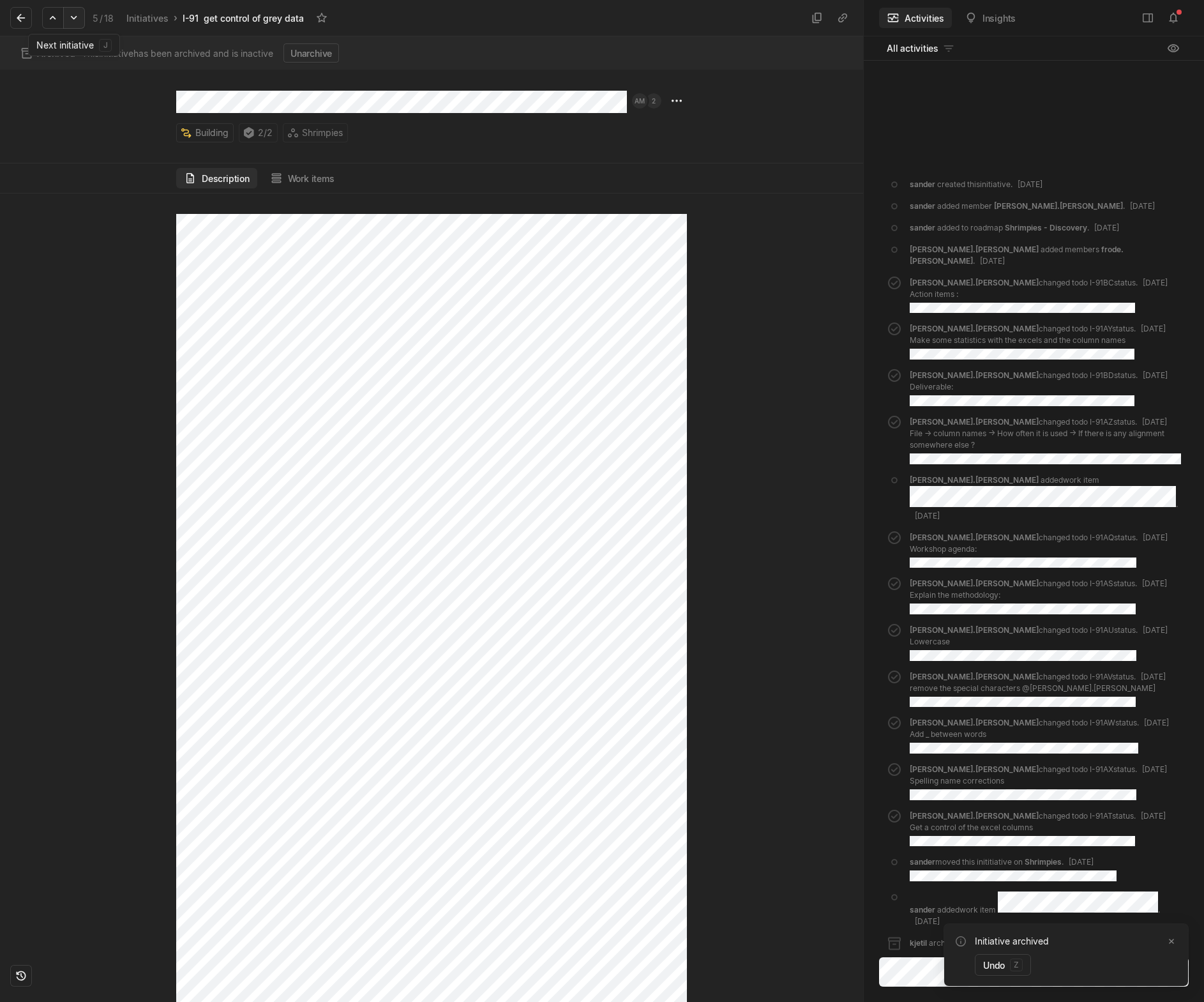
click at [80, 19] on icon at bounding box center [74, 18] width 13 height 13
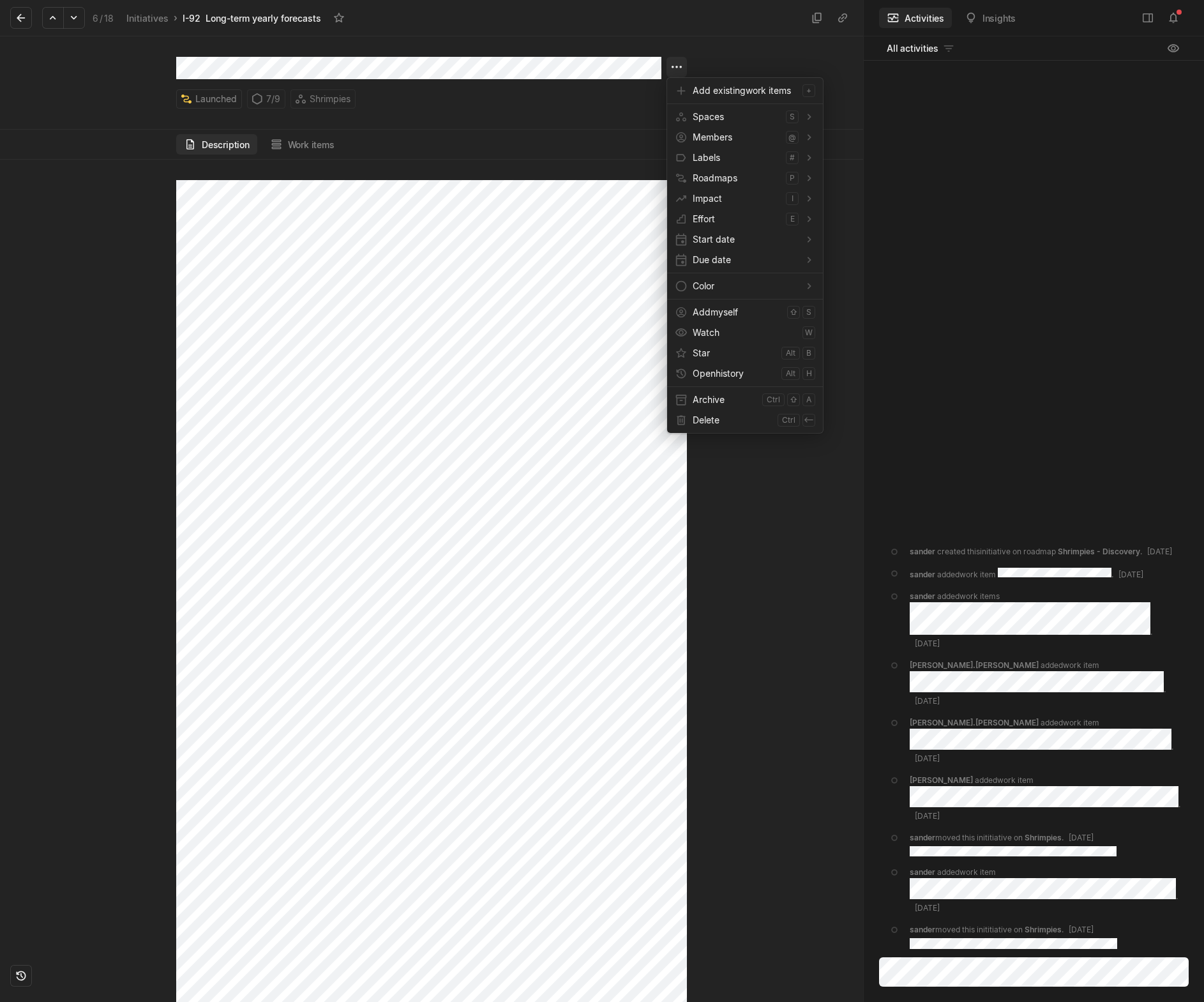
click at [678, 70] on html "Kontali Search / Updates 1 g then u My work = Feedback g then f Roadmaps g then…" at bounding box center [602, 501] width 1204 height 1002
click at [730, 404] on span "Archive" at bounding box center [725, 400] width 64 height 20
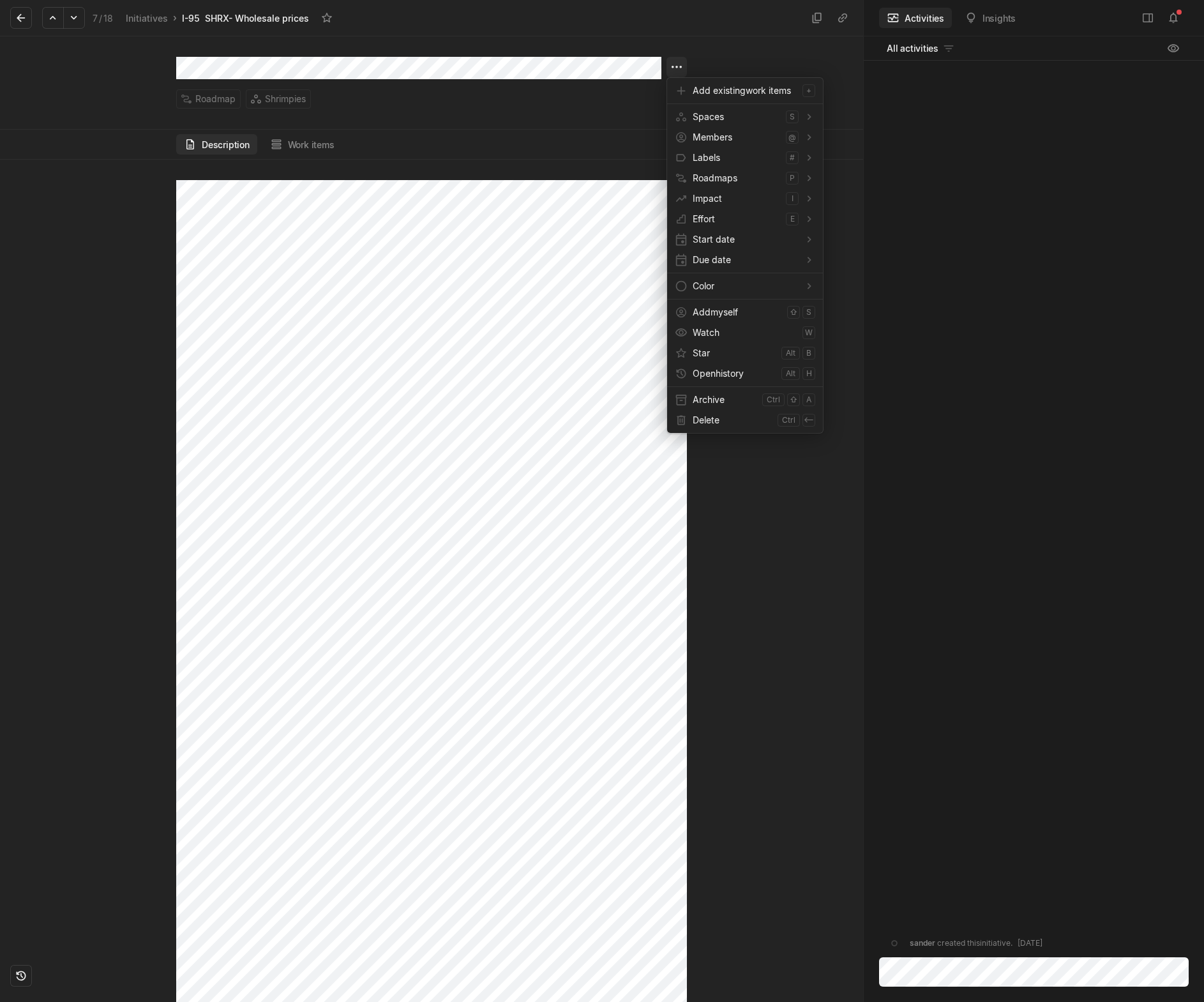
click at [671, 62] on html "Kontali Search / Updates 1 g then u My work = Feedback g then f Roadmaps g then…" at bounding box center [602, 501] width 1204 height 1002
click at [688, 406] on div "Archive ctrl ⇧ a" at bounding box center [745, 400] width 151 height 20
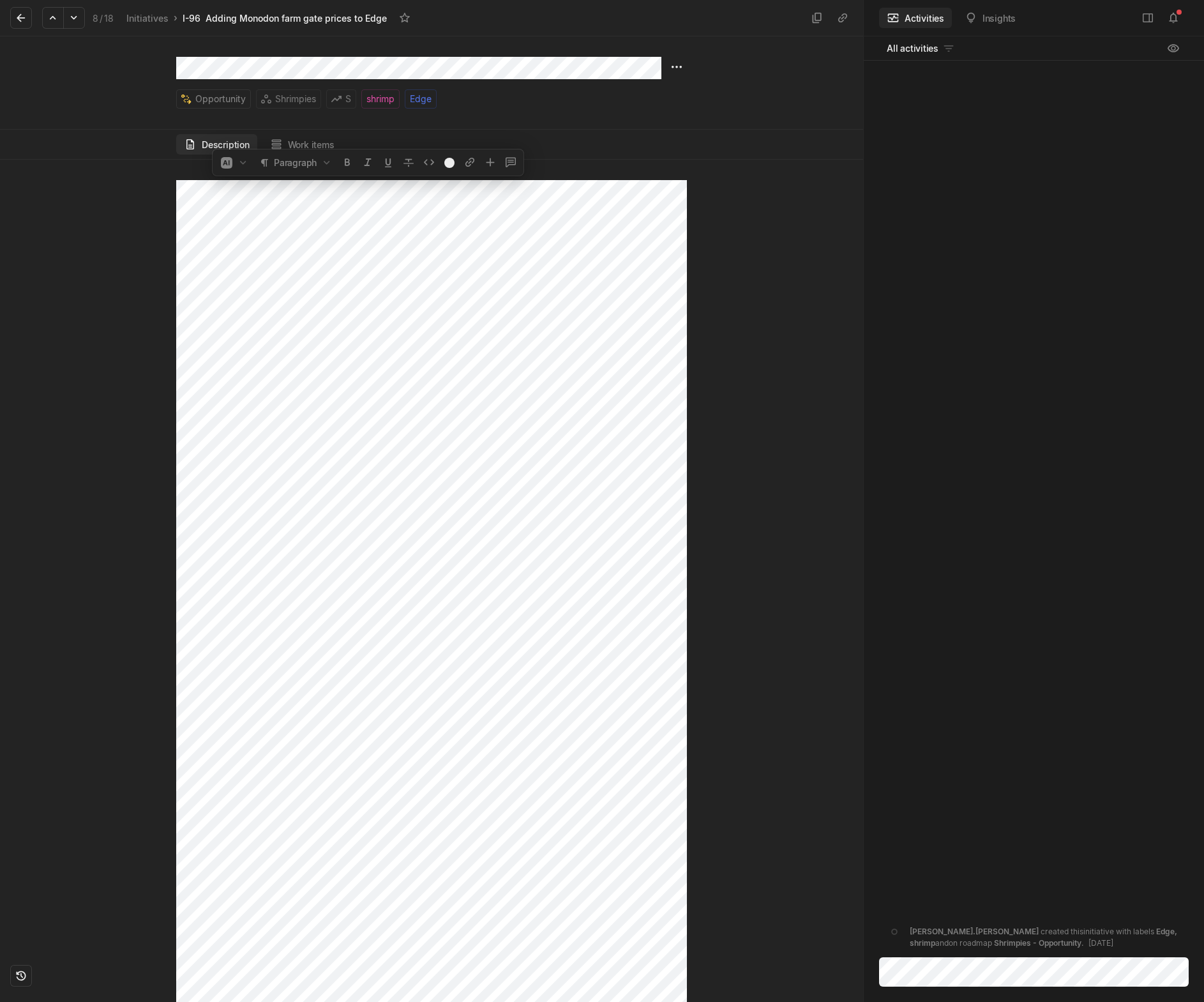
click at [173, 135] on div "Opportunity Shrimpies S shrimp Edge Description Work items" at bounding box center [432, 519] width 863 height 966
click at [682, 70] on html "Kontali Search / Updates 1 g then u My work = Feedback g then f Roadmaps g then…" at bounding box center [602, 501] width 1204 height 1002
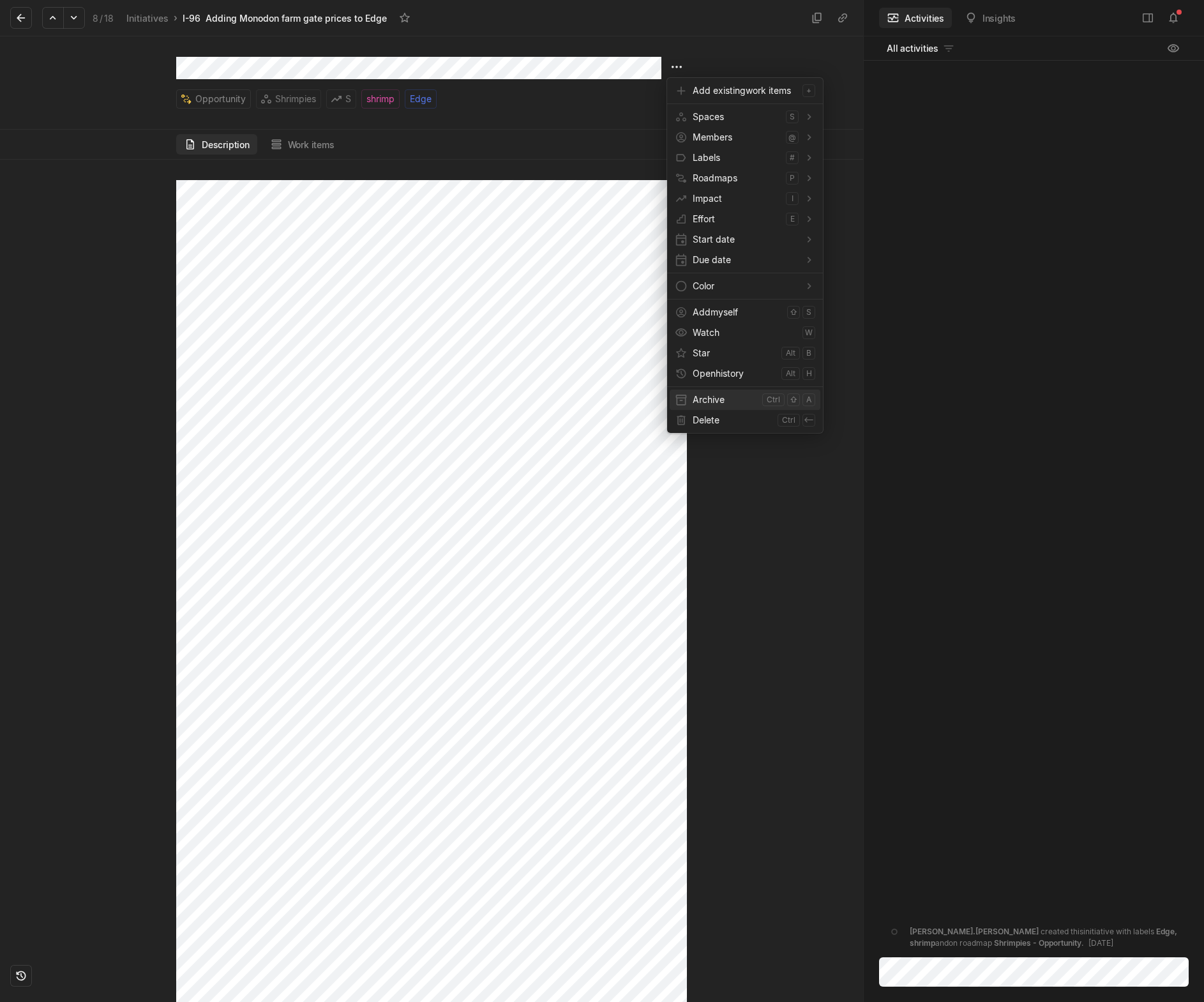
click at [710, 400] on span "Archive" at bounding box center [725, 400] width 64 height 20
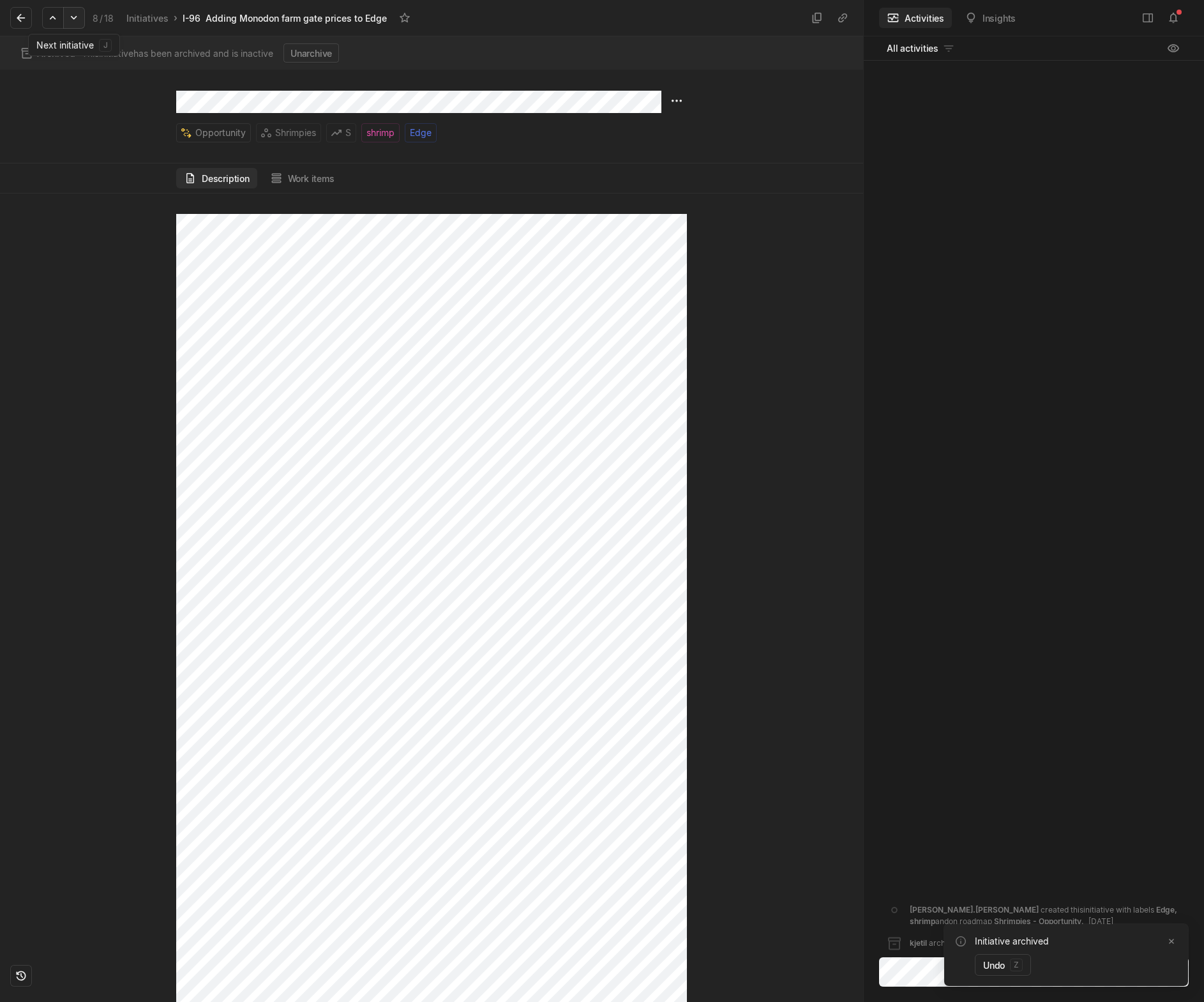
click at [78, 21] on icon at bounding box center [74, 18] width 13 height 13
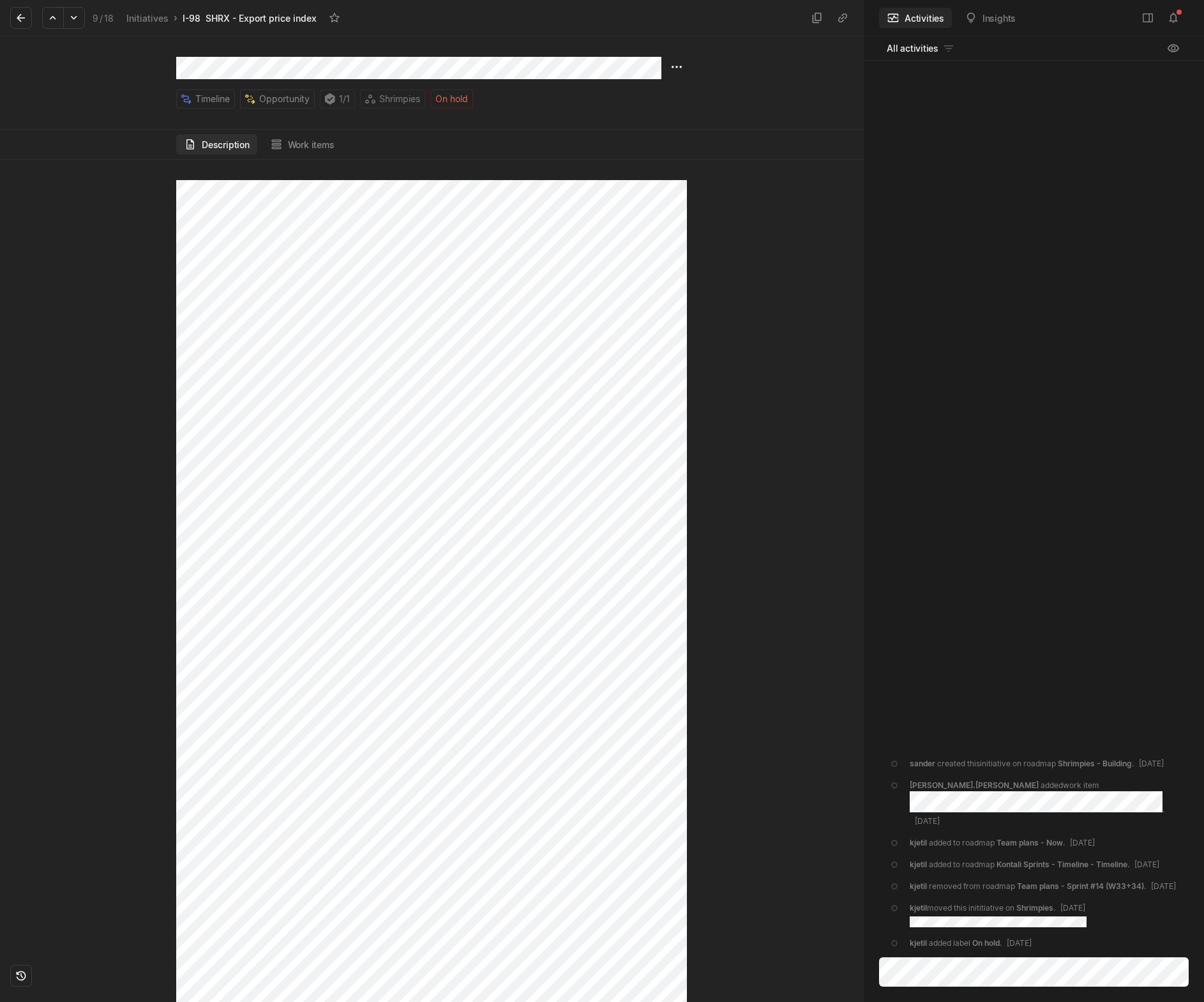
click at [665, 71] on div "Timeline Opportunity 1 / 1 Shrimpies On hold" at bounding box center [432, 83] width 511 height 52
click at [305, 140] on button "Work items" at bounding box center [302, 143] width 80 height 20
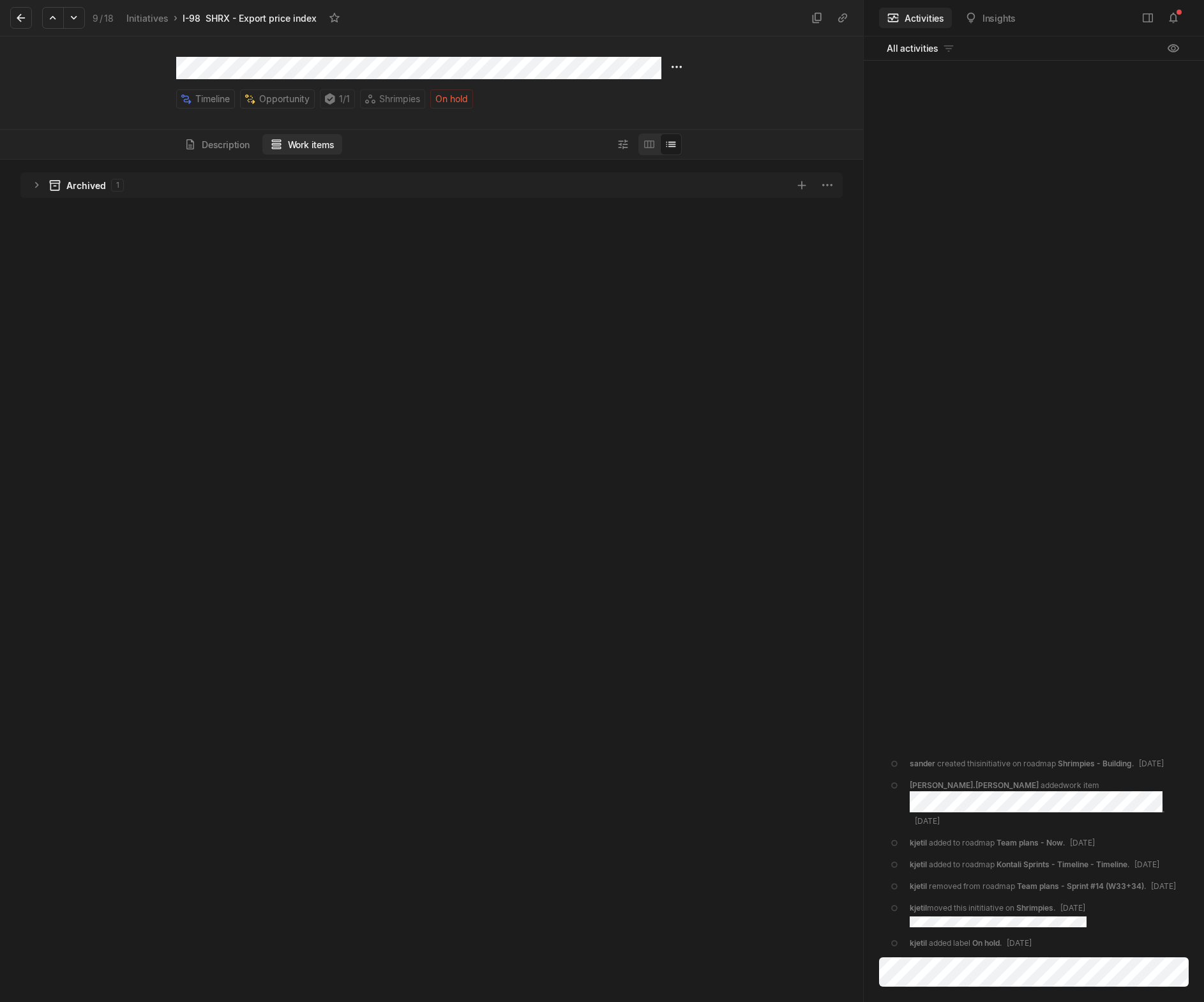
scroll to position [836, 857]
click at [32, 188] on icon "grid" at bounding box center [37, 185] width 13 height 13
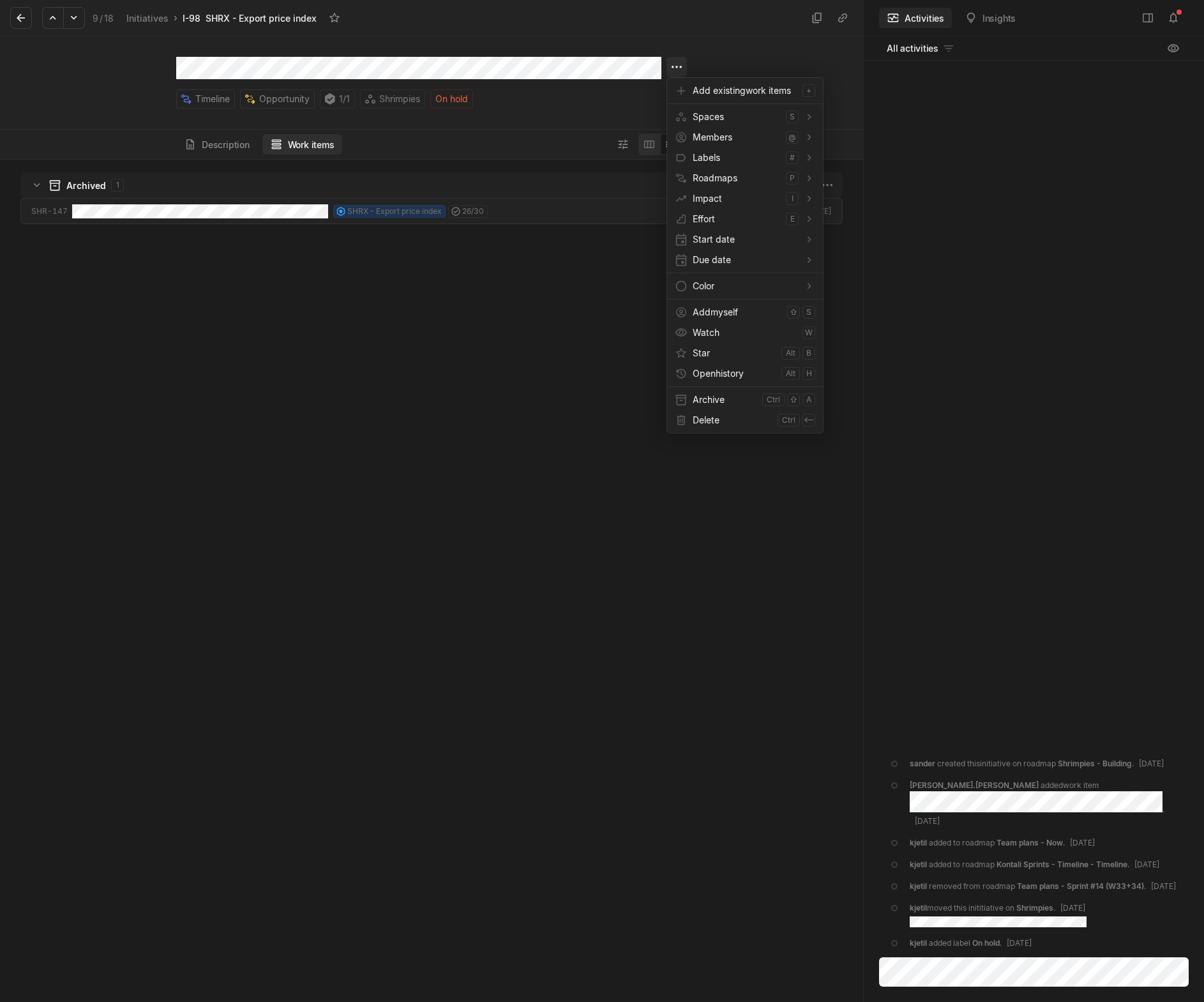
click at [670, 64] on html "Kontali Search / Updates 1 g then u My work = Feedback g then f Roadmaps g then…" at bounding box center [602, 501] width 1204 height 1002
click at [714, 406] on span "Archive" at bounding box center [725, 400] width 64 height 20
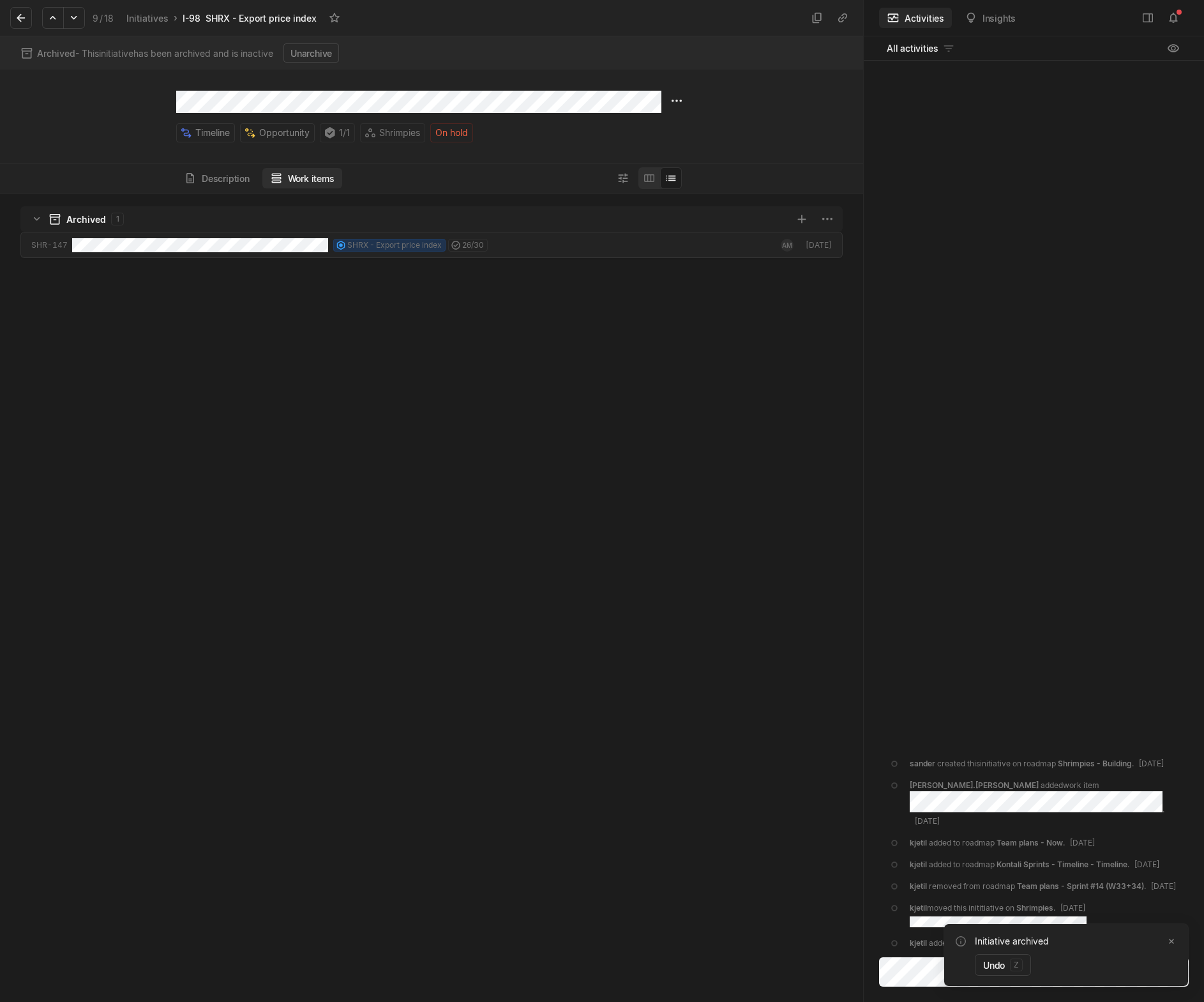
scroll to position [802, 857]
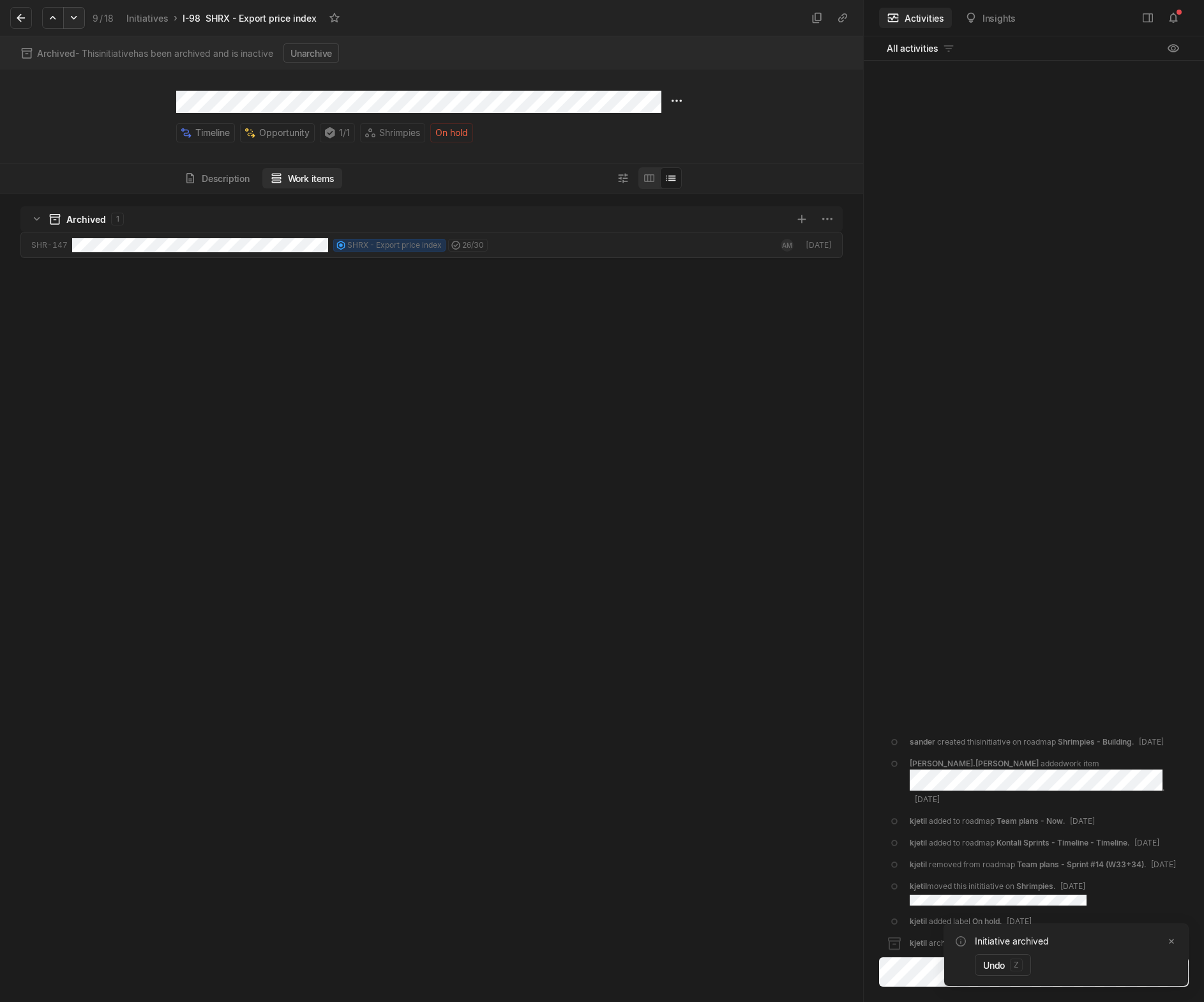
click at [72, 19] on icon at bounding box center [74, 18] width 13 height 13
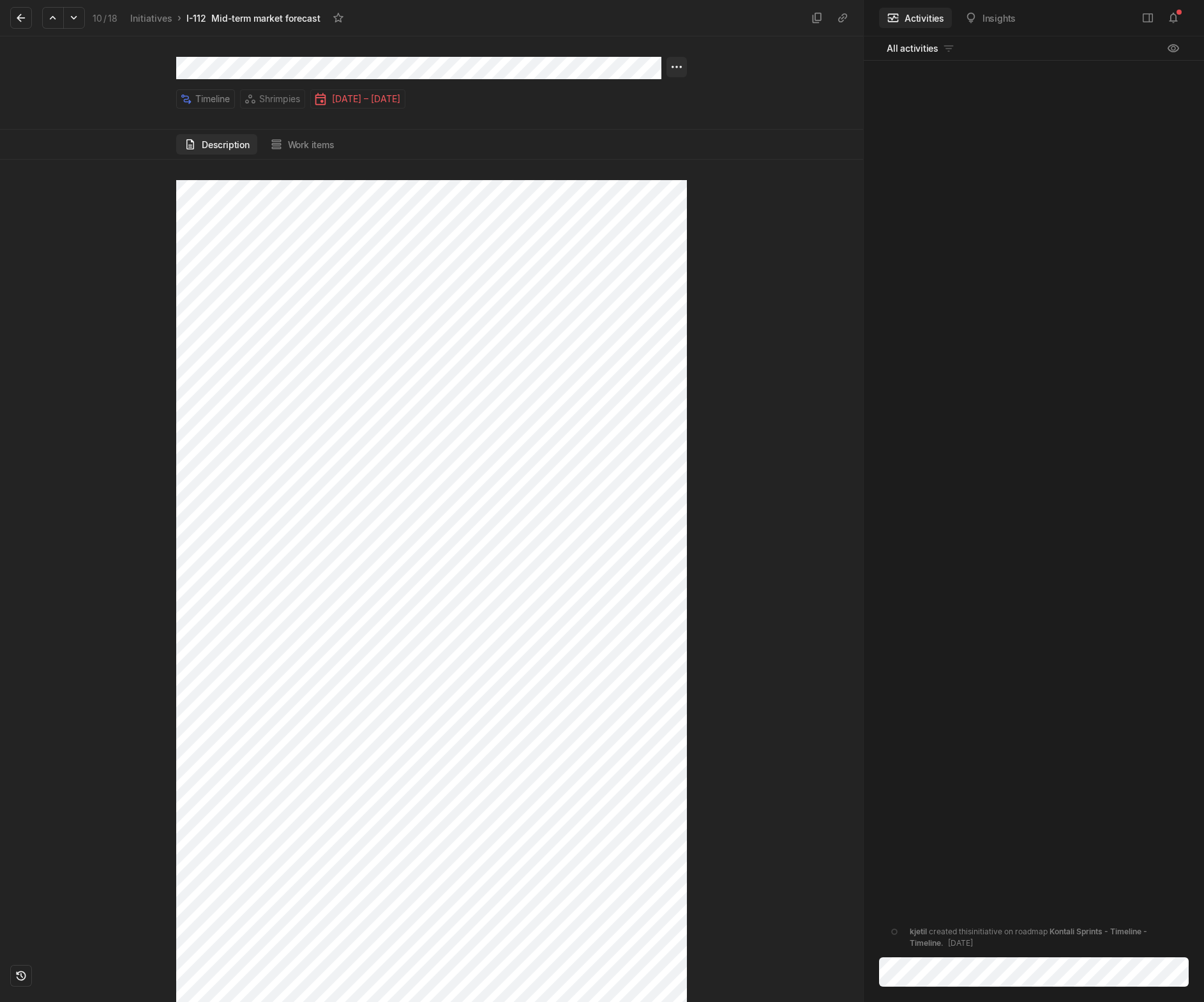
click at [676, 69] on html "Kontali Search / Updates 1 g then u My work = Feedback g then f Roadmaps g then…" at bounding box center [602, 501] width 1204 height 1002
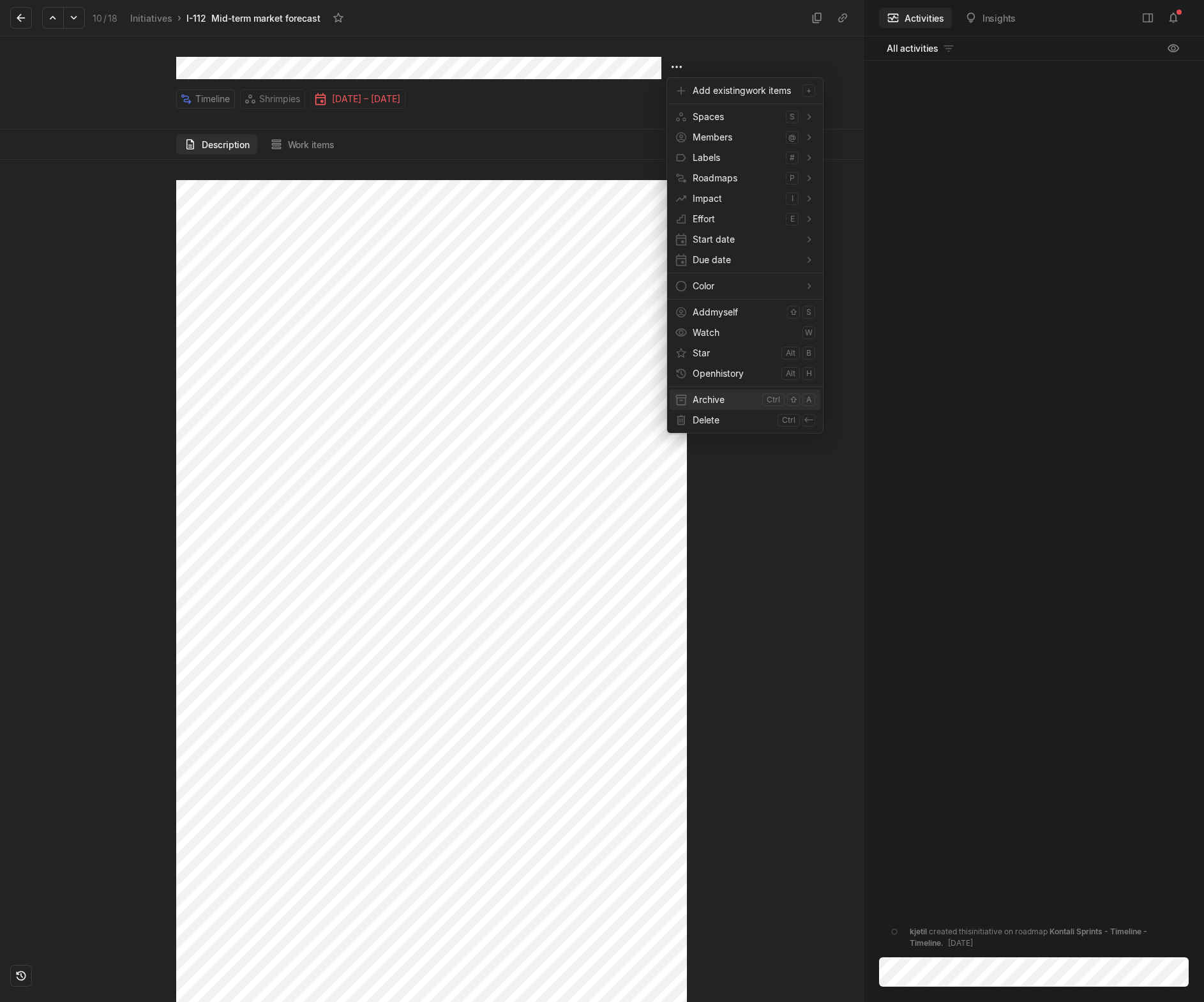
click at [703, 398] on span "Archive" at bounding box center [725, 400] width 64 height 20
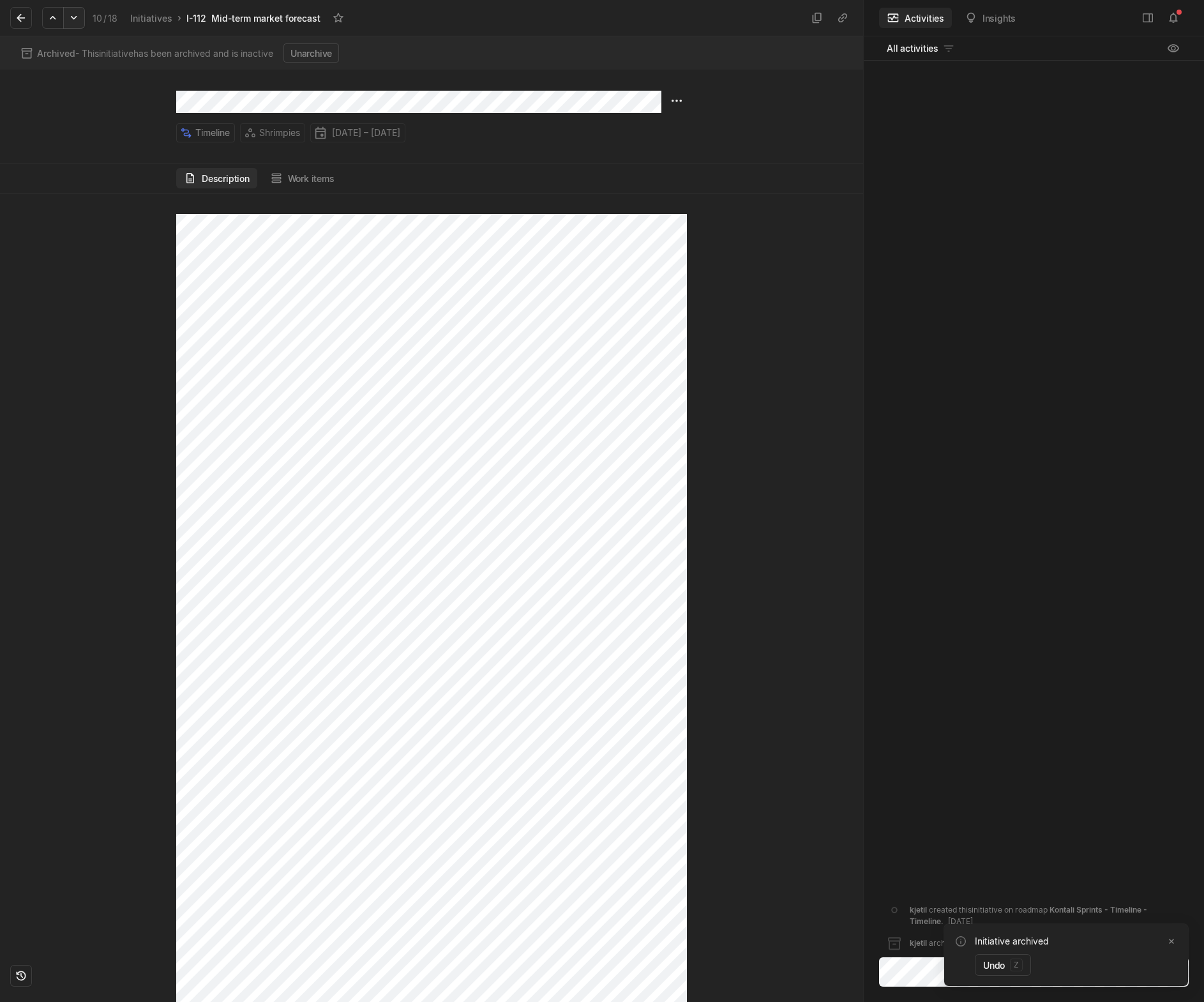
click at [79, 22] on icon at bounding box center [74, 18] width 13 height 13
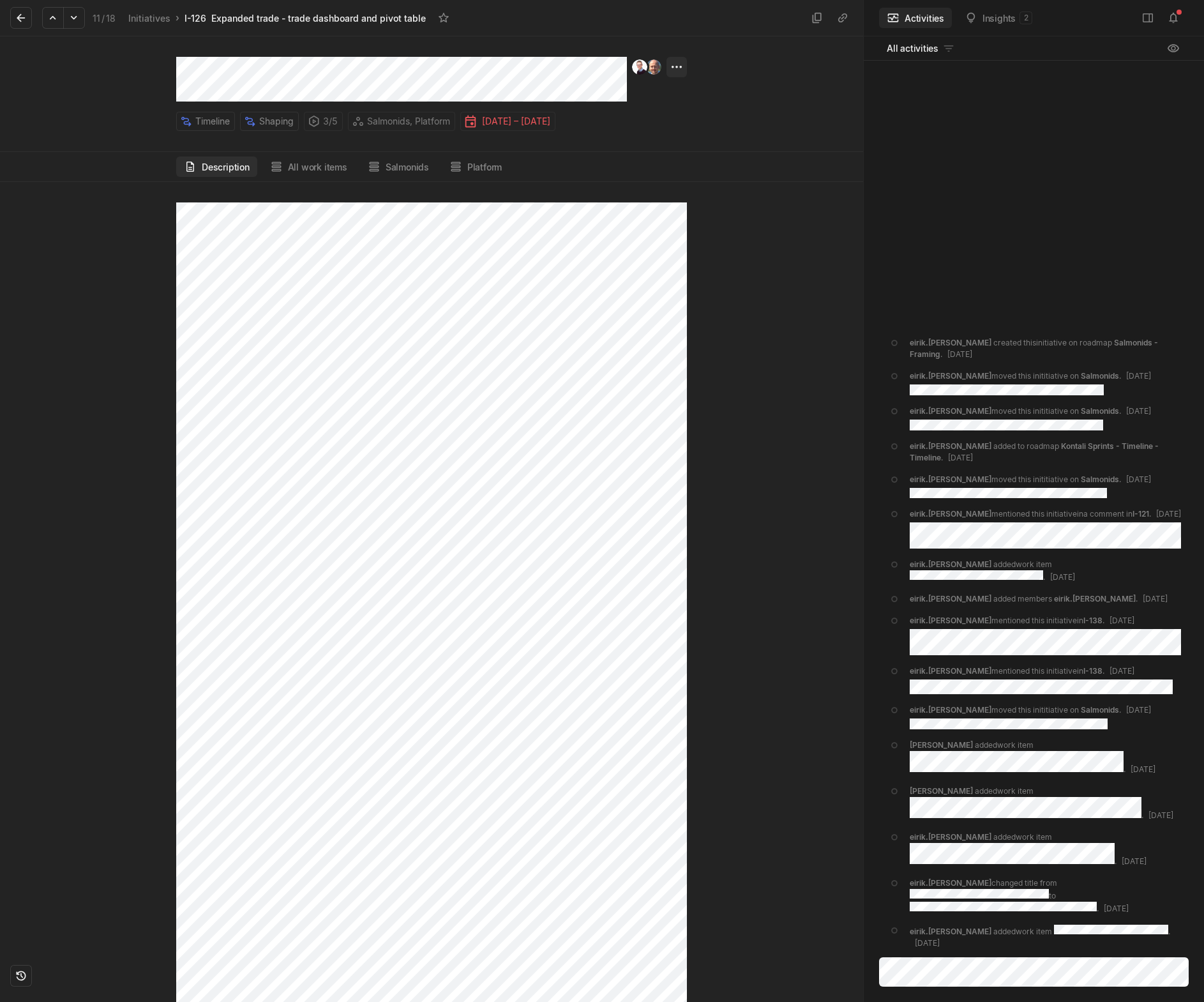
click at [676, 71] on html "Kontali Search / Updates 1 g then u My work = Feedback g then f Roadmaps g then…" at bounding box center [602, 501] width 1204 height 1002
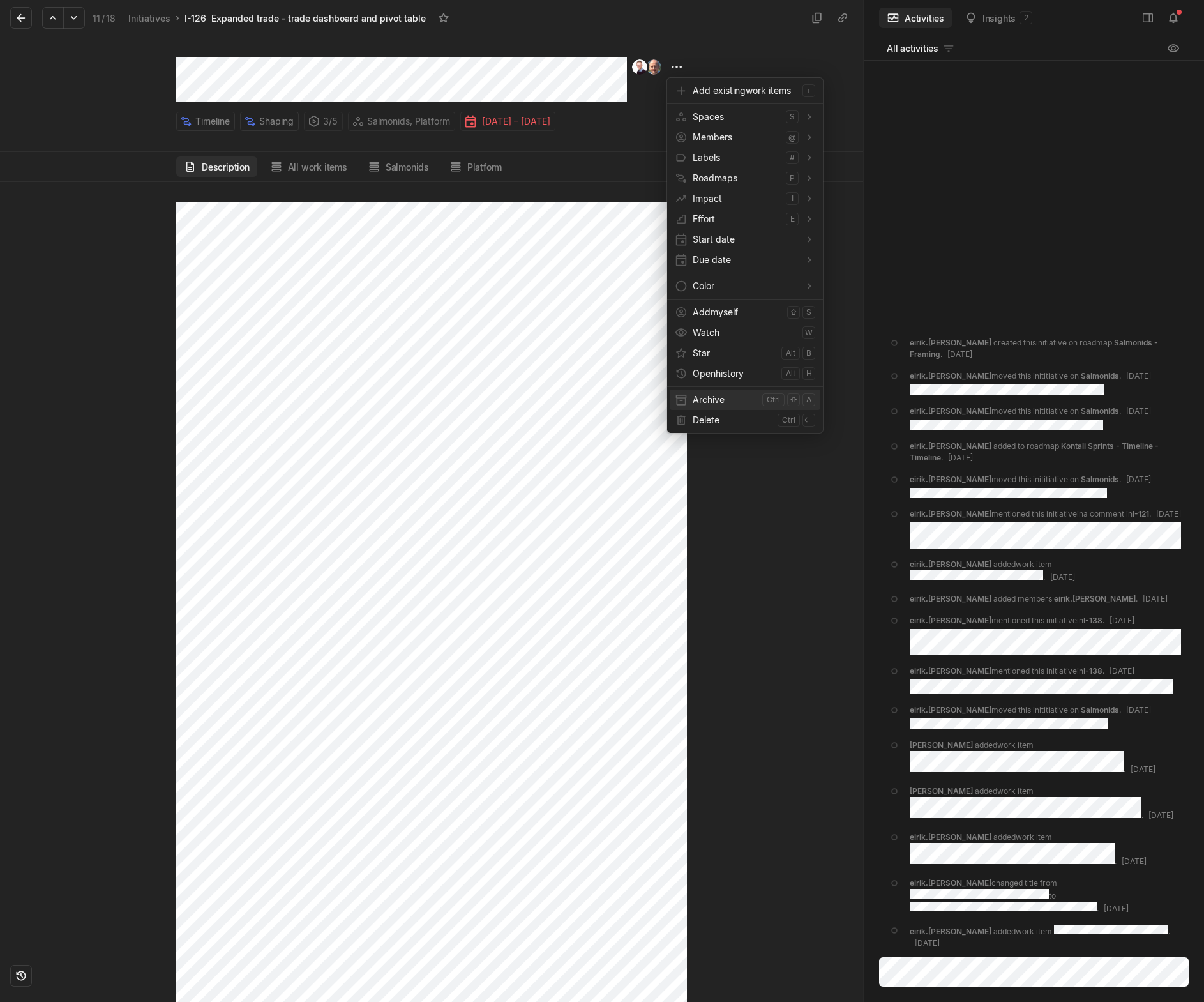
click at [729, 399] on span "Archive" at bounding box center [725, 400] width 64 height 20
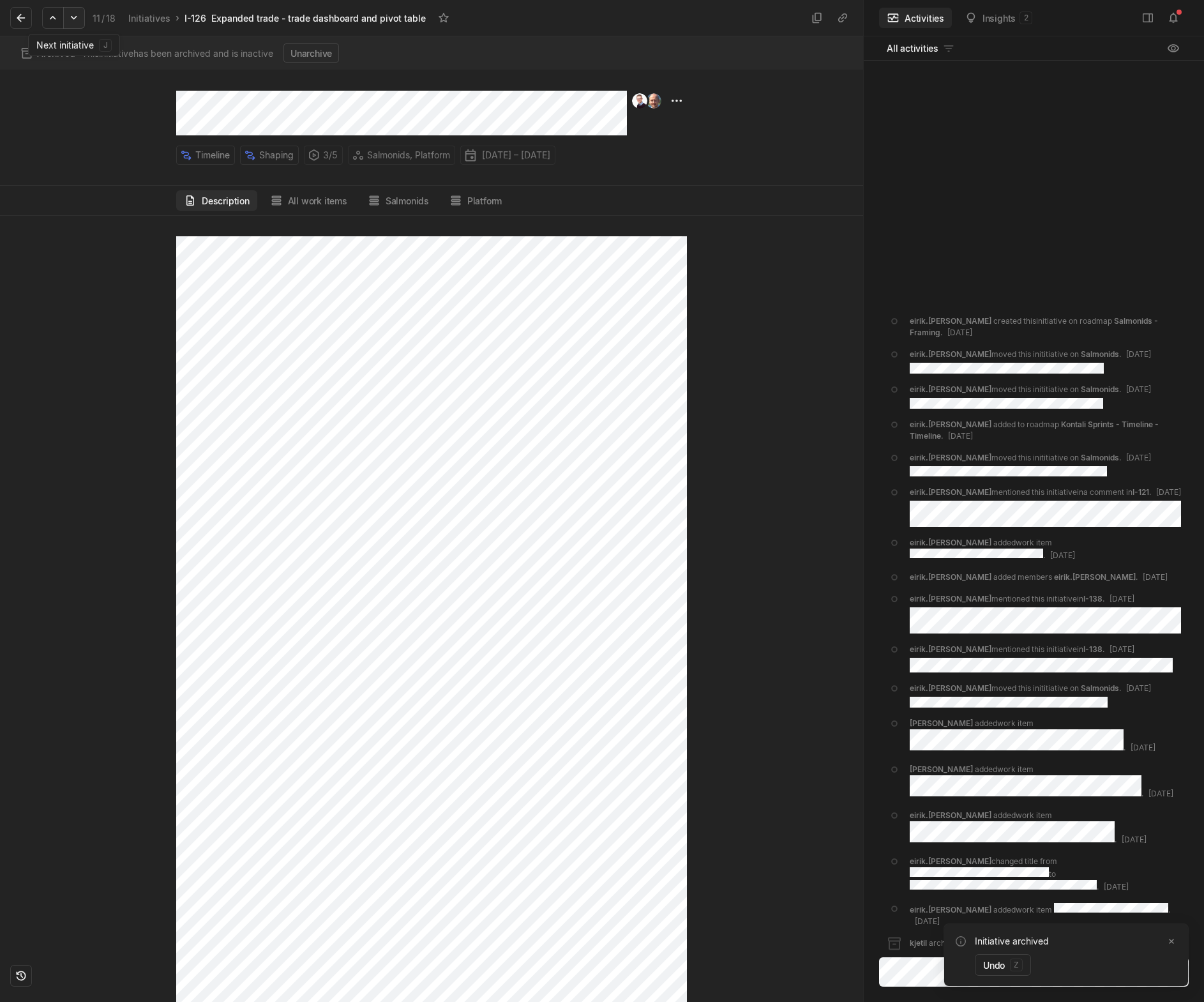
click at [76, 19] on icon at bounding box center [74, 18] width 13 height 13
